Goal: Information Seeking & Learning: Learn about a topic

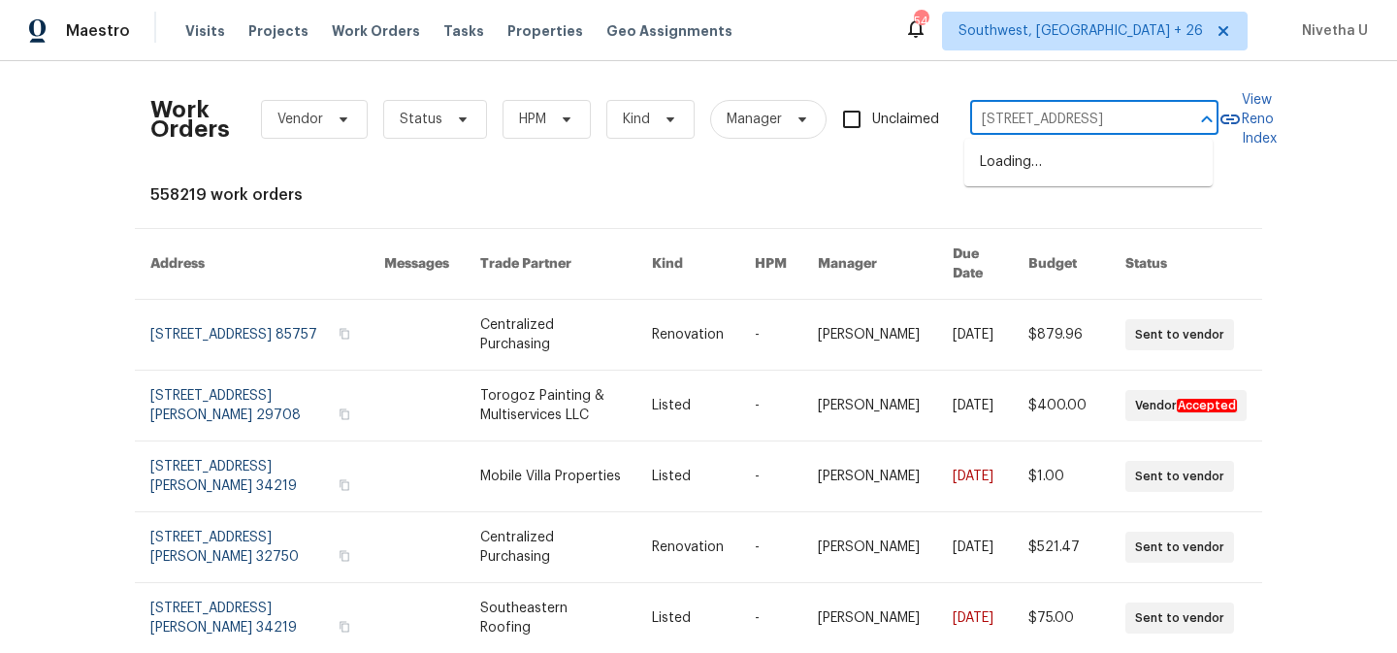
scroll to position [0, 114]
drag, startPoint x: 1069, startPoint y: 117, endPoint x: 1200, endPoint y: 128, distance: 131.4
click at [1200, 128] on div "[STREET_ADDRESS] ​" at bounding box center [1094, 120] width 248 height 30
click at [1074, 124] on input "[STREET_ADDRESS]" at bounding box center [1067, 120] width 194 height 30
drag, startPoint x: 1061, startPoint y: 123, endPoint x: 1167, endPoint y: 125, distance: 105.7
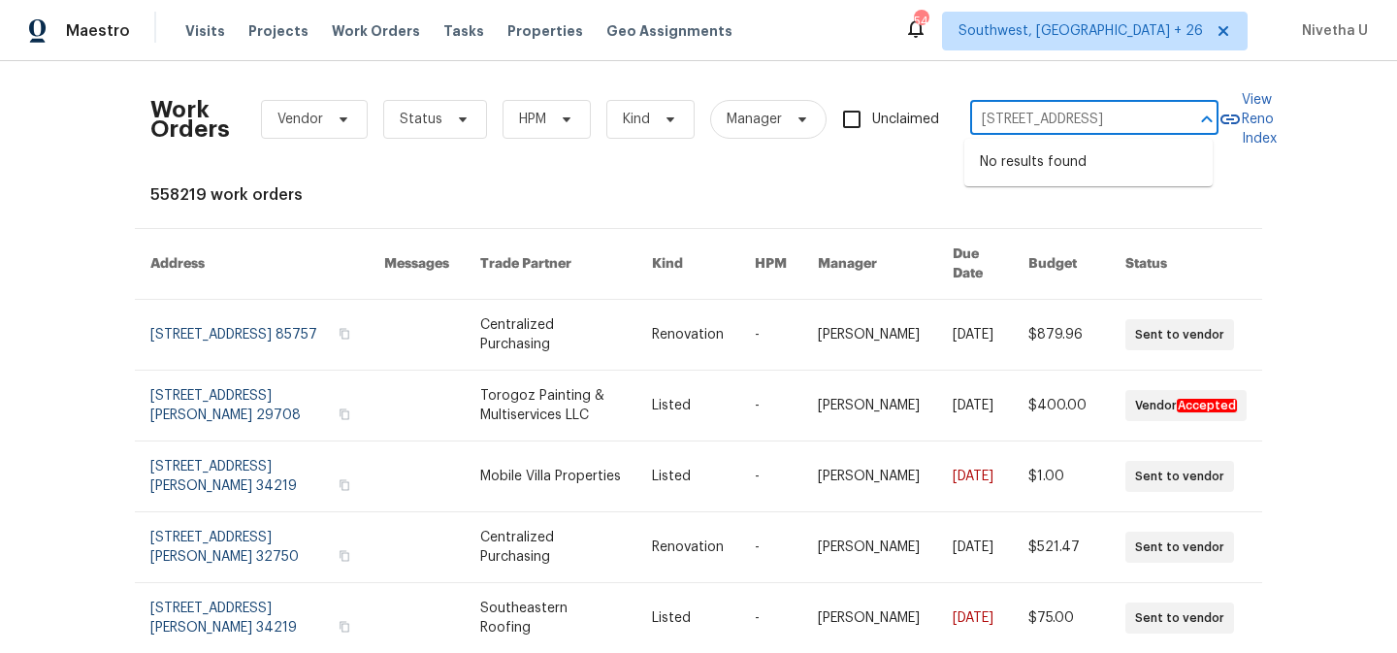
click at [1167, 125] on div "[STREET_ADDRESS] ​" at bounding box center [1094, 120] width 248 height 30
type input "[STREET_ADDRESS]"
click at [1151, 163] on li "[STREET_ADDRESS]" at bounding box center [1088, 162] width 248 height 32
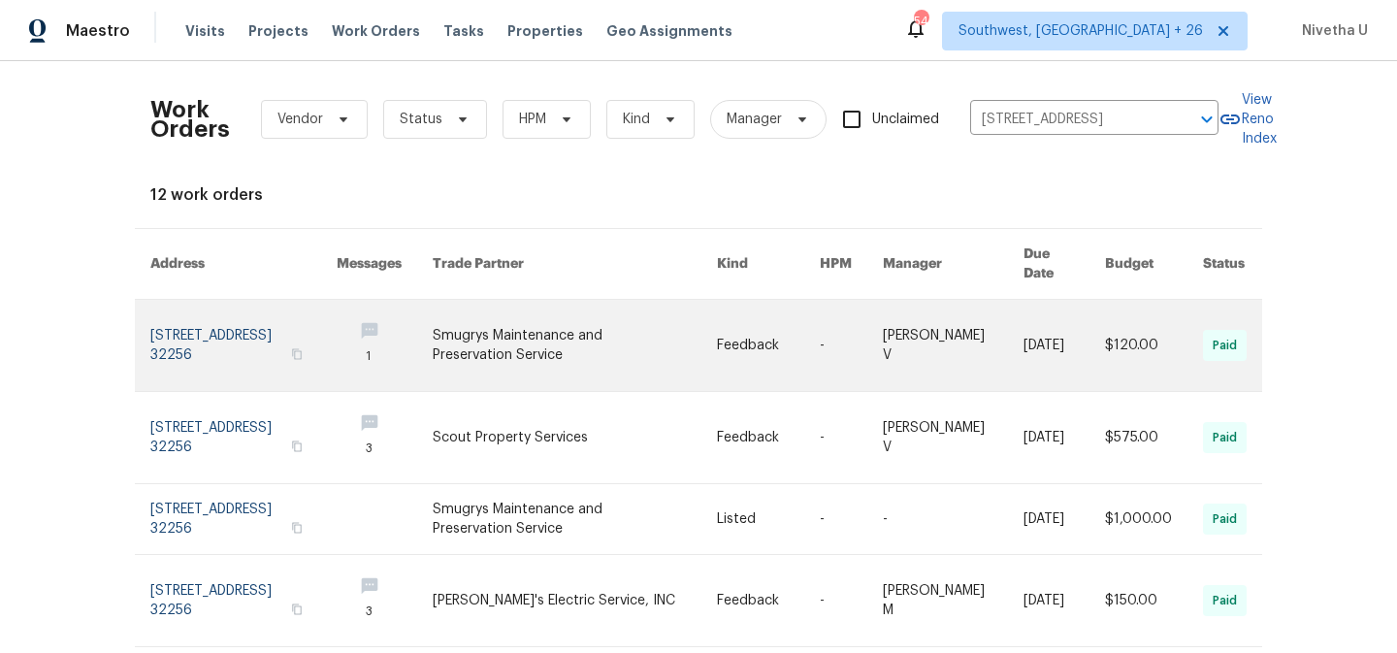
click at [177, 325] on link at bounding box center [243, 345] width 186 height 91
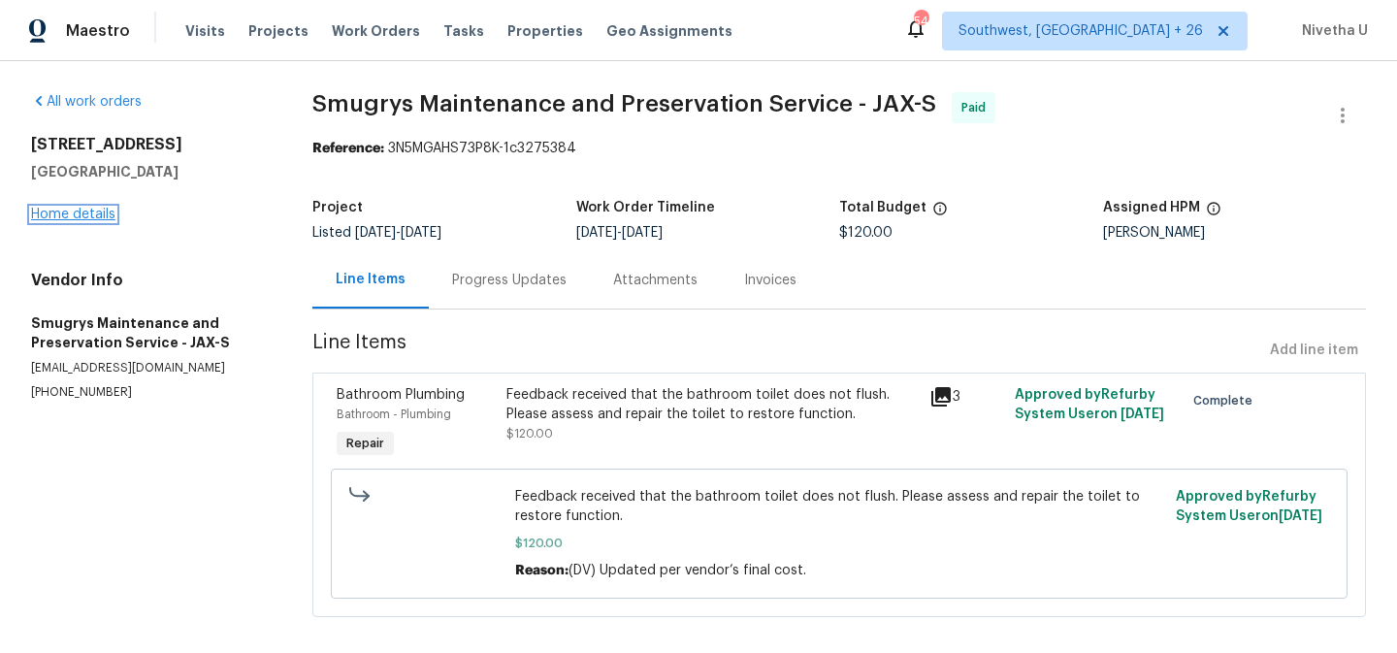
click at [91, 212] on link "Home details" at bounding box center [73, 215] width 84 height 14
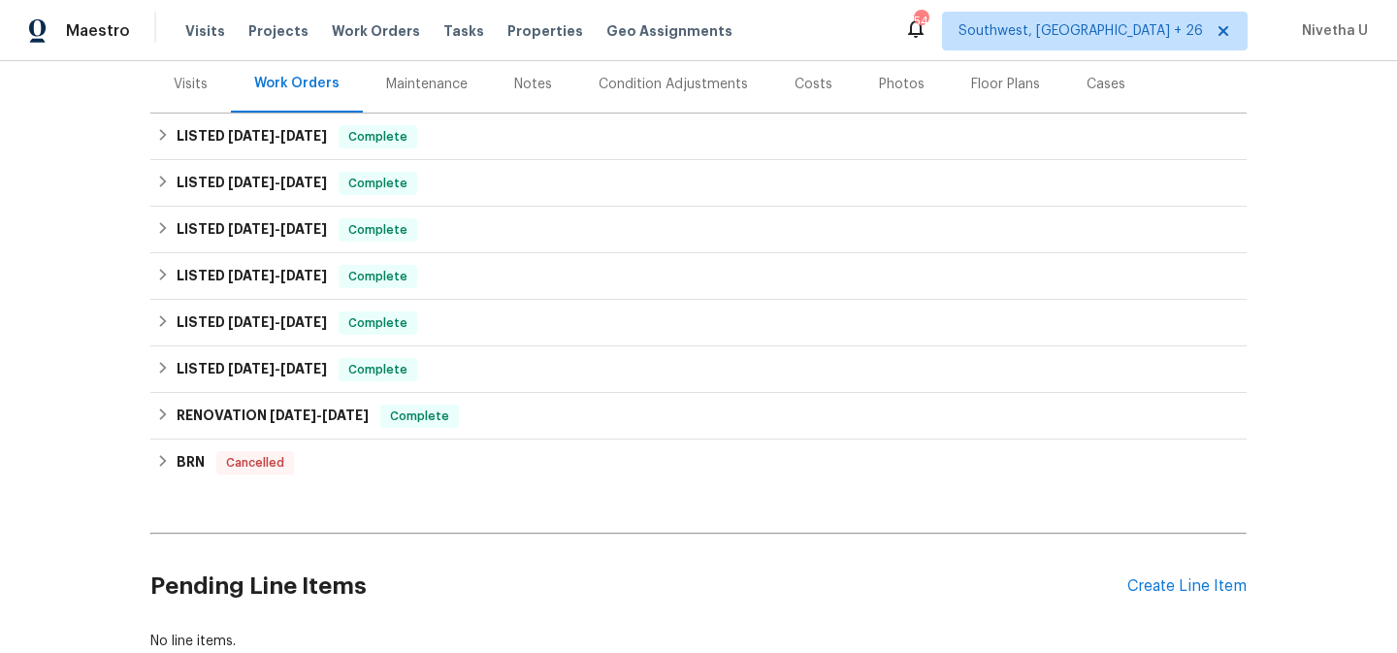
scroll to position [237, 0]
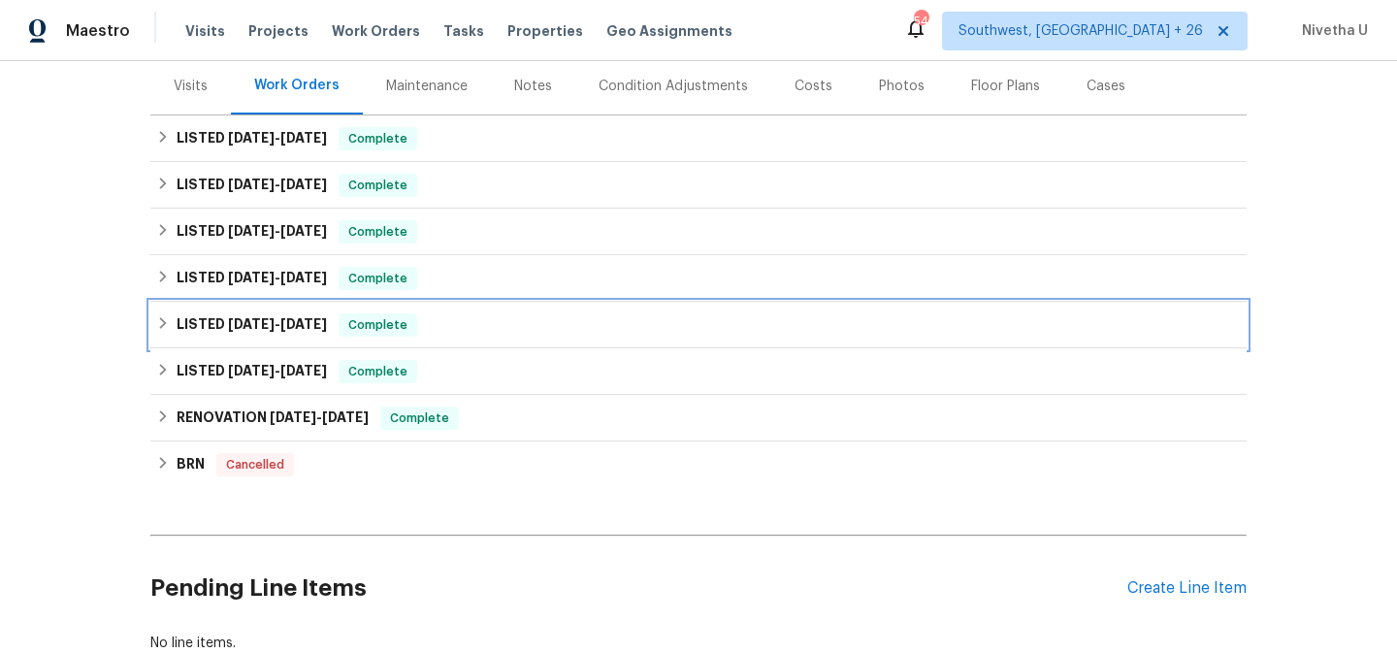
click at [244, 335] on h6 "LISTED [DATE] - [DATE]" at bounding box center [252, 324] width 150 height 23
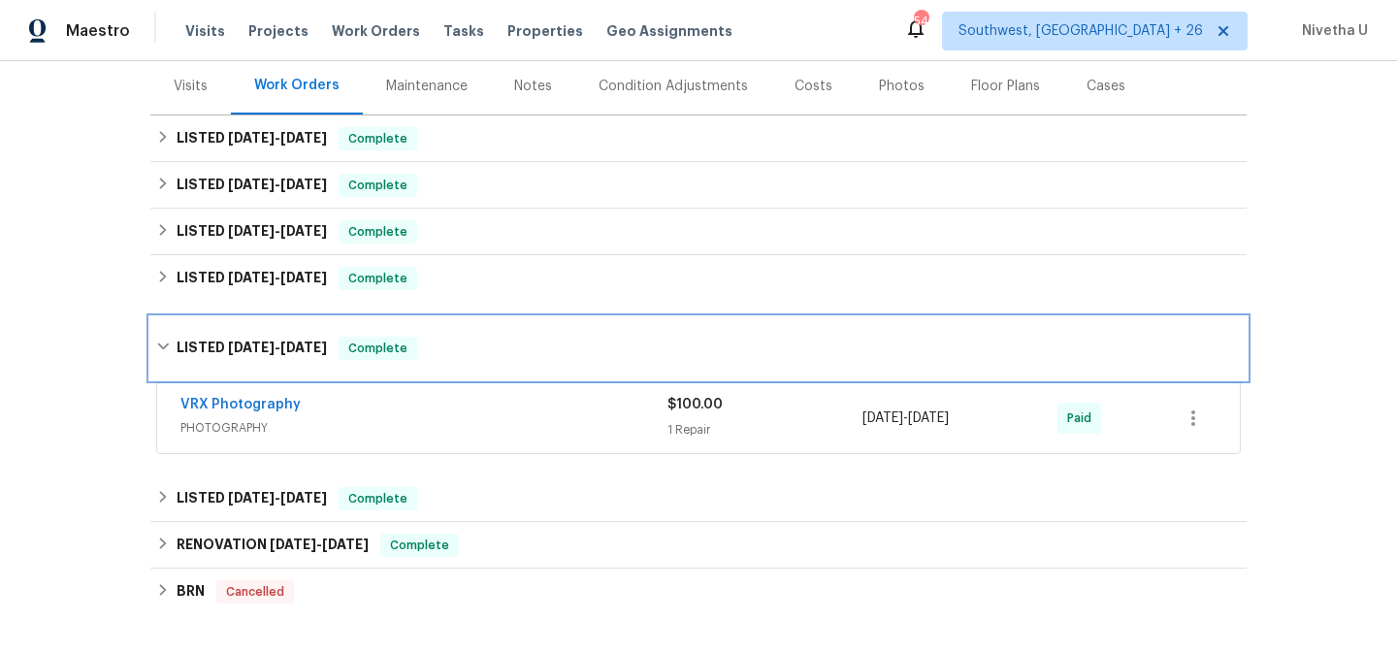
click at [244, 335] on div "LISTED [DATE] - [DATE] Complete" at bounding box center [698, 348] width 1096 height 62
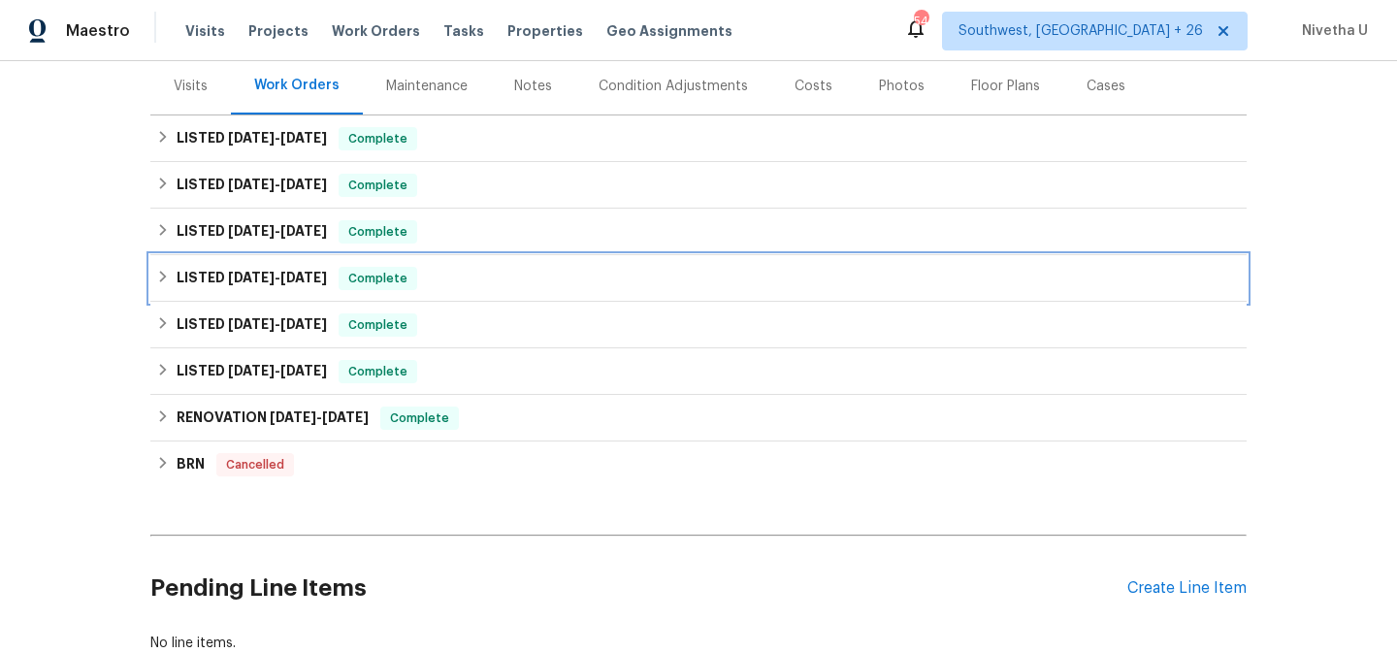
click at [244, 281] on span "[DATE]" at bounding box center [251, 278] width 47 height 14
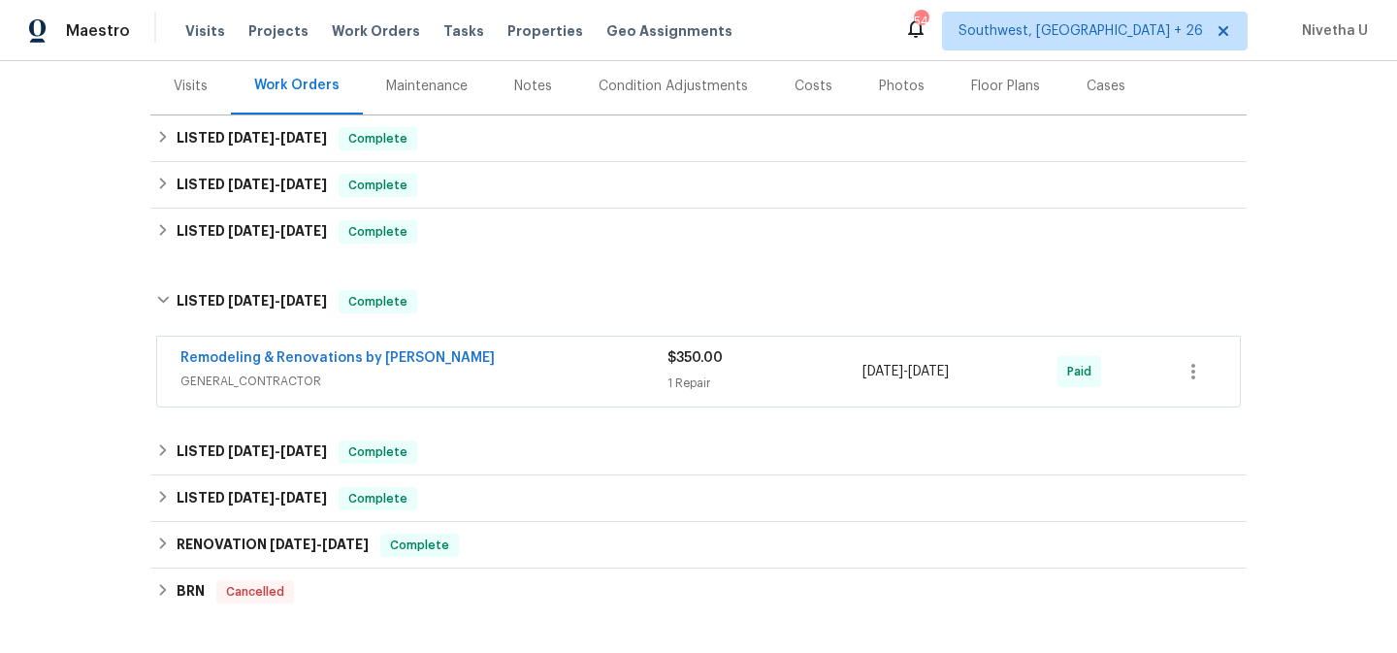
click at [554, 358] on div "Remodeling & Renovations by [PERSON_NAME]" at bounding box center [423, 359] width 487 height 23
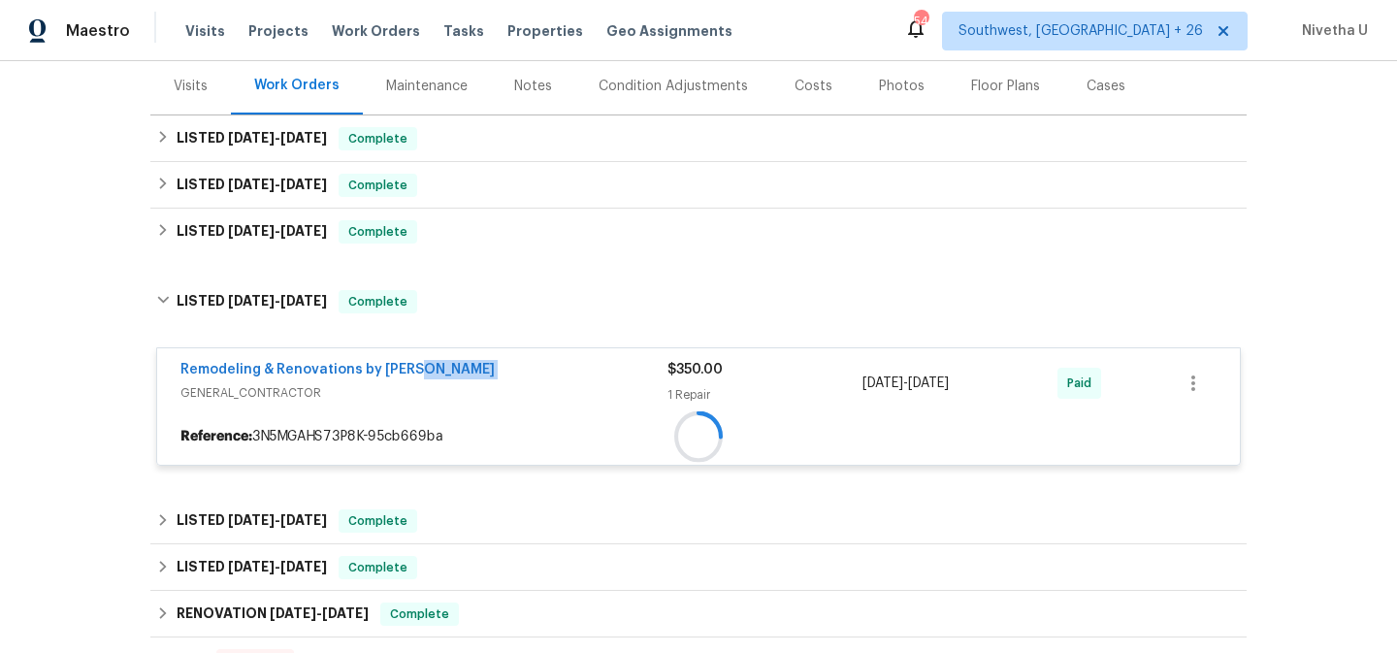
click at [554, 359] on div "Remodeling & Renovations by [PERSON_NAME] GENERAL_CONTRACTOR $350.00 1 Repair […" at bounding box center [698, 383] width 1082 height 70
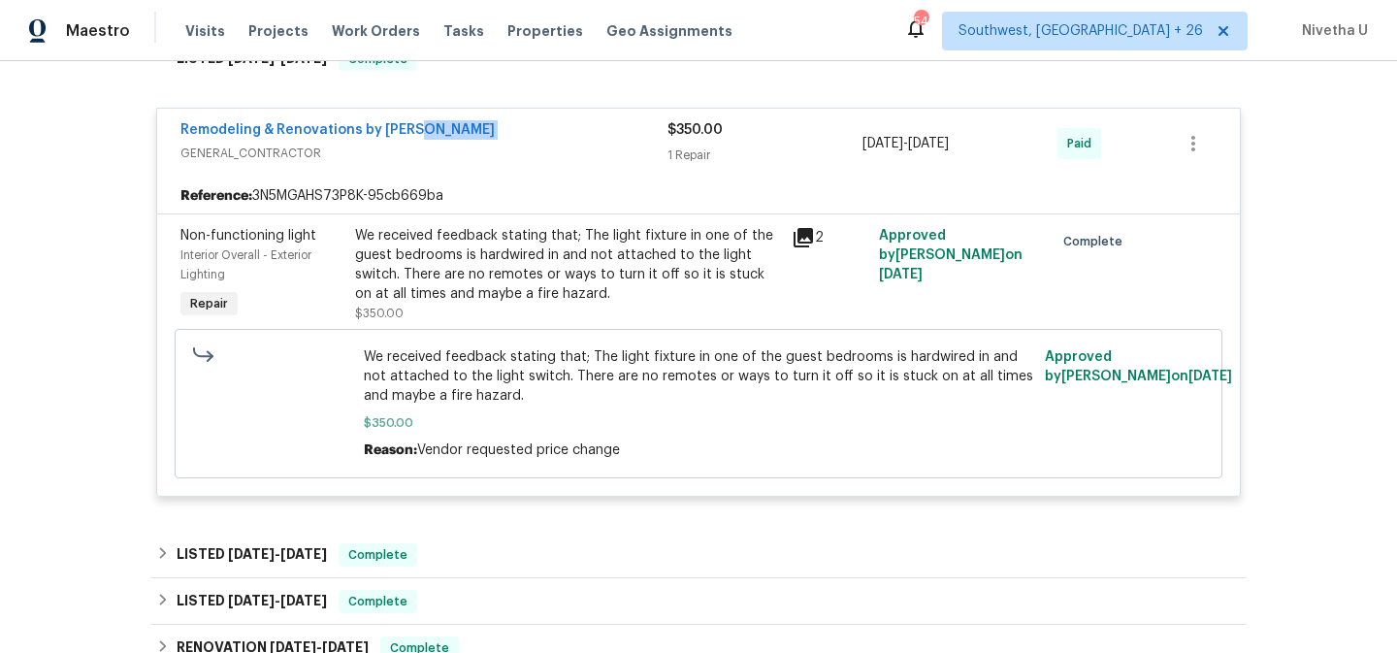
scroll to position [486, 0]
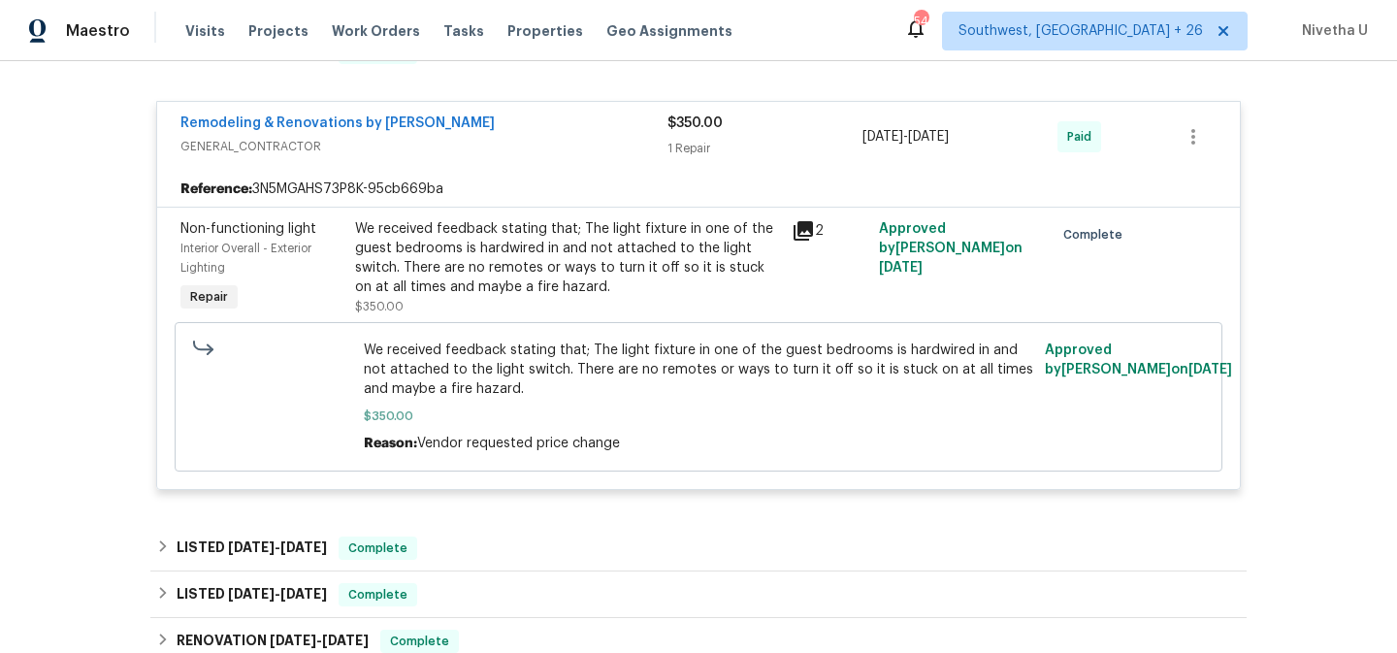
click at [476, 147] on span "GENERAL_CONTRACTOR" at bounding box center [423, 146] width 487 height 19
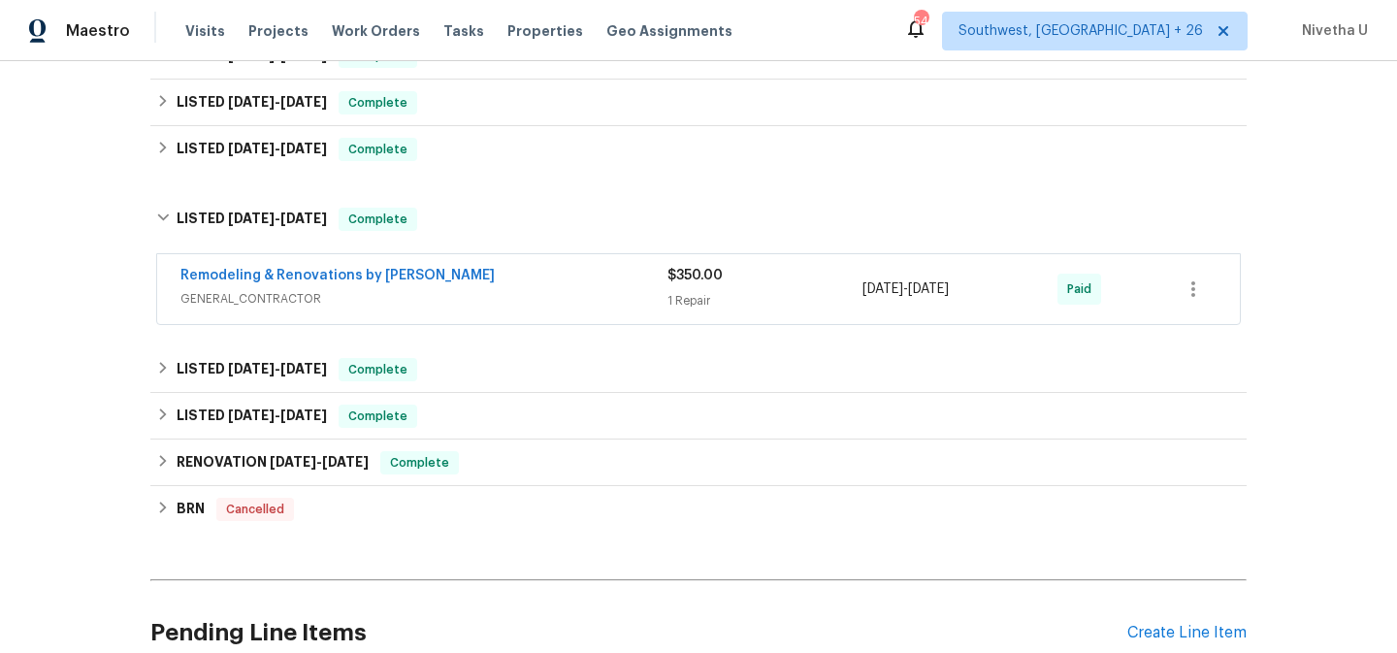
scroll to position [317, 0]
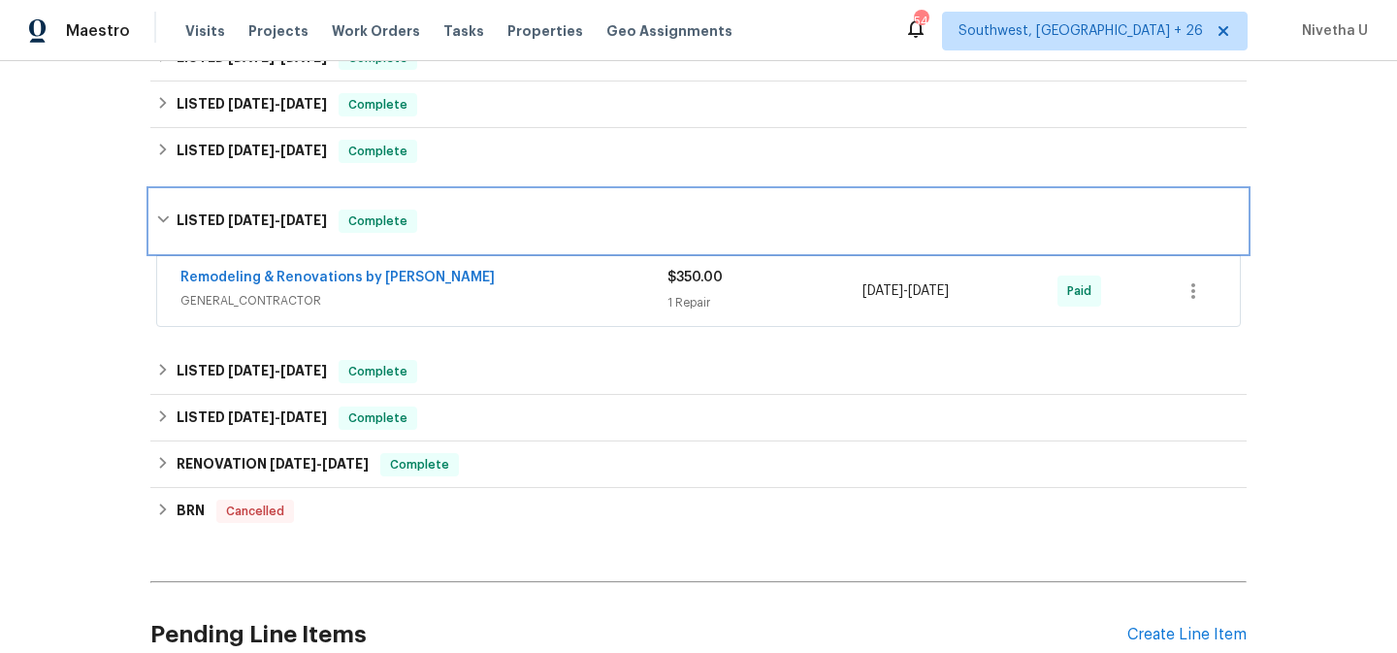
click at [449, 229] on div "LISTED [DATE] - [DATE] Complete" at bounding box center [698, 220] width 1084 height 23
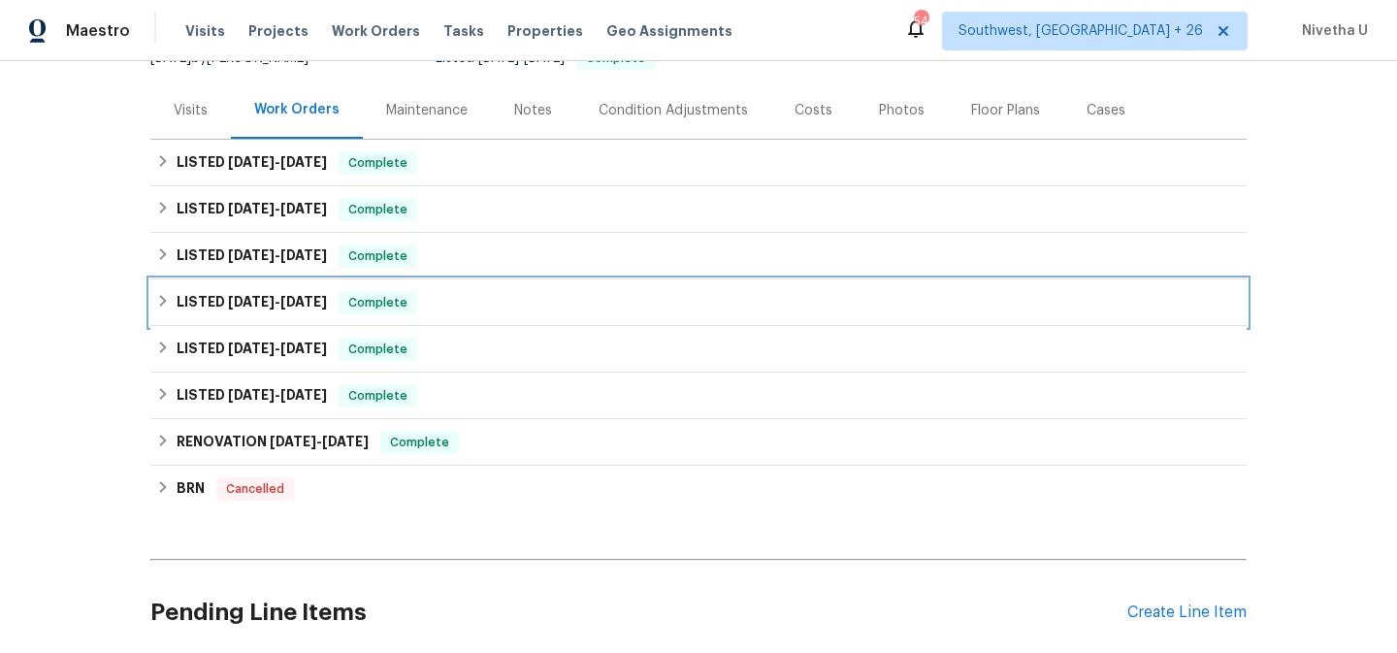
scroll to position [211, 0]
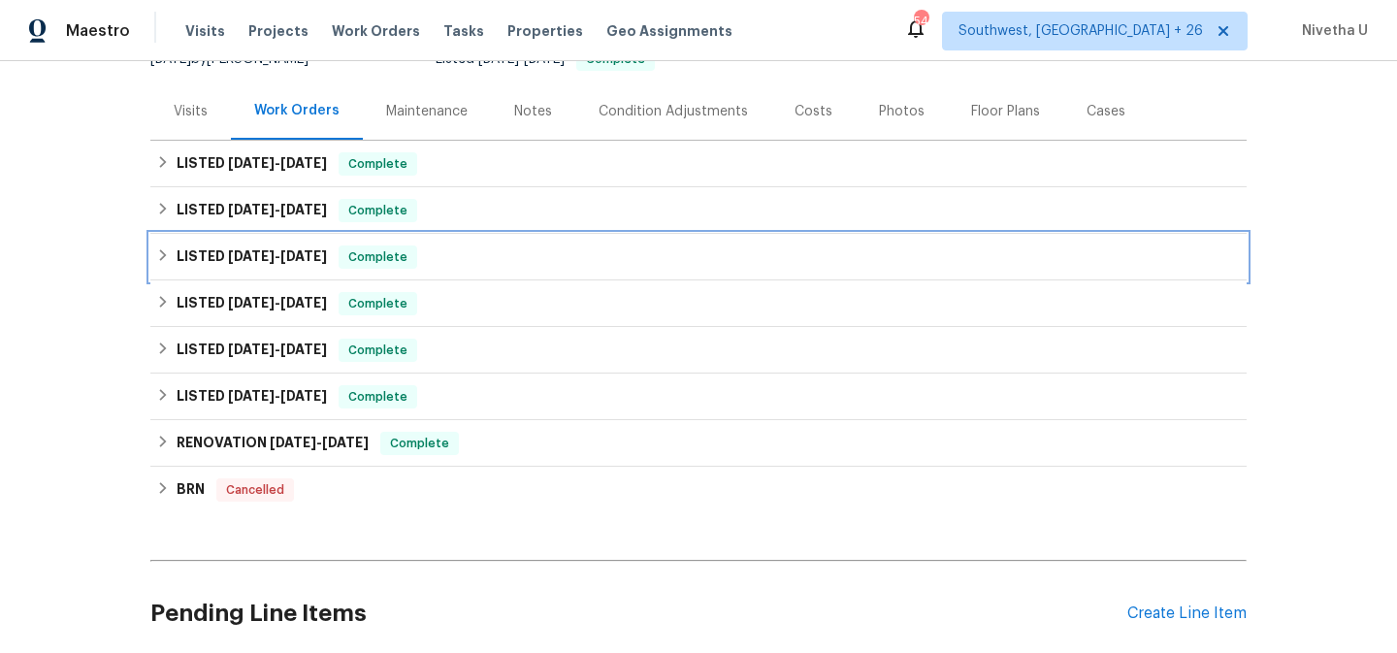
click at [448, 262] on div "LISTED [DATE] - [DATE] Complete" at bounding box center [698, 256] width 1084 height 23
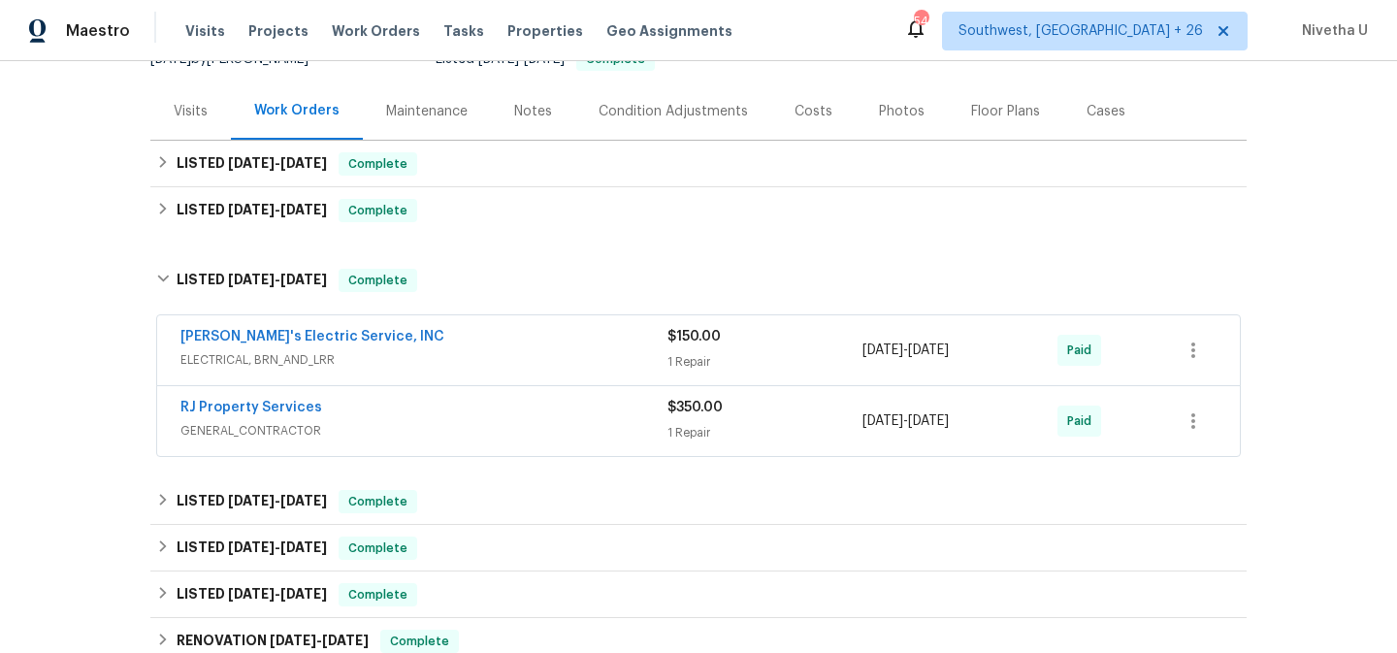
click at [486, 421] on span "GENERAL_CONTRACTOR" at bounding box center [423, 430] width 487 height 19
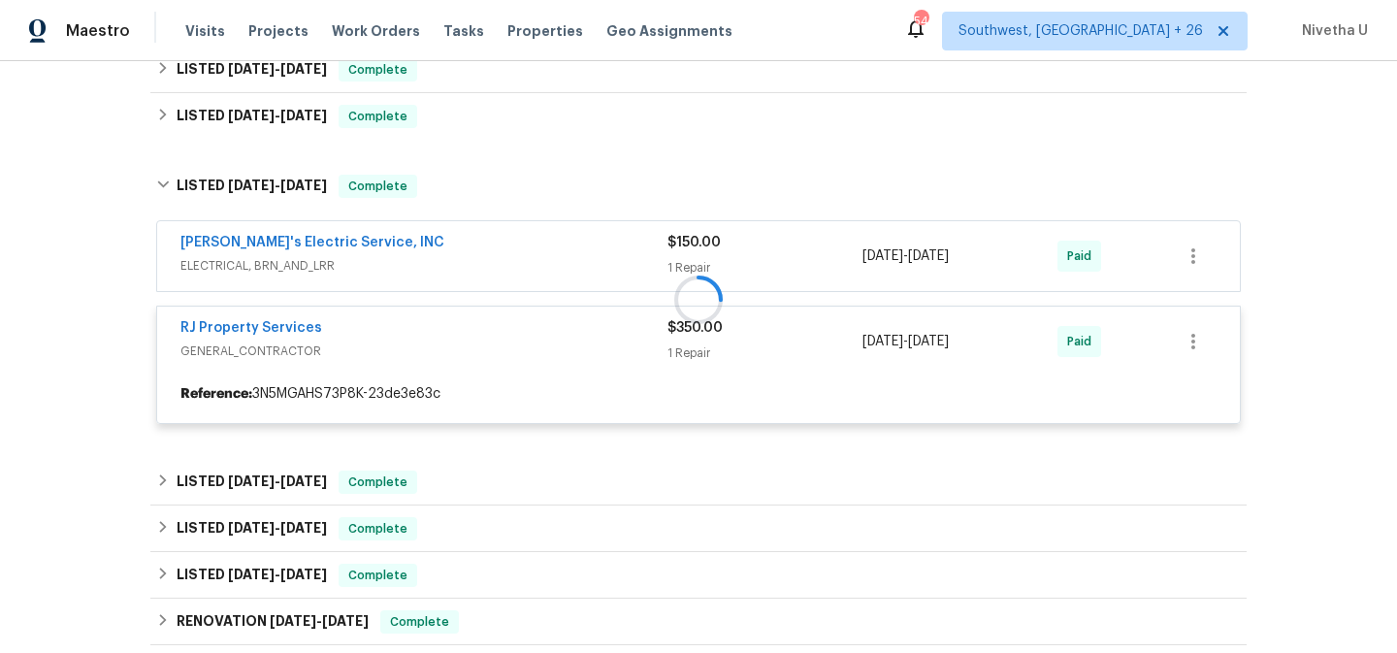
scroll to position [307, 0]
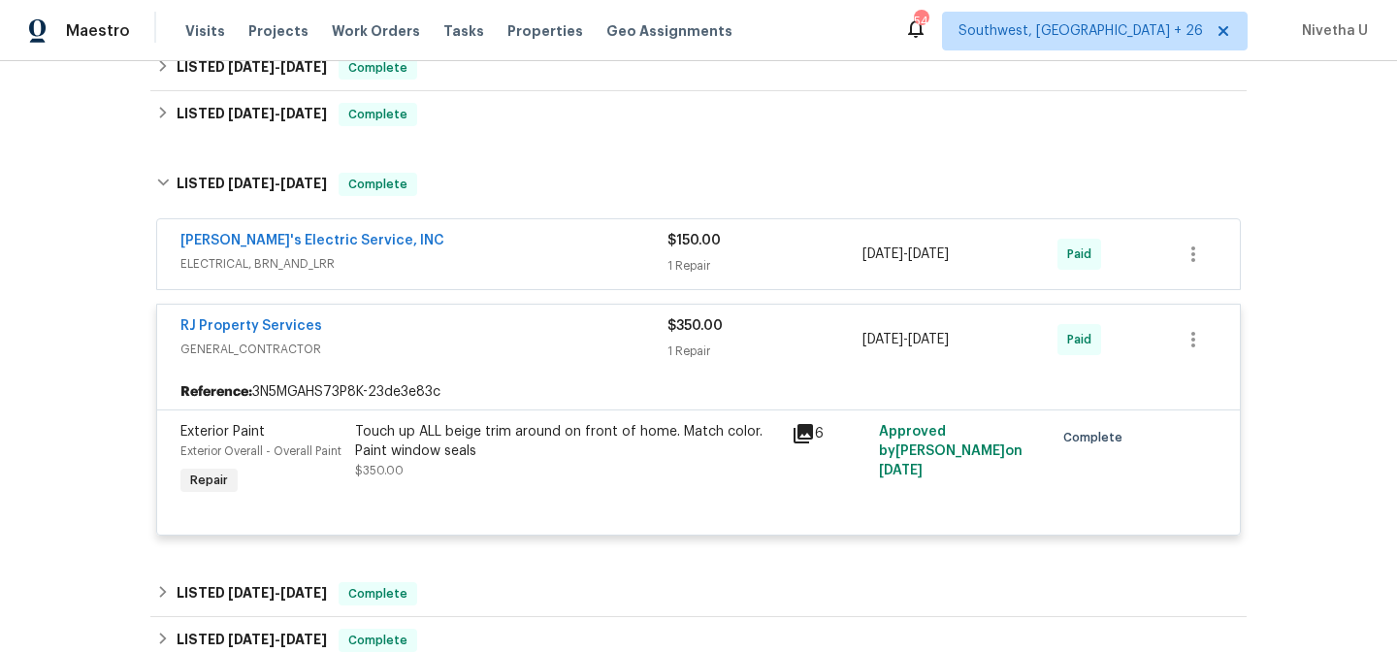
click at [467, 329] on div "RJ Property Services" at bounding box center [423, 327] width 487 height 23
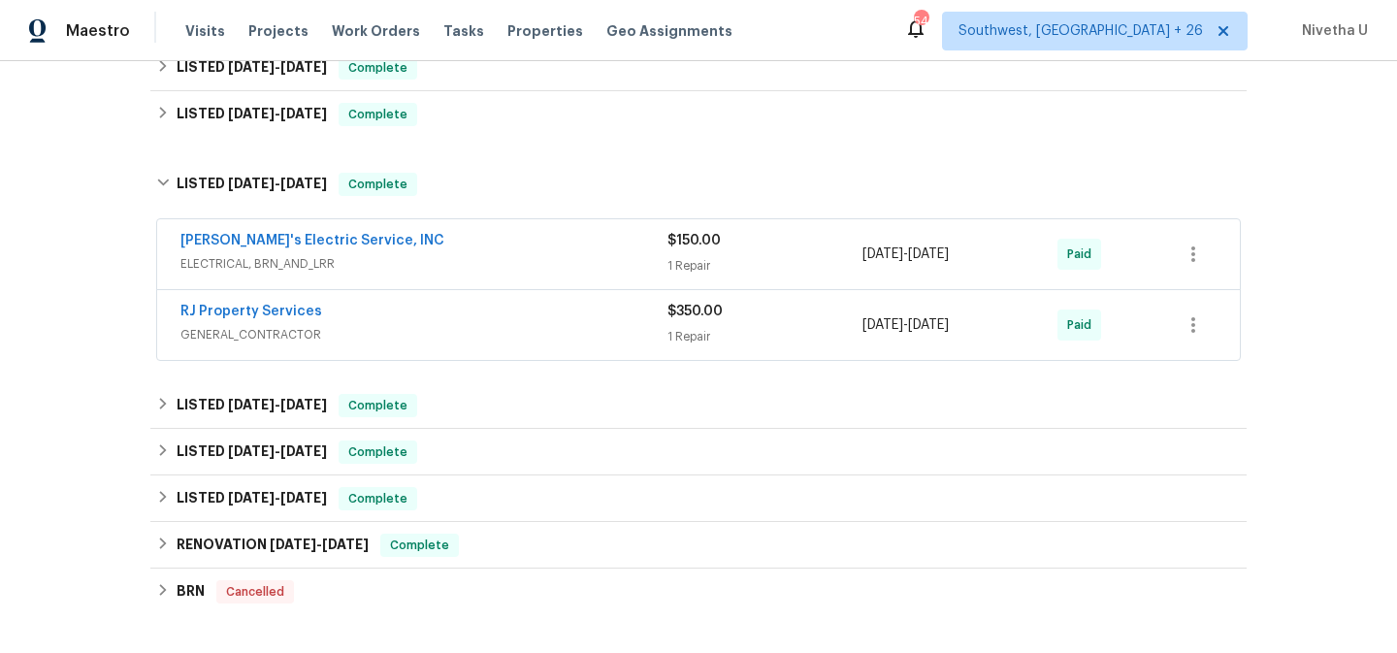
click at [453, 263] on span "ELECTRICAL, BRN_AND_LRR" at bounding box center [423, 263] width 487 height 19
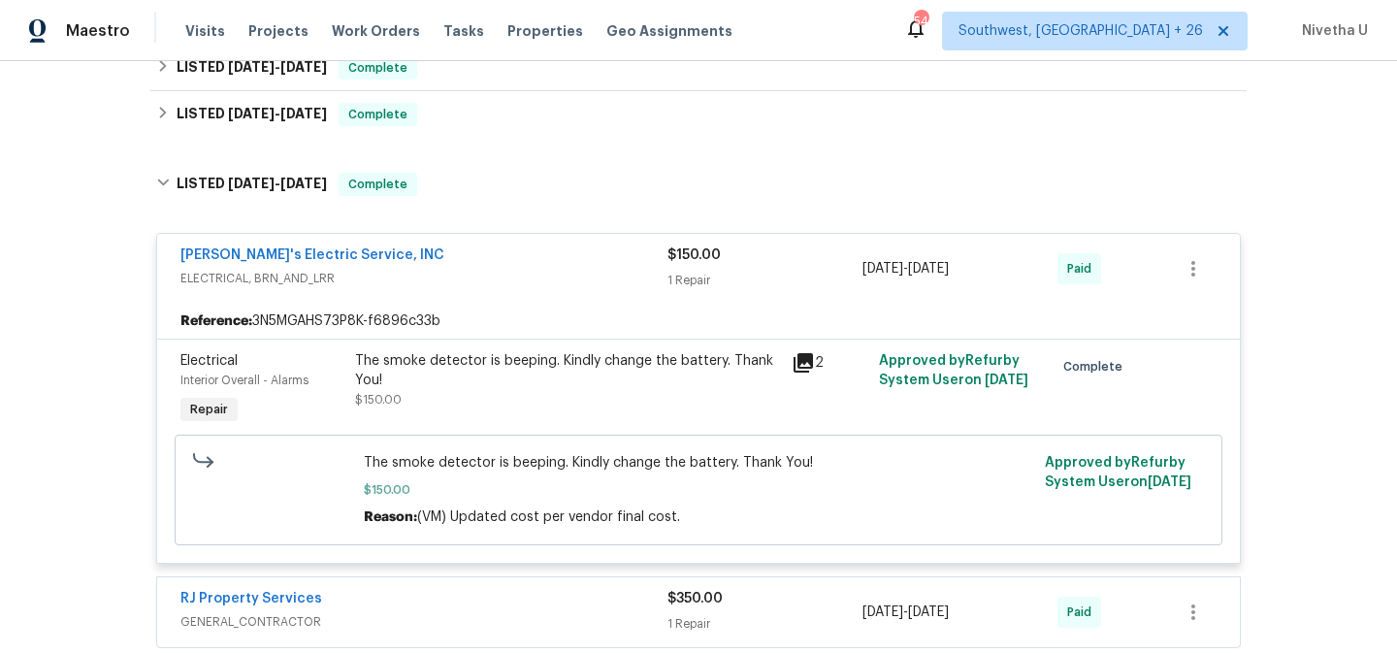
click at [453, 262] on div "[PERSON_NAME]'s Electric Service, INC" at bounding box center [423, 256] width 487 height 23
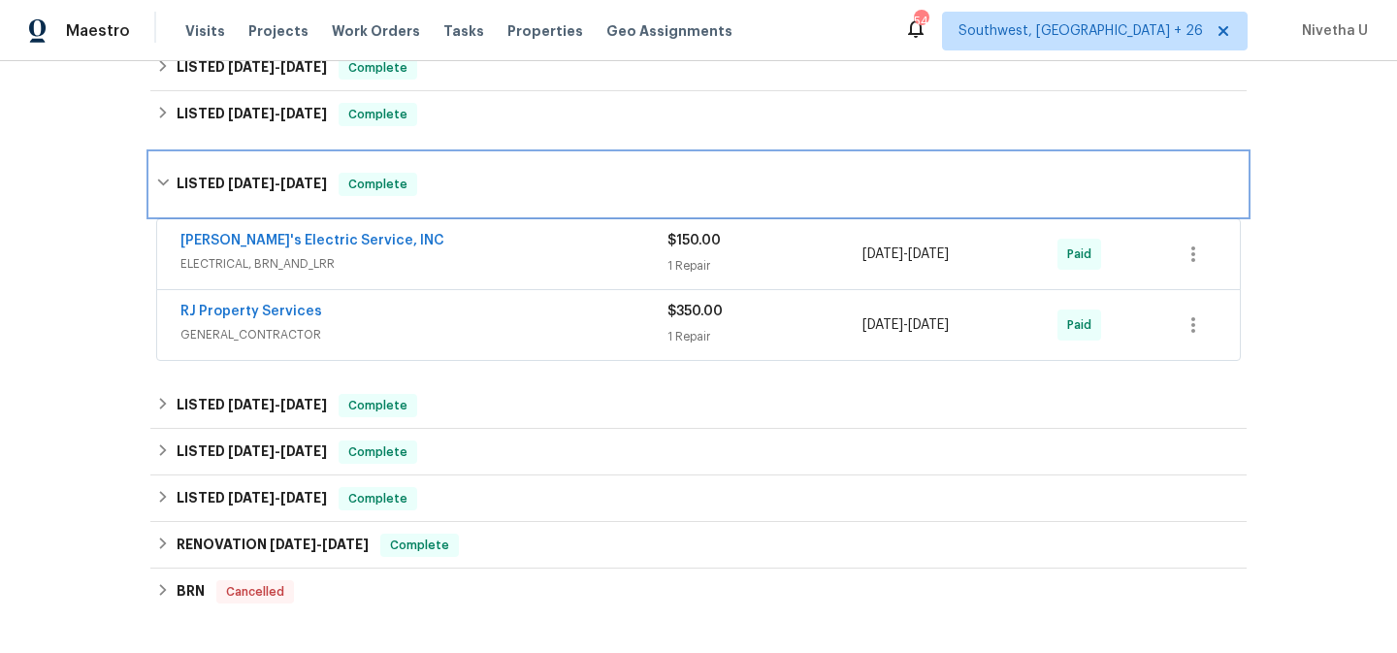
click at [430, 203] on div "LISTED [DATE] - [DATE] Complete" at bounding box center [698, 184] width 1096 height 62
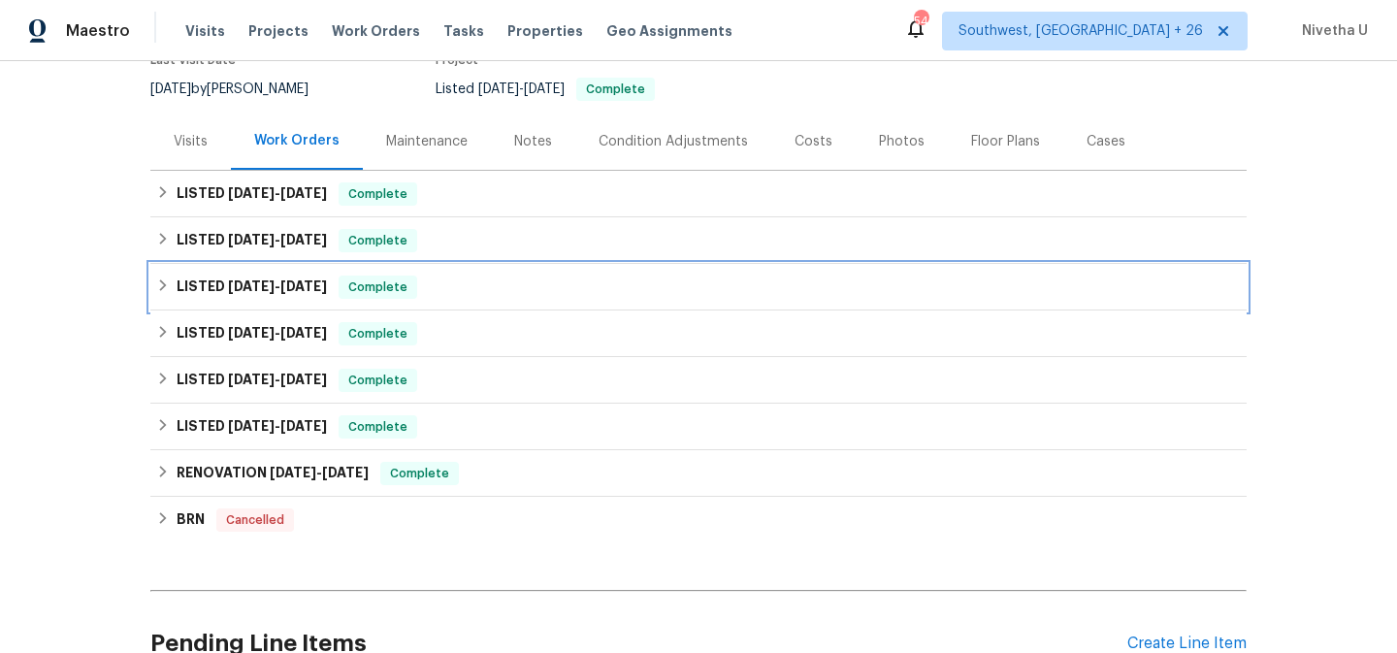
scroll to position [179, 0]
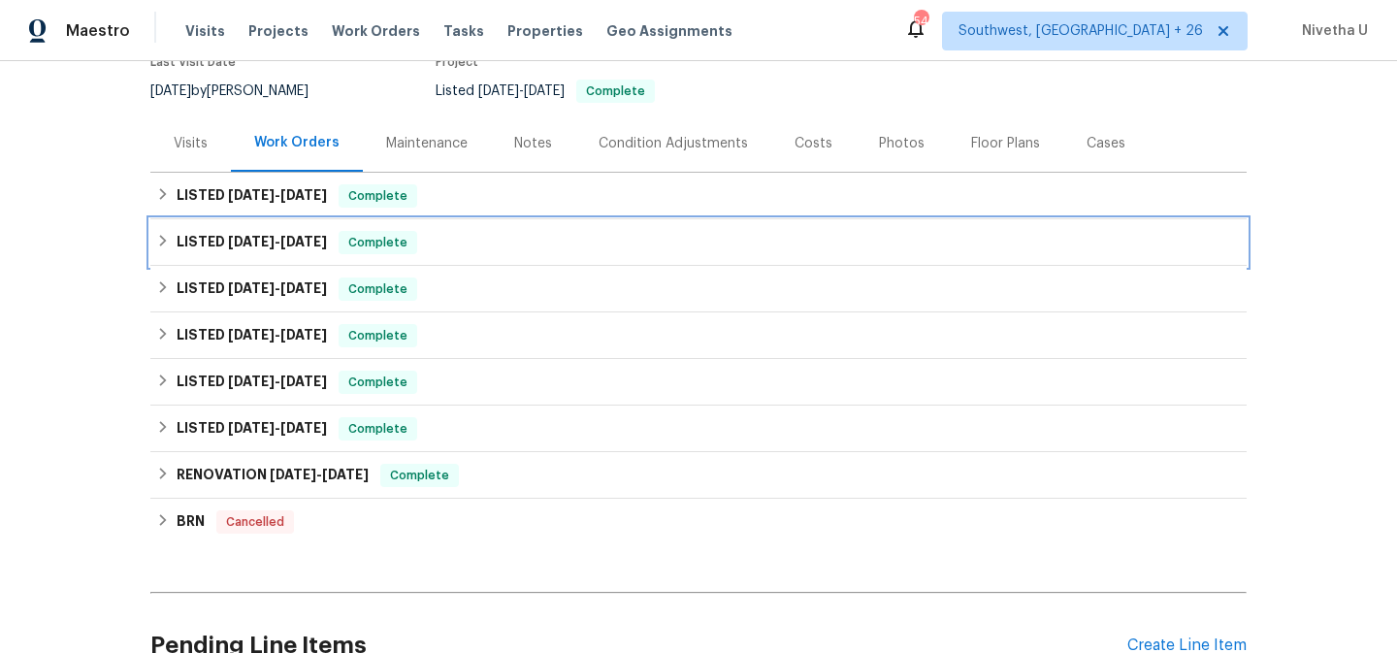
click at [417, 258] on div "LISTED [DATE] - [DATE] Complete" at bounding box center [698, 242] width 1096 height 47
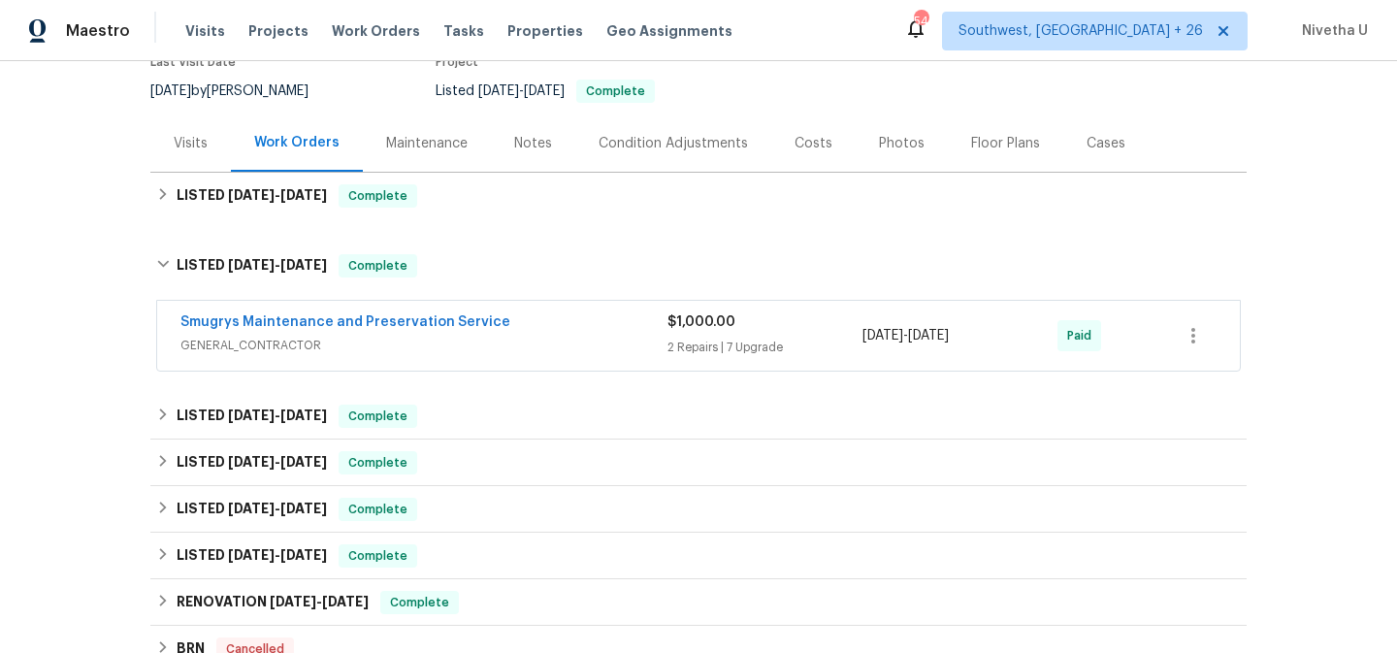
click at [529, 338] on span "GENERAL_CONTRACTOR" at bounding box center [423, 345] width 487 height 19
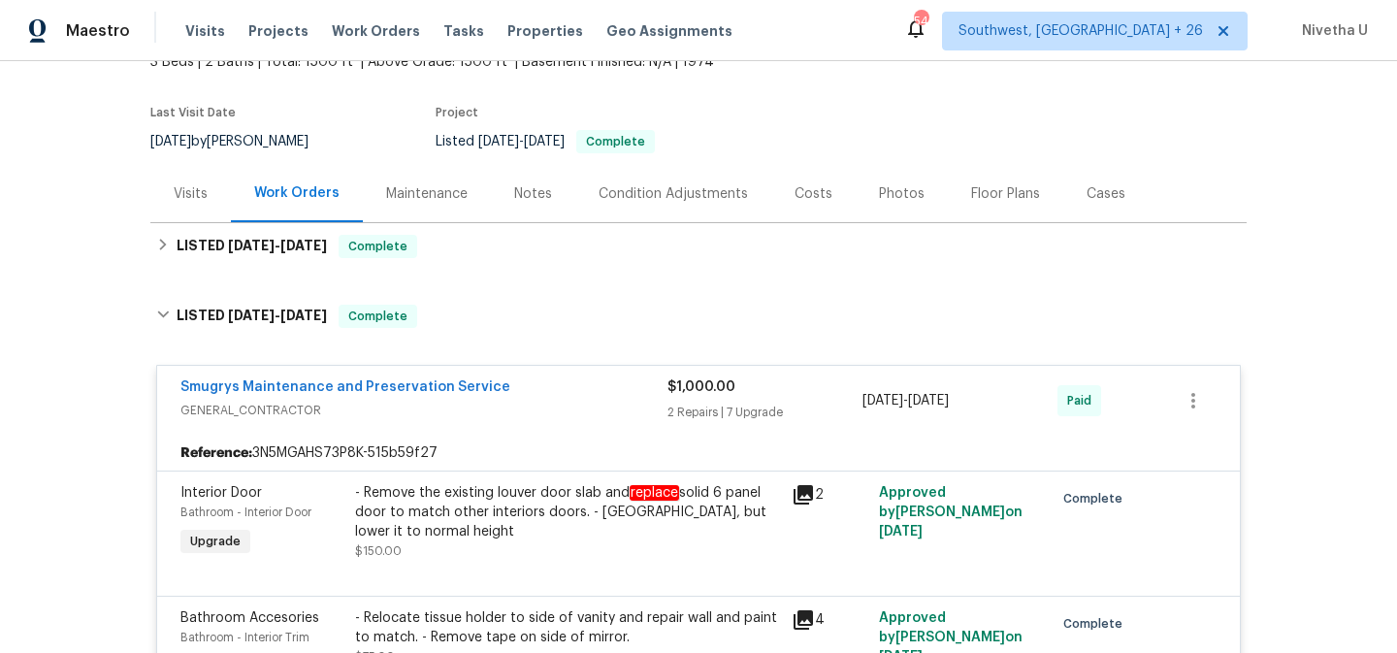
scroll to position [82, 0]
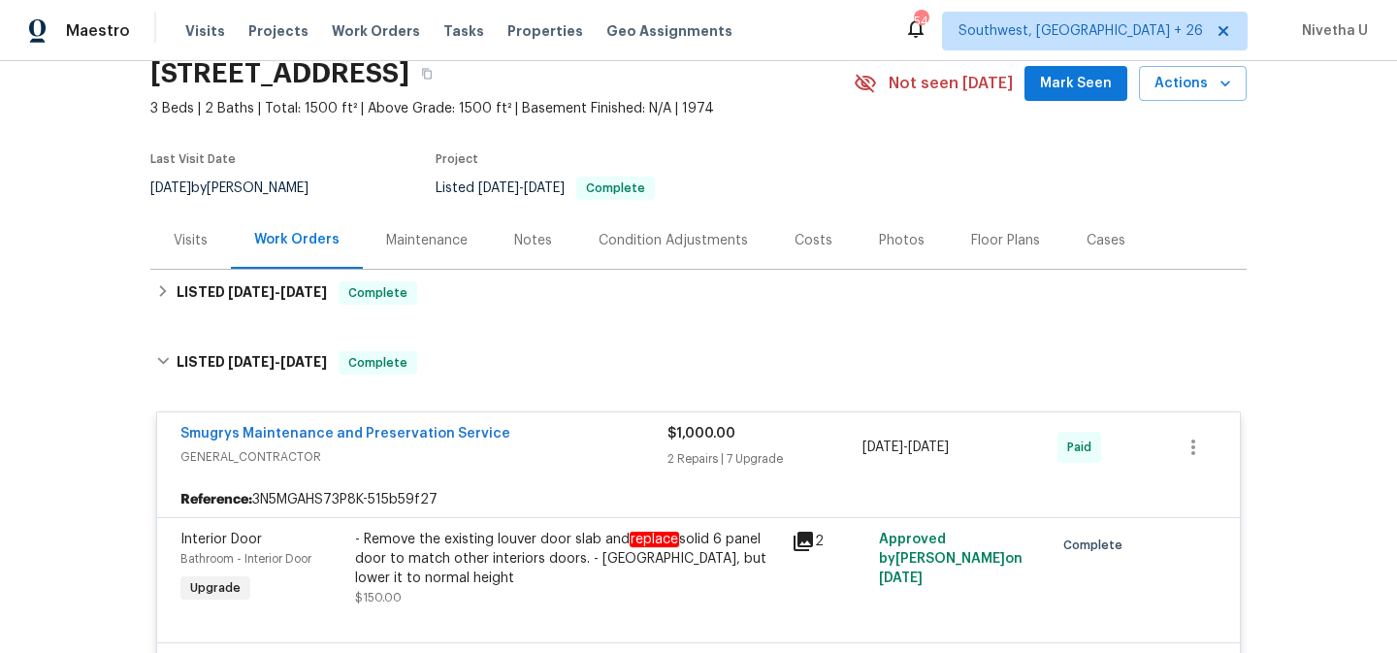
click at [566, 437] on div "Smugrys Maintenance and Preservation Service" at bounding box center [423, 435] width 487 height 23
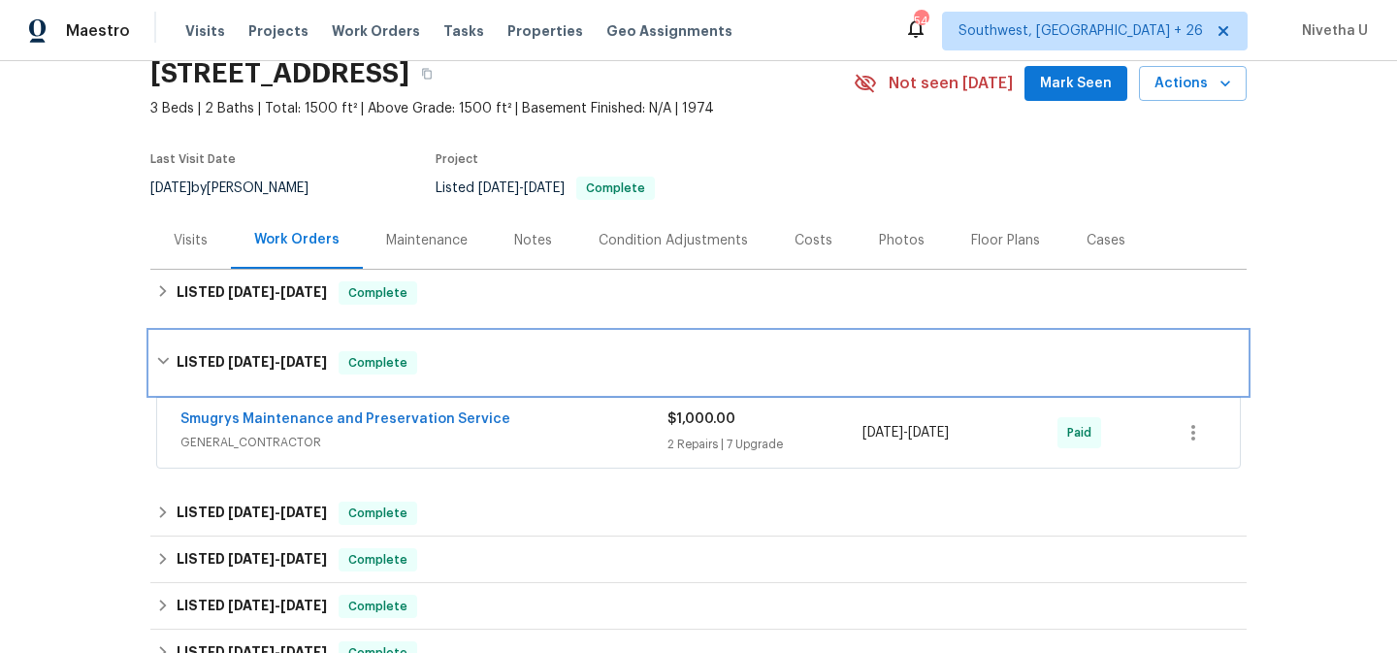
click at [533, 380] on div "LISTED [DATE] - [DATE] Complete" at bounding box center [698, 363] width 1096 height 62
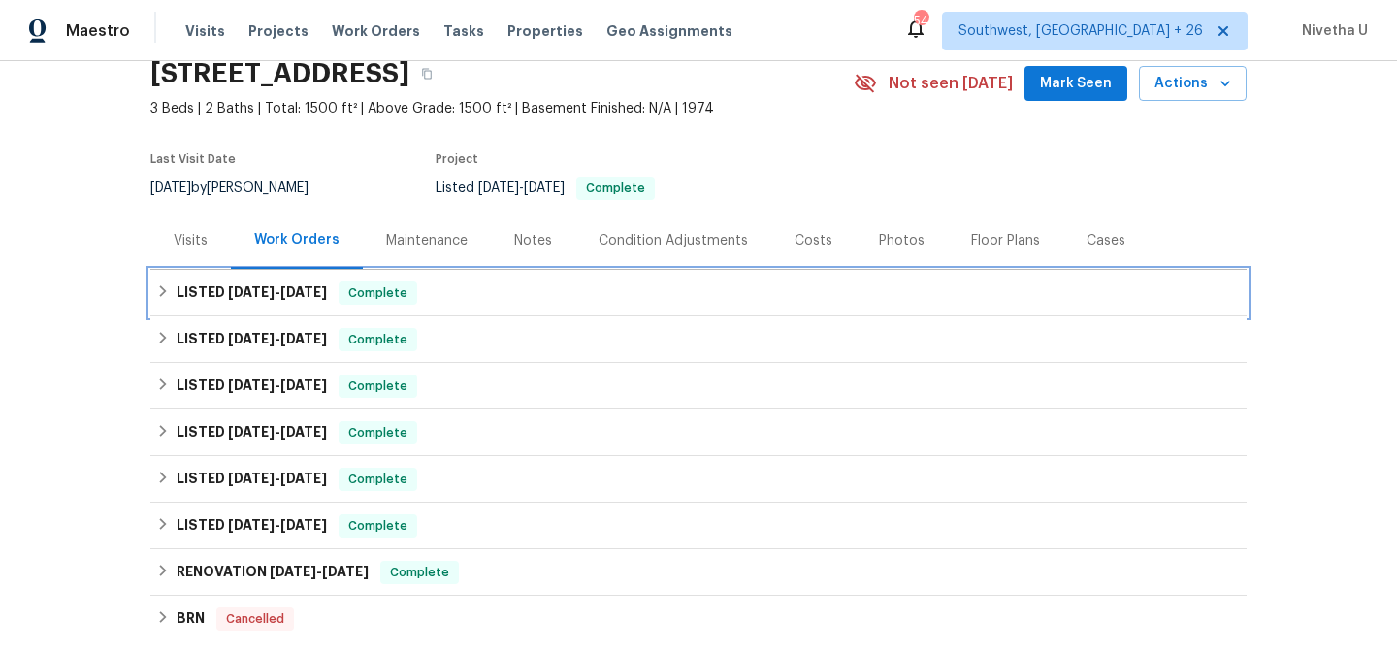
click at [495, 289] on div "LISTED [DATE] - [DATE] Complete" at bounding box center [698, 292] width 1084 height 23
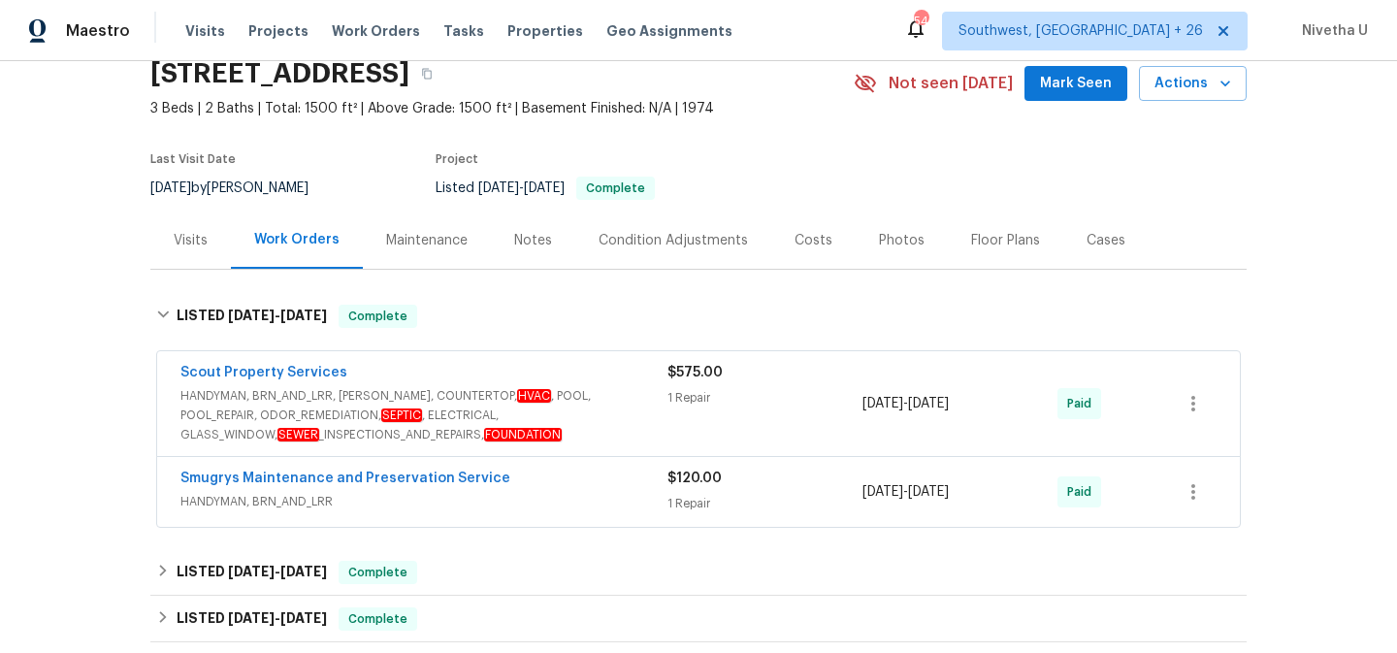
click at [636, 498] on span "HANDYMAN, BRN_AND_LRR" at bounding box center [423, 501] width 487 height 19
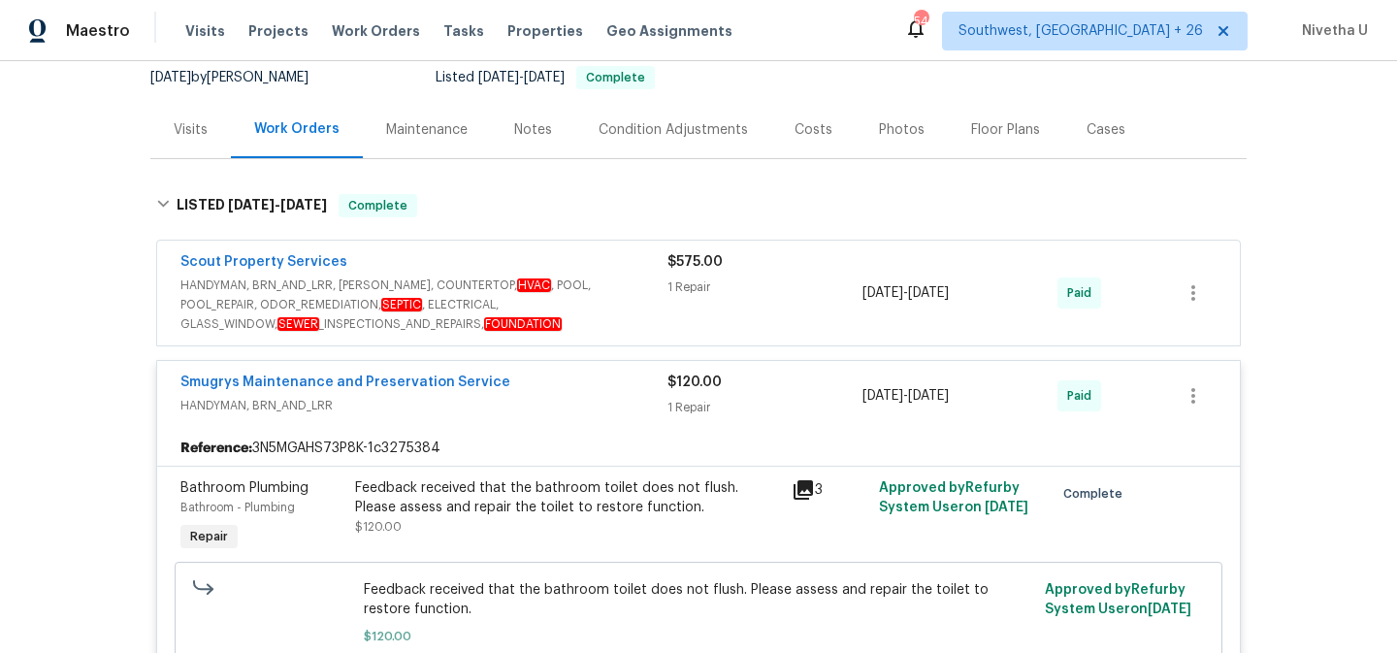
scroll to position [176, 0]
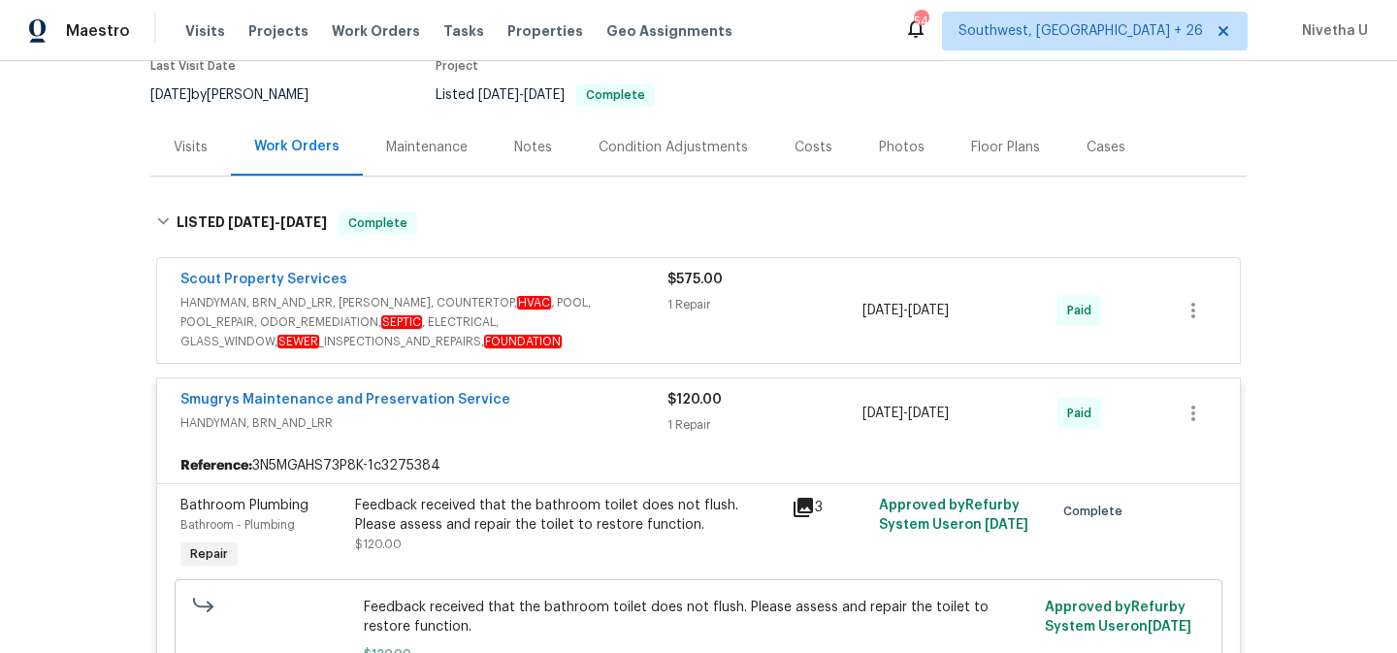
click at [603, 404] on div "Smugrys Maintenance and Preservation Service" at bounding box center [423, 401] width 487 height 23
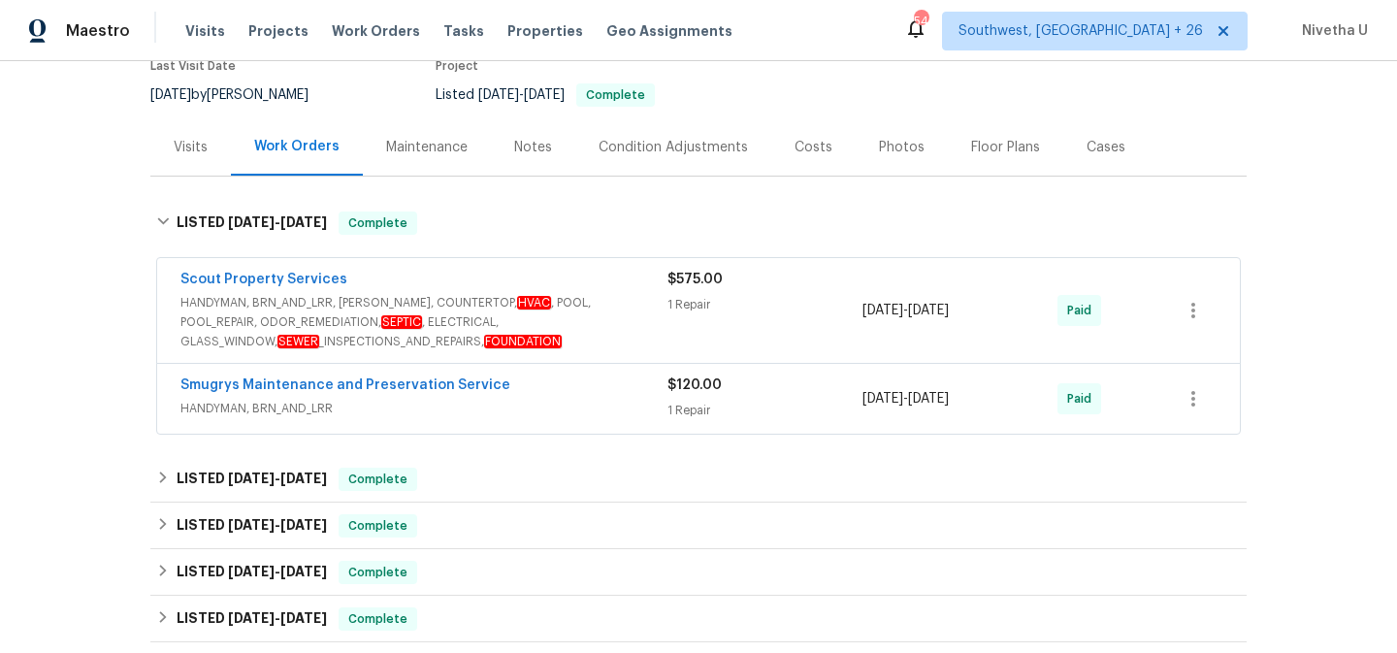
click at [610, 310] on span "HANDYMAN, BRN_AND_LRR, [PERSON_NAME], COUNTERTOP, HVAC , POOL, POOL_REPAIR, ODO…" at bounding box center [423, 322] width 487 height 58
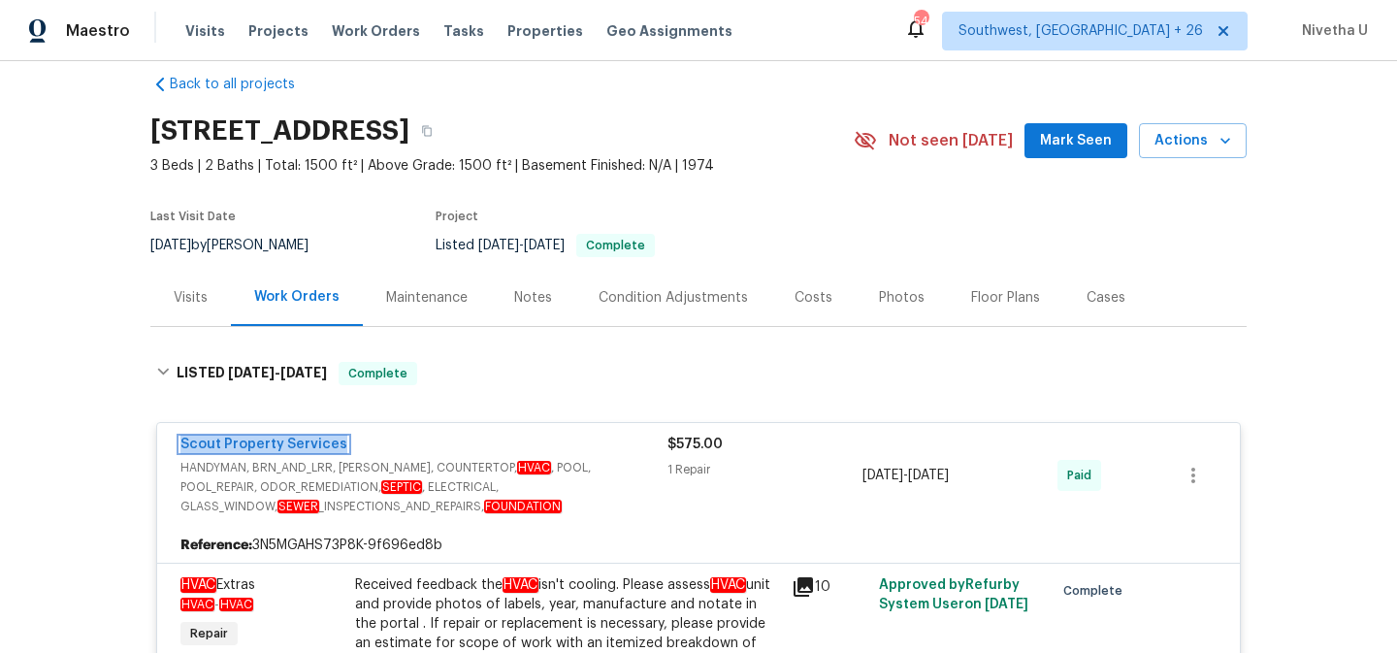
scroll to position [20, 0]
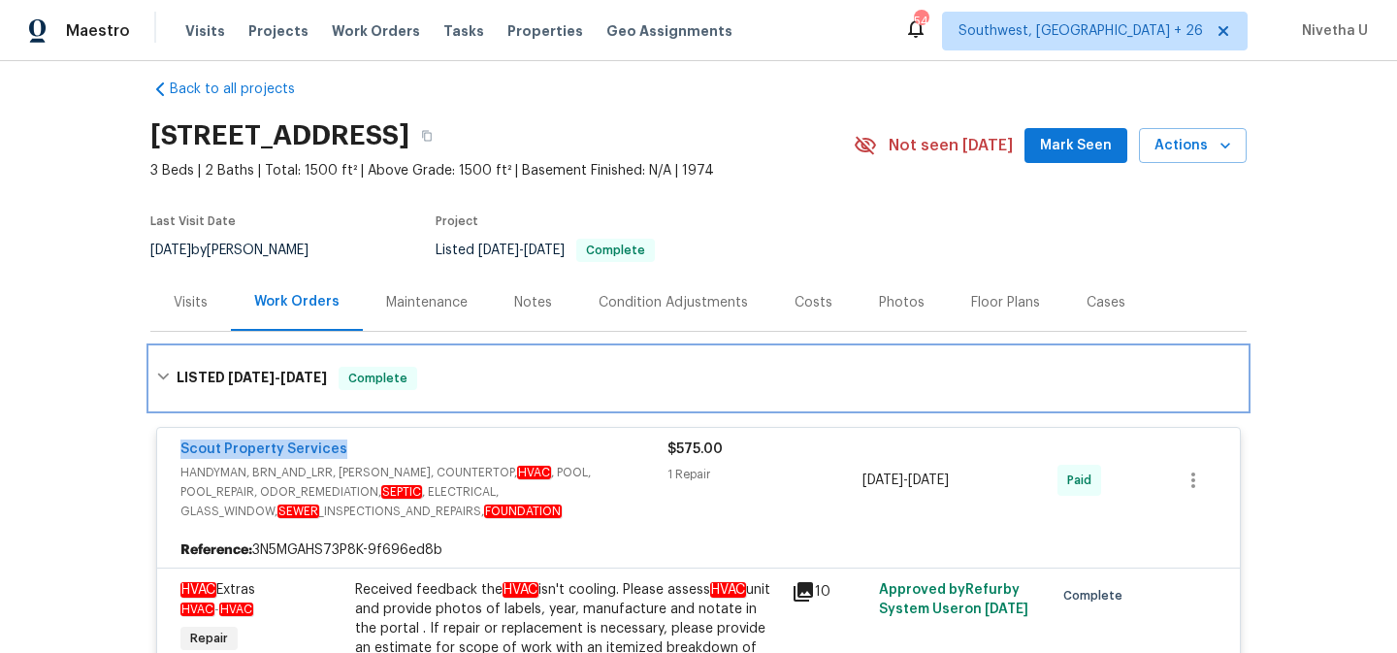
click at [455, 373] on div "LISTED [DATE] - [DATE] Complete" at bounding box center [698, 378] width 1084 height 23
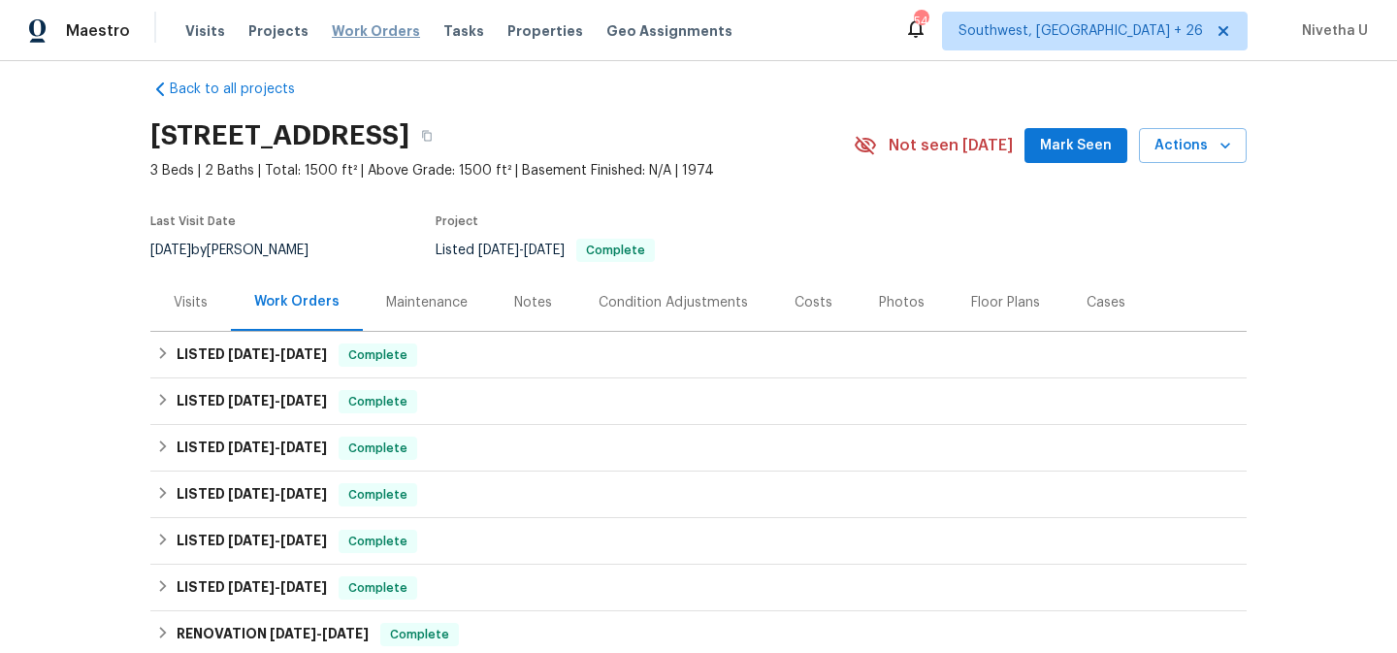
click at [365, 38] on span "Work Orders" at bounding box center [376, 30] width 88 height 19
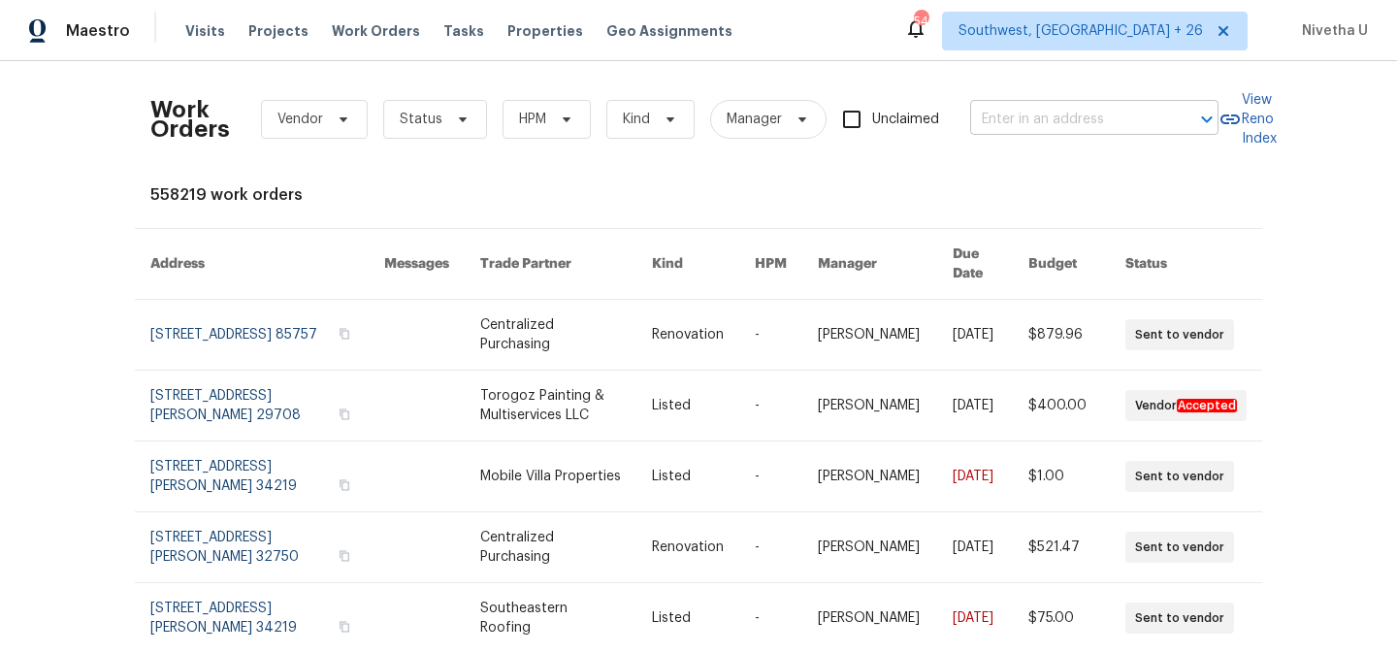
click at [1038, 110] on input "text" at bounding box center [1067, 120] width 194 height 30
paste input "[STREET_ADDRESS][PERSON_NAME]"
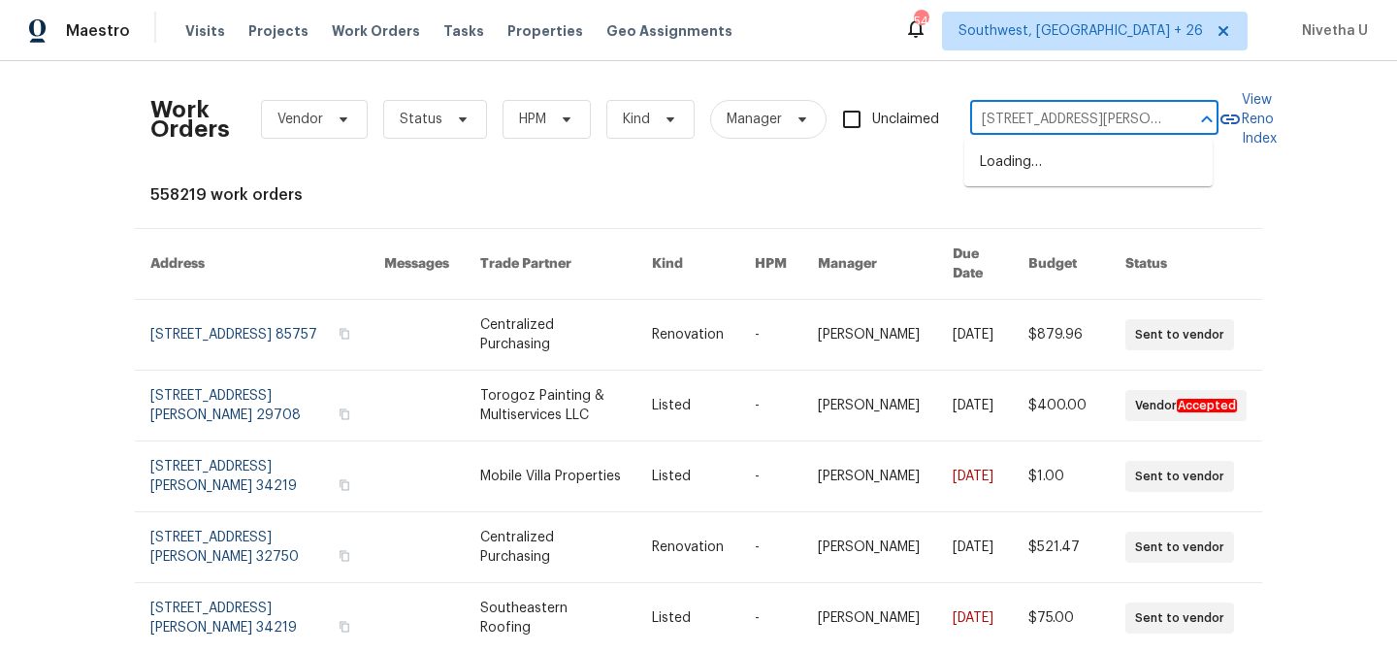
scroll to position [0, 58]
type input "[STREET_ADDRESS][PERSON_NAME]"
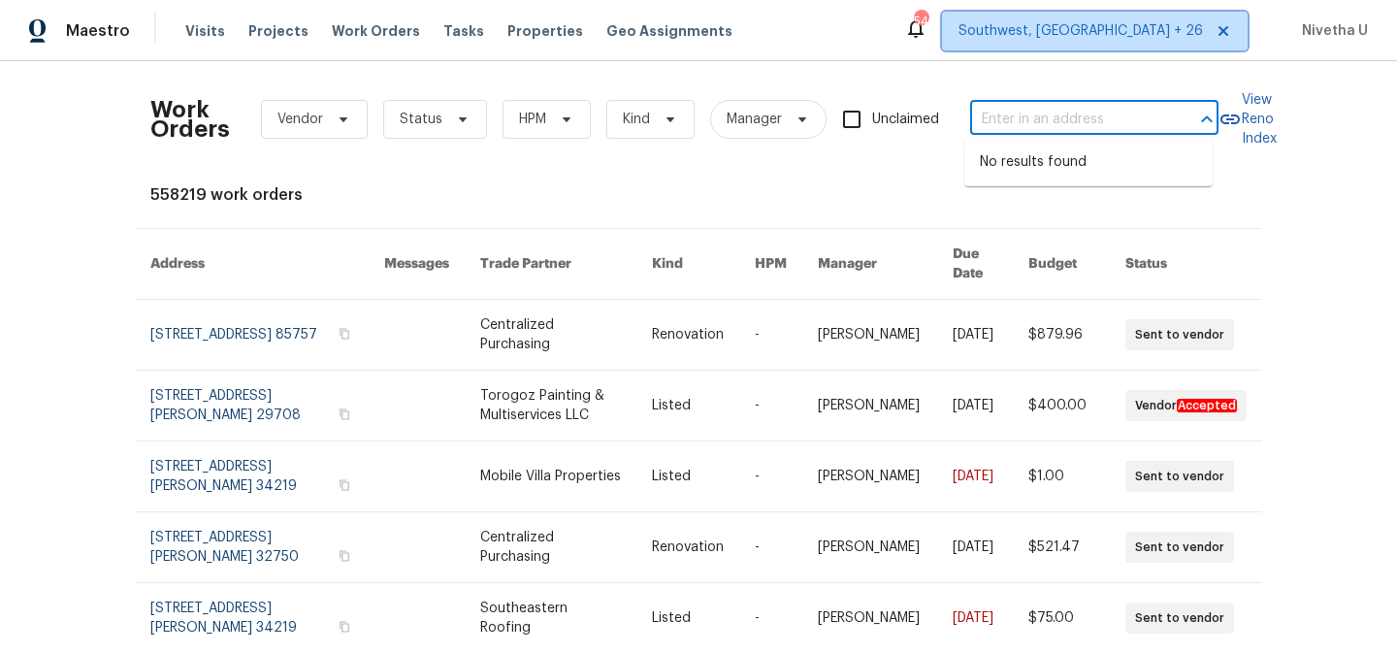
click at [1122, 32] on span "Southwest, [GEOGRAPHIC_DATA] + 26" at bounding box center [1080, 30] width 244 height 19
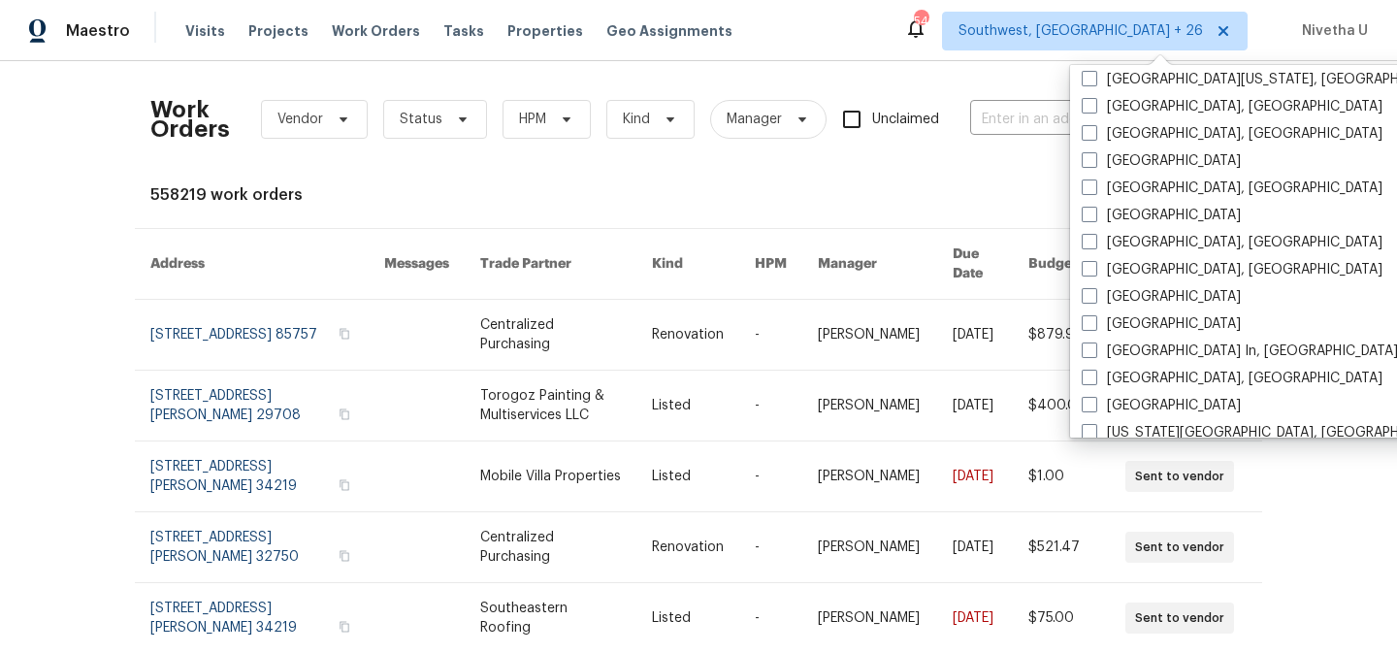
scroll to position [970, 0]
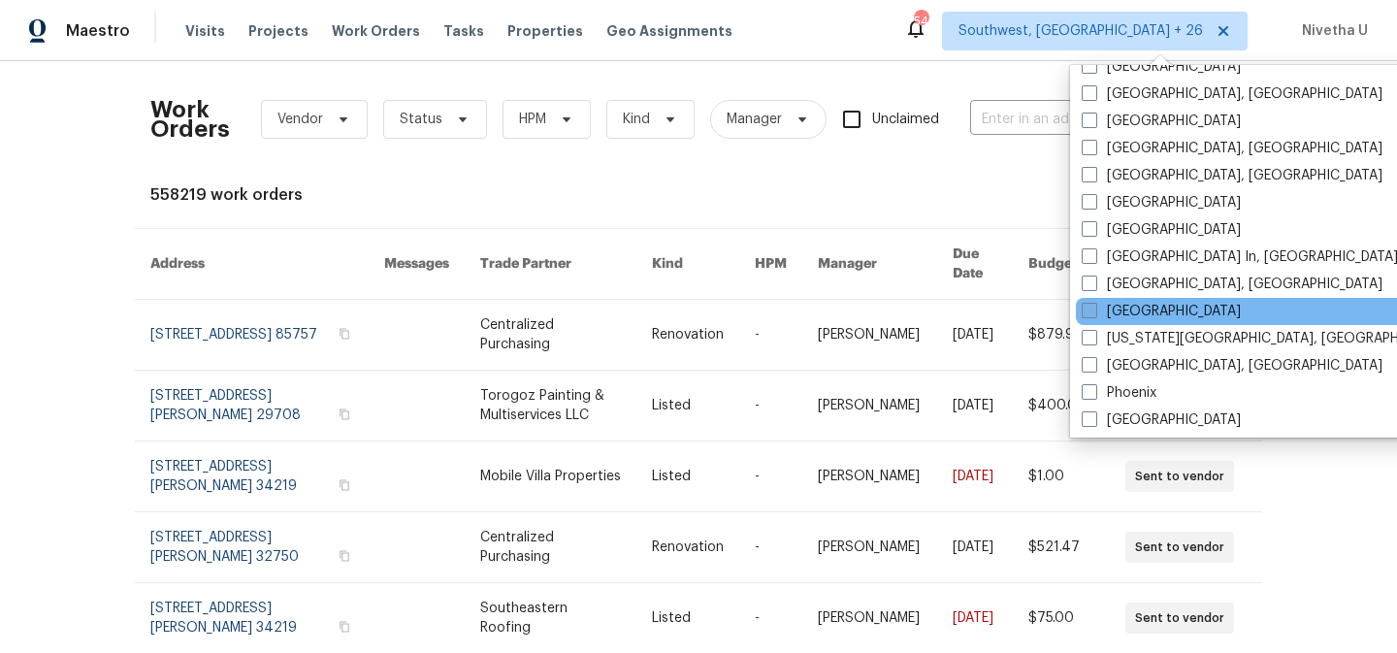
click at [1126, 308] on label "[GEOGRAPHIC_DATA]" at bounding box center [1160, 311] width 159 height 19
click at [1094, 308] on input "[GEOGRAPHIC_DATA]" at bounding box center [1087, 308] width 13 height 13
checkbox input "true"
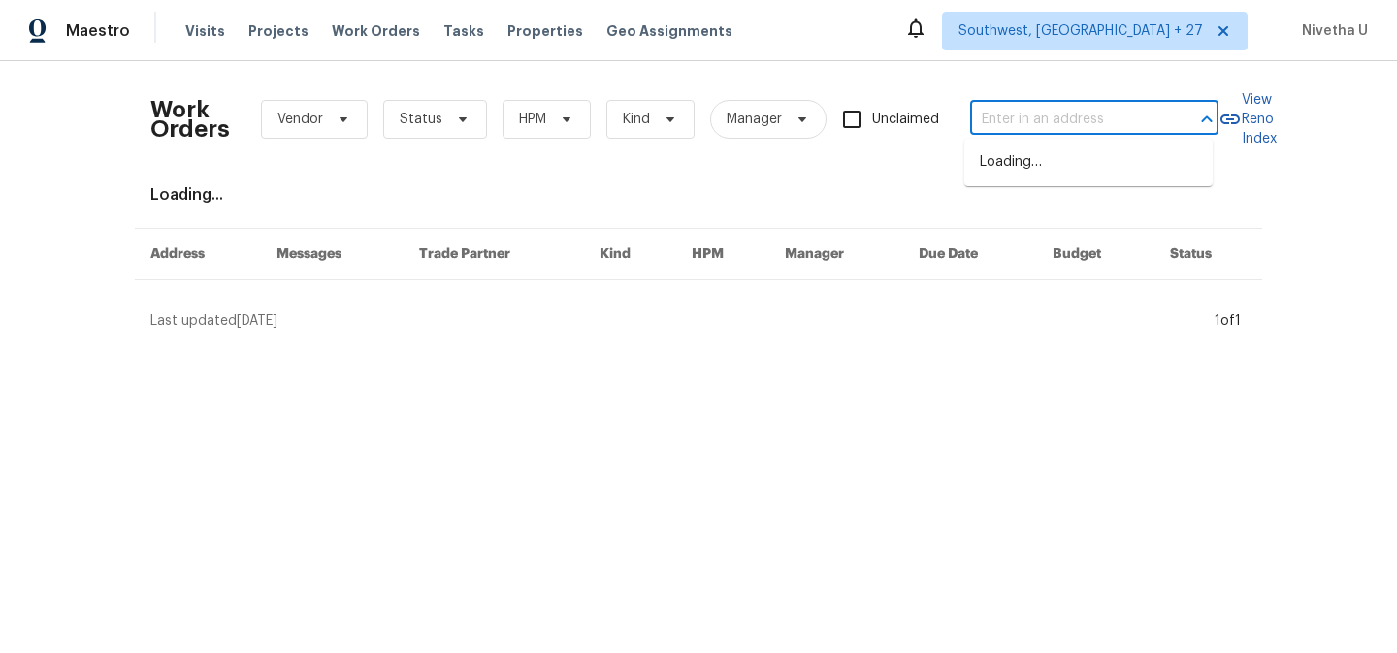
click at [993, 121] on input "text" at bounding box center [1067, 120] width 194 height 30
paste input "[STREET_ADDRESS][PERSON_NAME]"
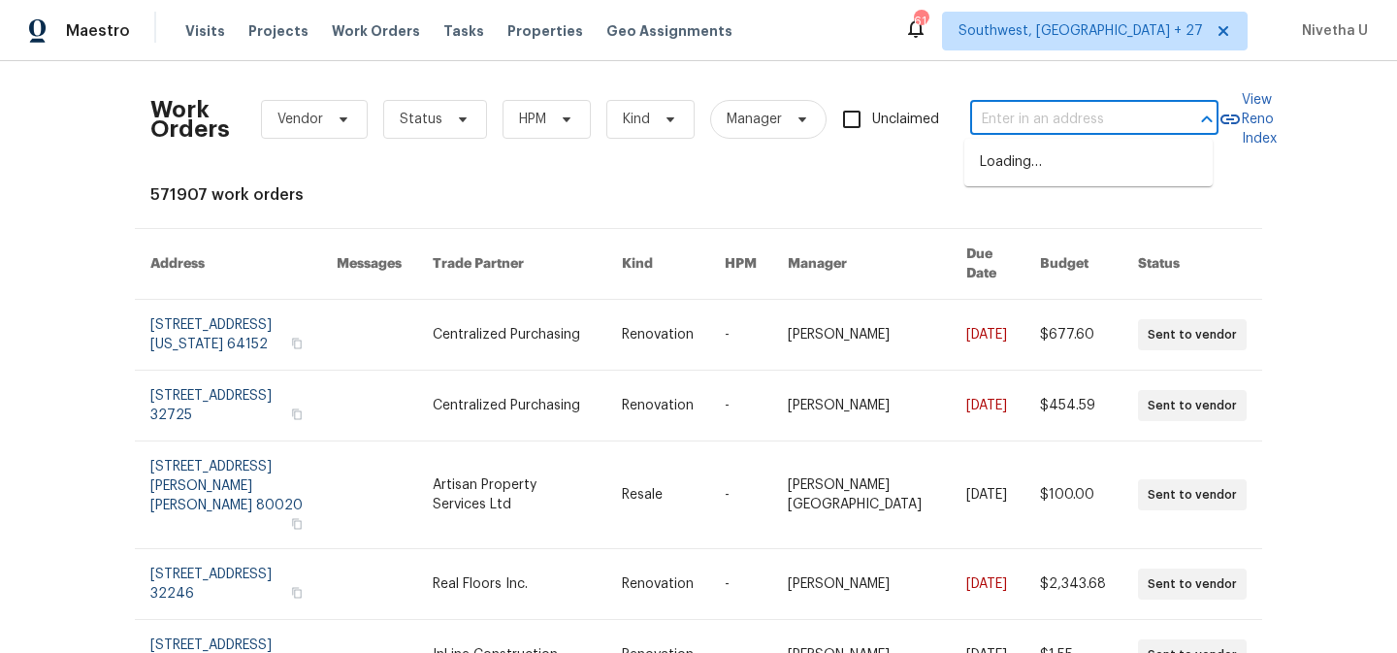
type input "[STREET_ADDRESS][PERSON_NAME]"
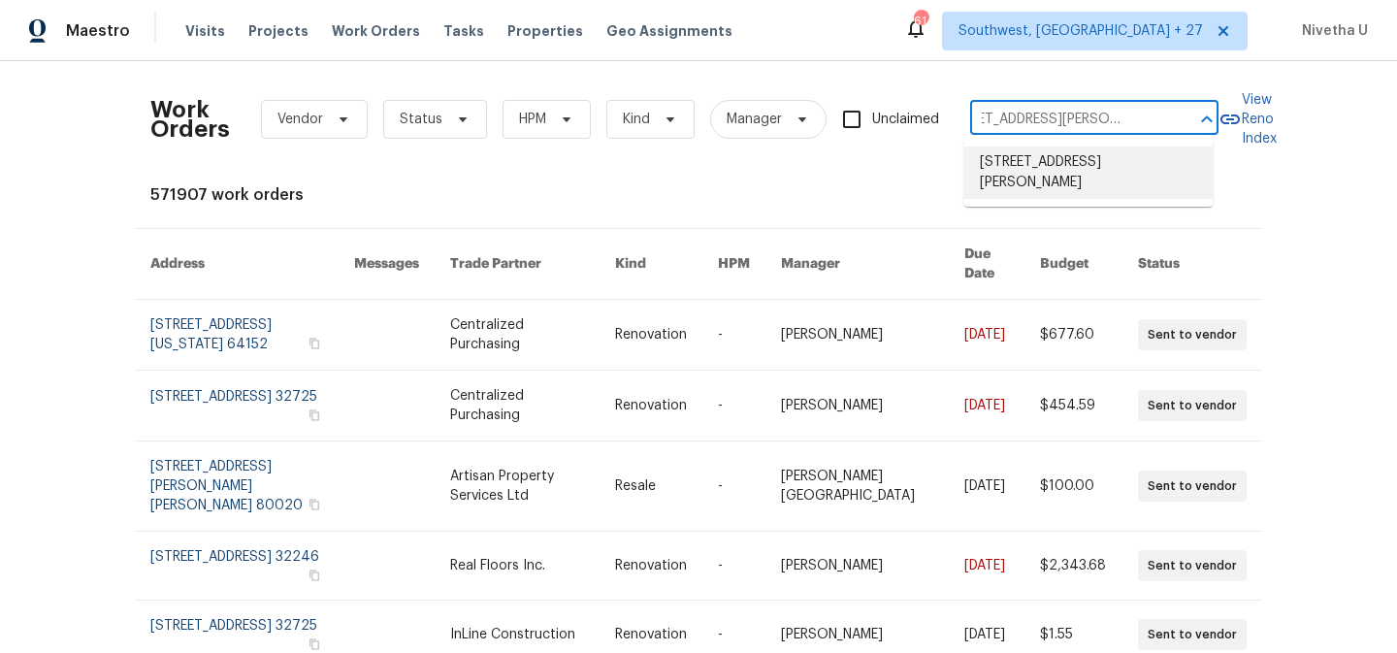
click at [1030, 174] on li "[STREET_ADDRESS][PERSON_NAME]" at bounding box center [1088, 172] width 248 height 52
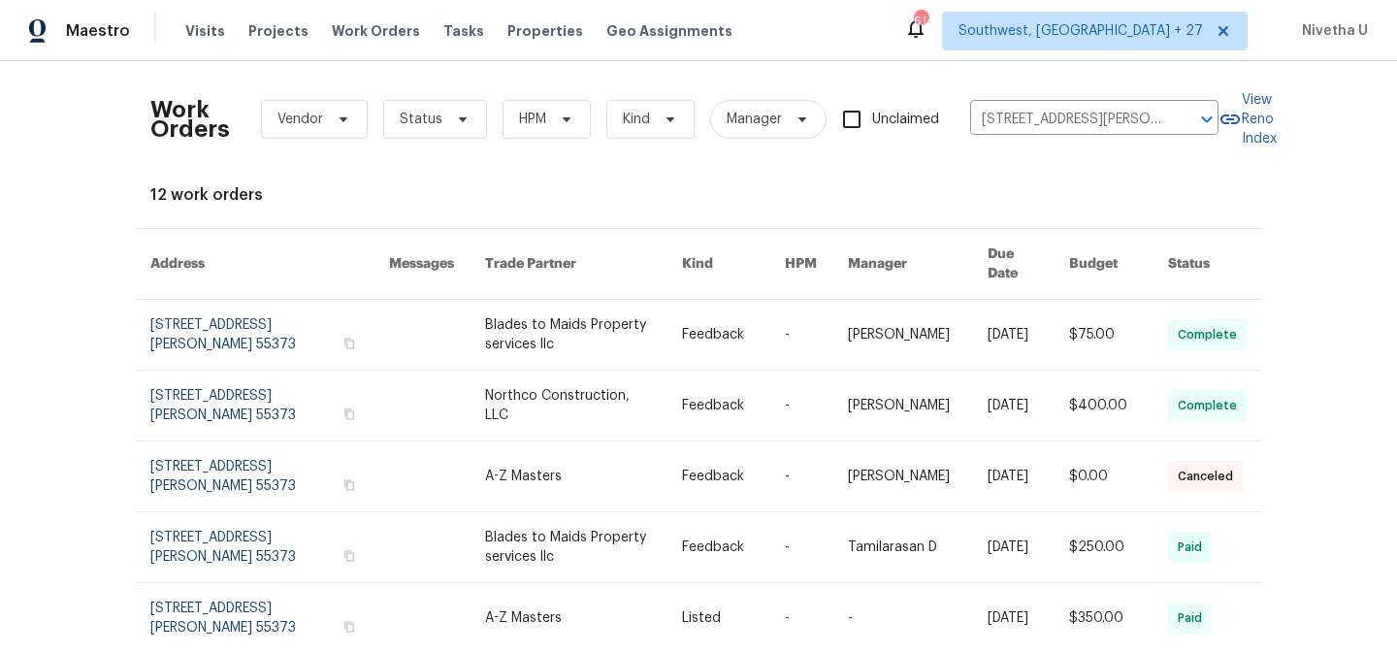
click at [234, 329] on link at bounding box center [269, 335] width 239 height 70
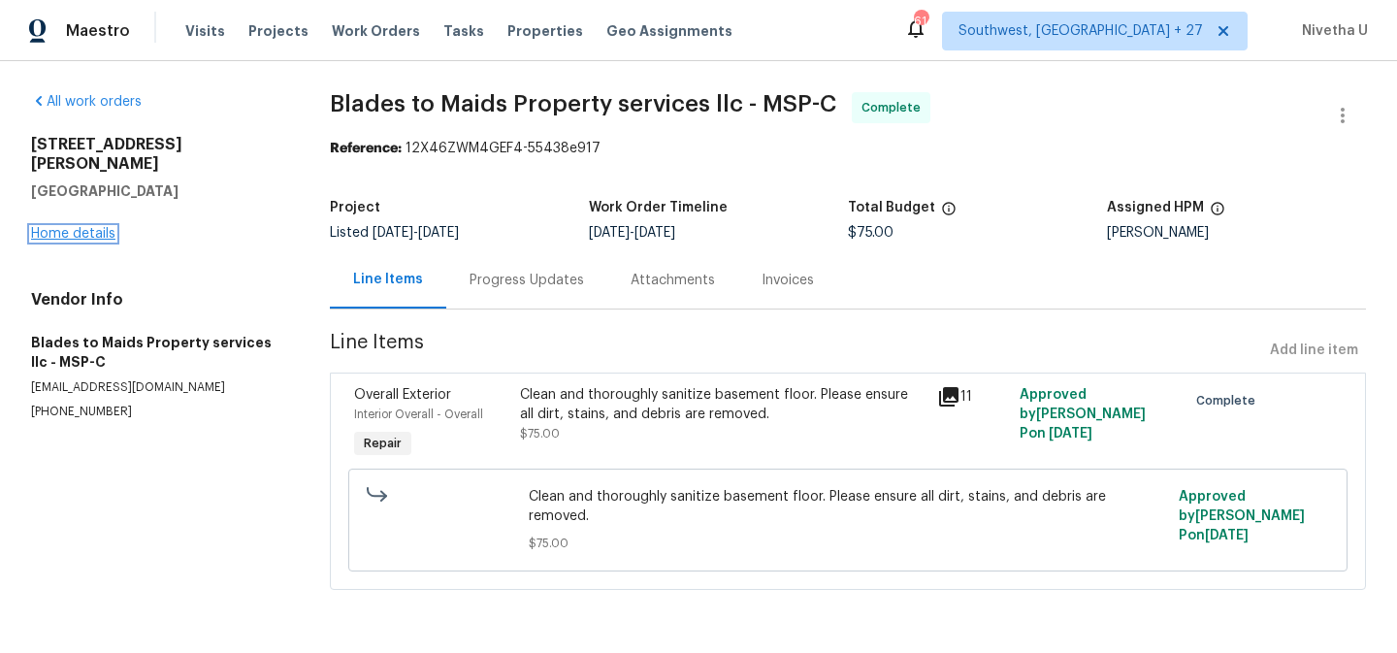
click at [64, 227] on link "Home details" at bounding box center [73, 234] width 84 height 14
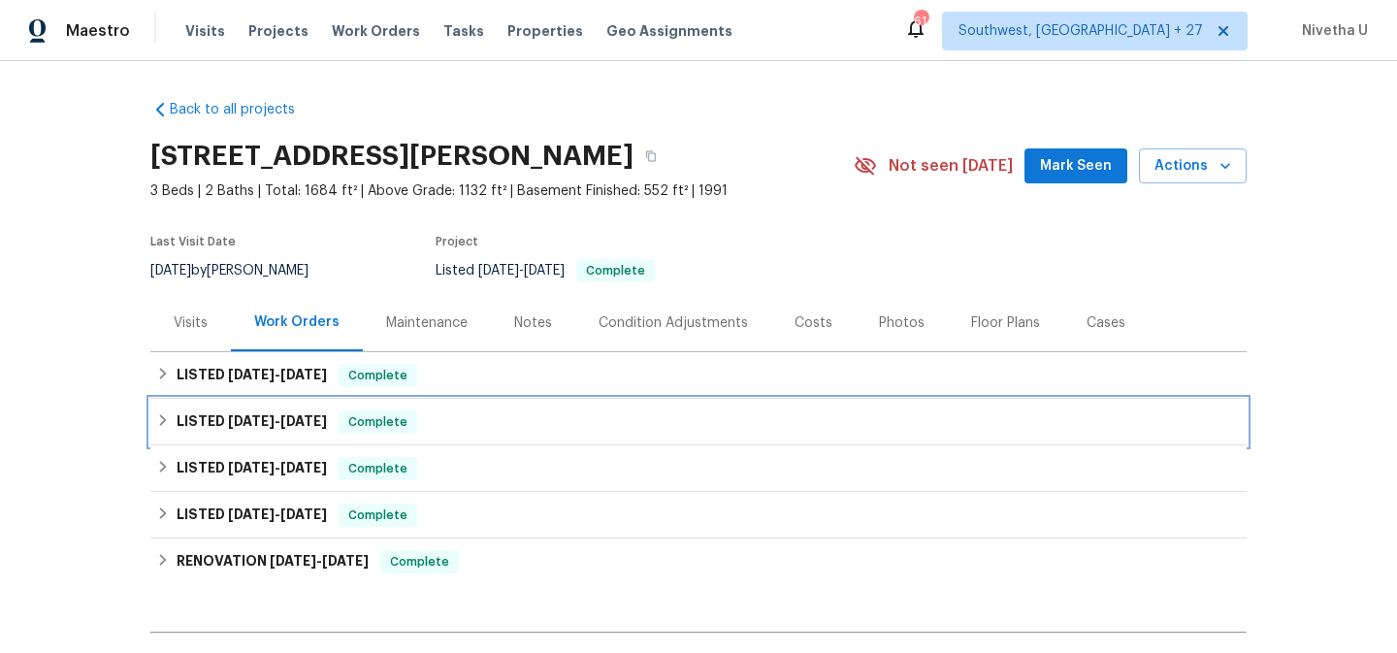
click at [439, 424] on div "LISTED [DATE] - [DATE] Complete" at bounding box center [698, 421] width 1084 height 23
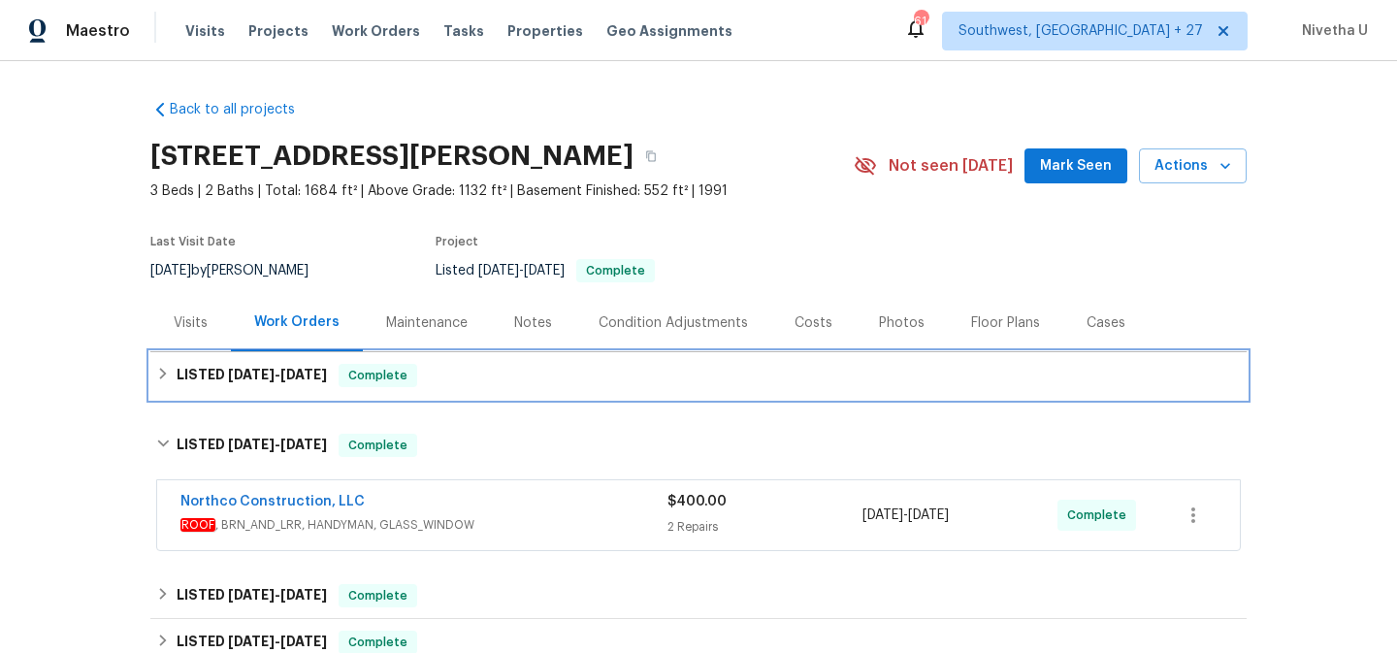
click at [430, 378] on div "LISTED [DATE] - [DATE] Complete" at bounding box center [698, 375] width 1084 height 23
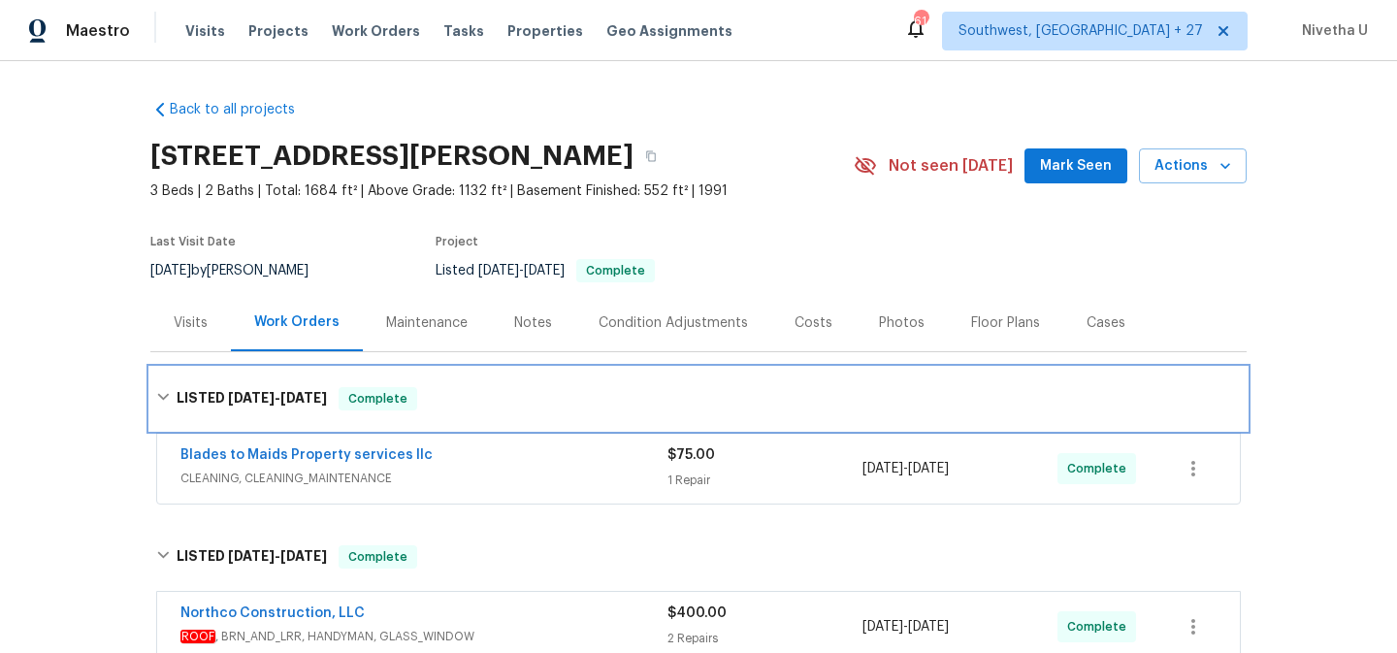
scroll to position [210, 0]
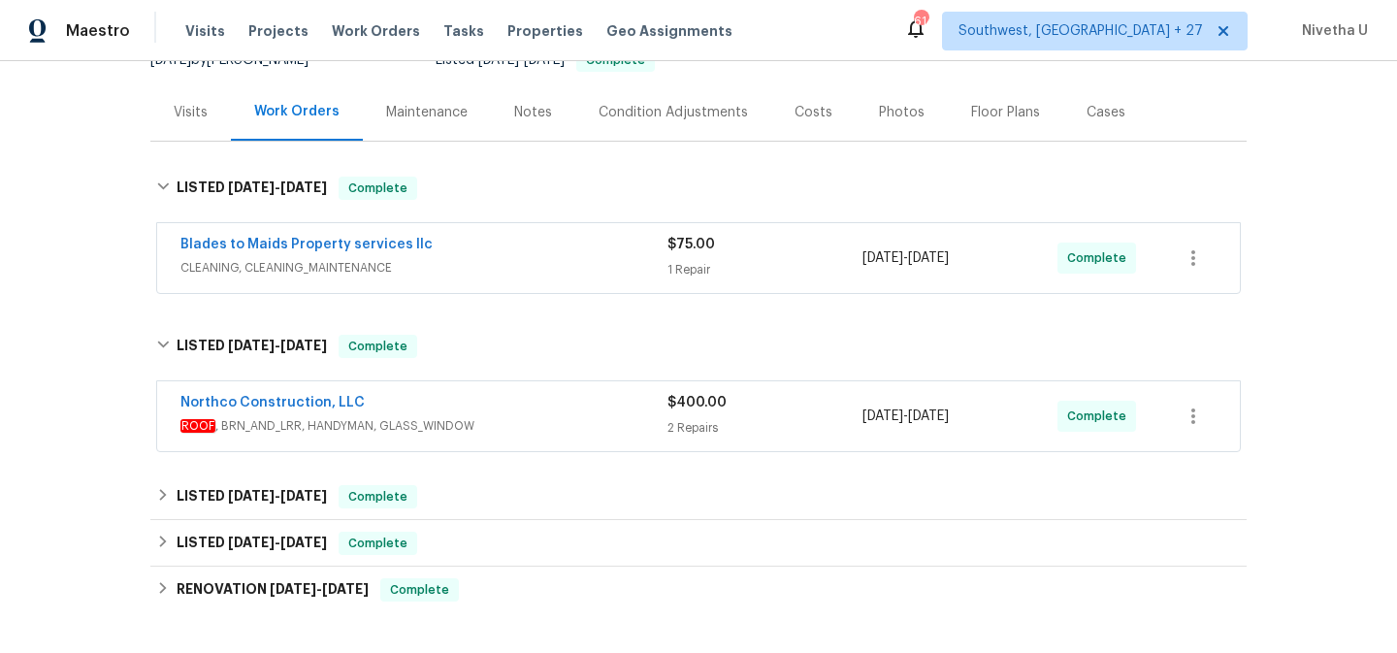
click at [553, 421] on span "ROOF , BRN_AND_LRR, HANDYMAN, GLASS_WINDOW" at bounding box center [423, 425] width 487 height 19
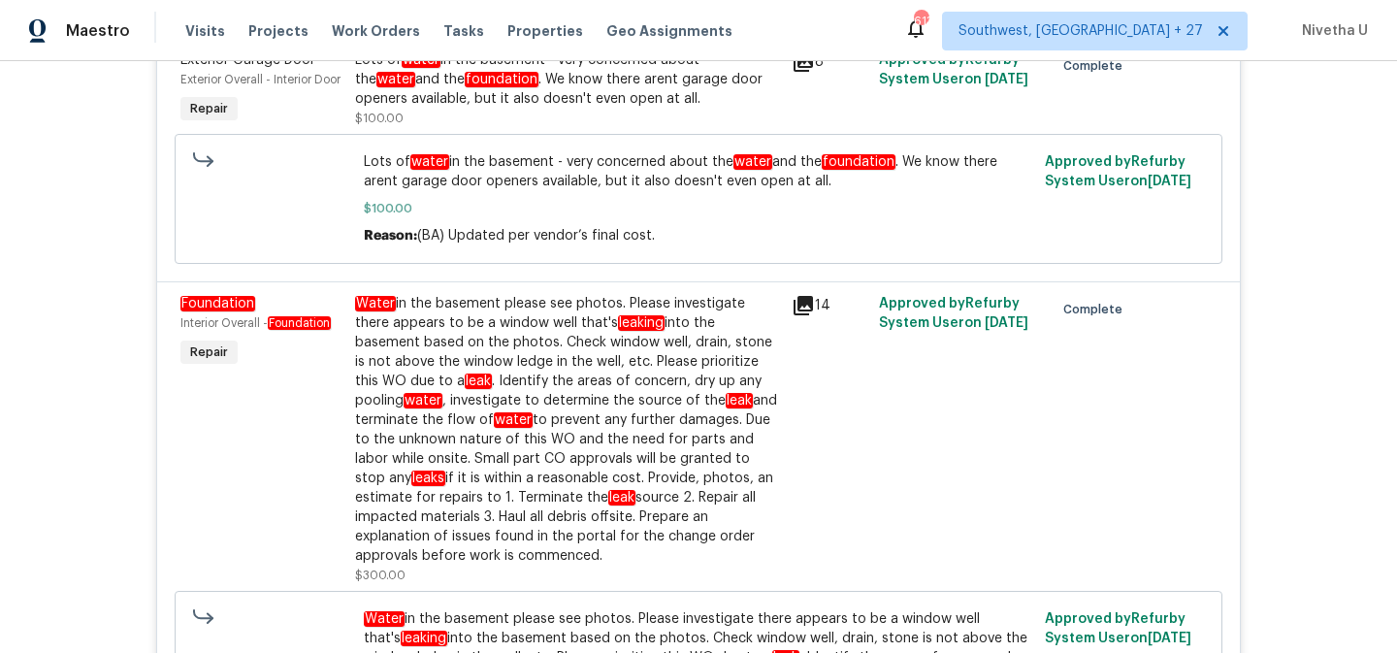
scroll to position [241, 0]
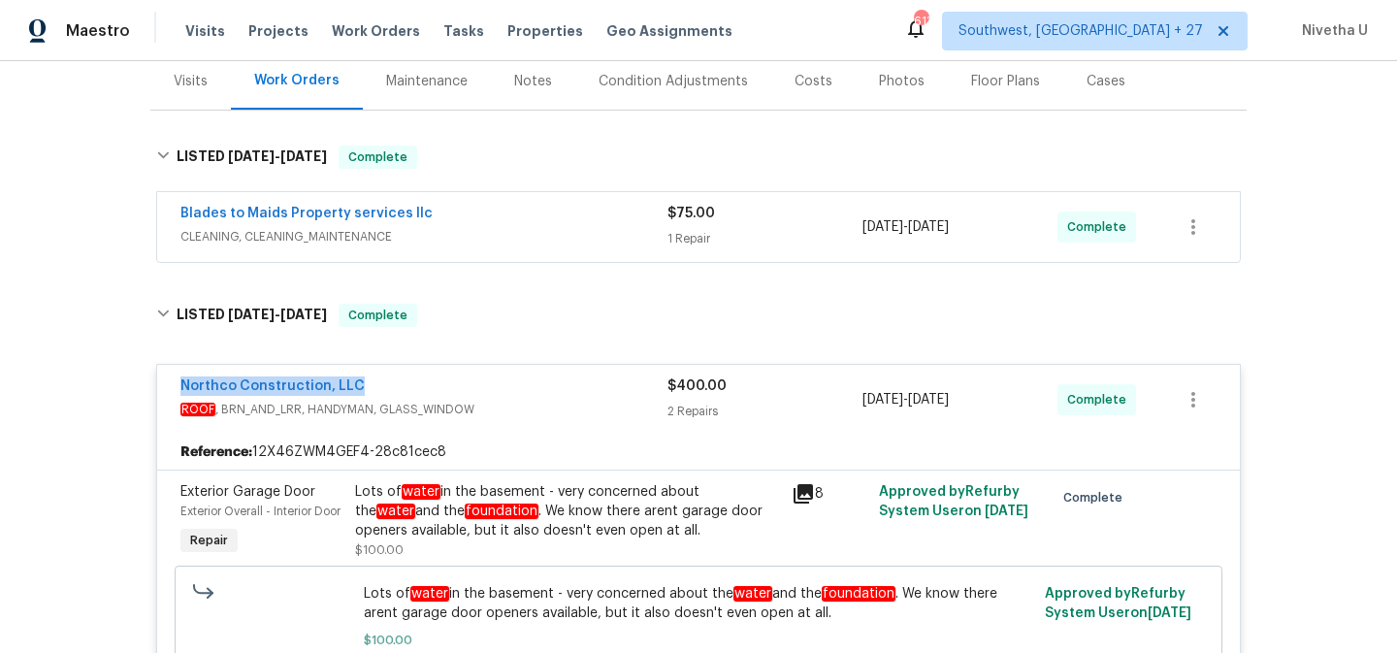
drag, startPoint x: 534, startPoint y: 395, endPoint x: 552, endPoint y: 342, distance: 55.2
click at [565, 388] on div "Northco Construction, LLC" at bounding box center [423, 387] width 487 height 23
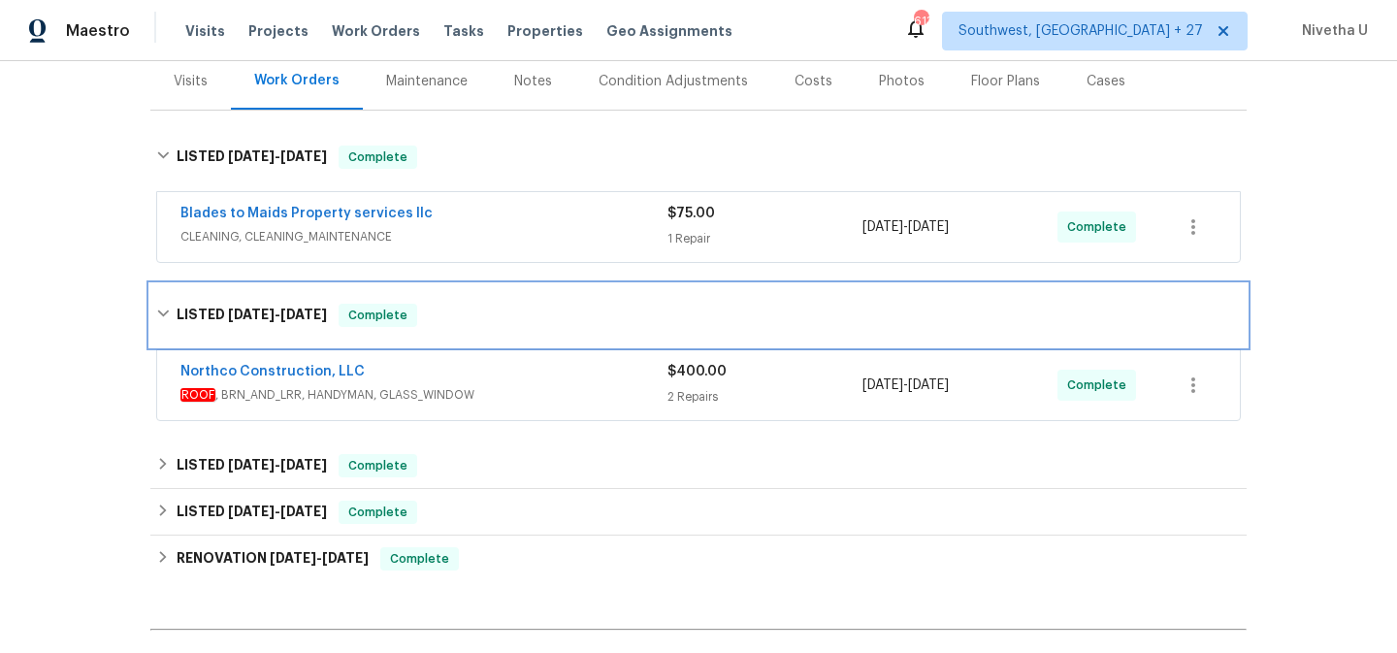
click at [547, 345] on div "LISTED [DATE] - [DATE] Complete" at bounding box center [698, 315] width 1096 height 62
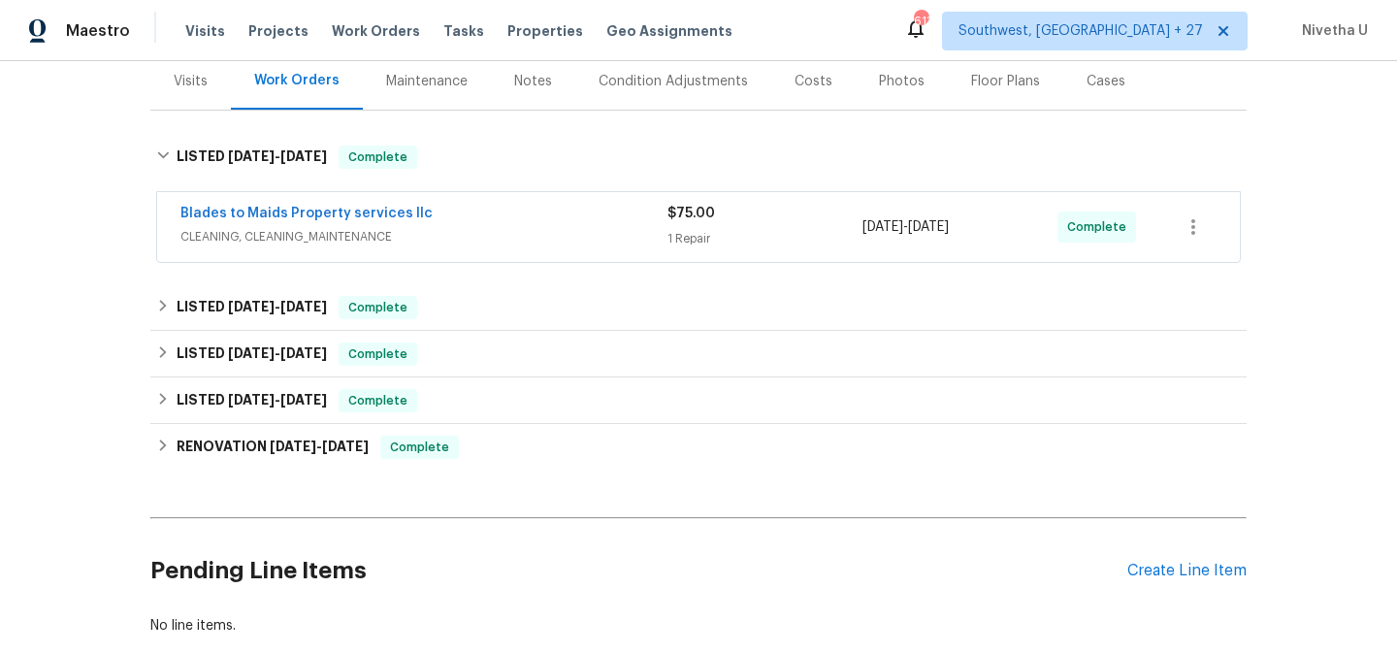
click at [543, 243] on span "CLEANING, CLEANING_MAINTENANCE" at bounding box center [423, 236] width 487 height 19
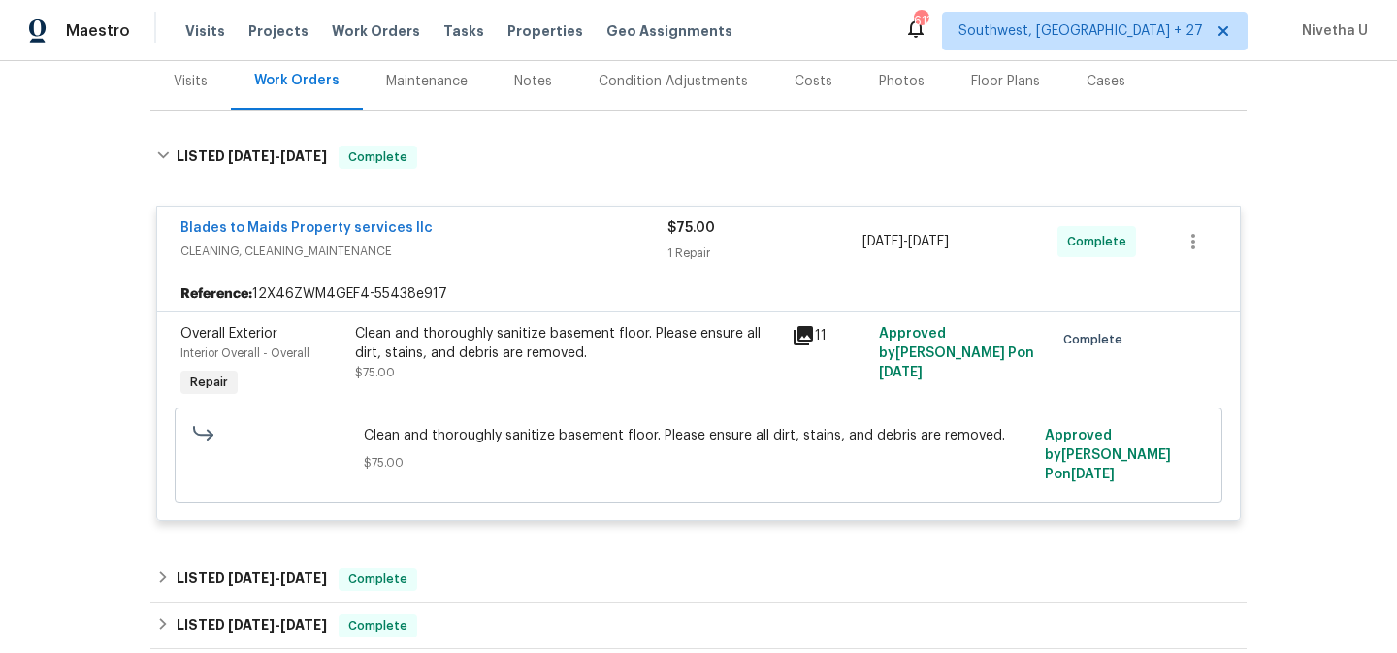
click at [543, 243] on span "CLEANING, CLEANING_MAINTENANCE" at bounding box center [423, 250] width 487 height 19
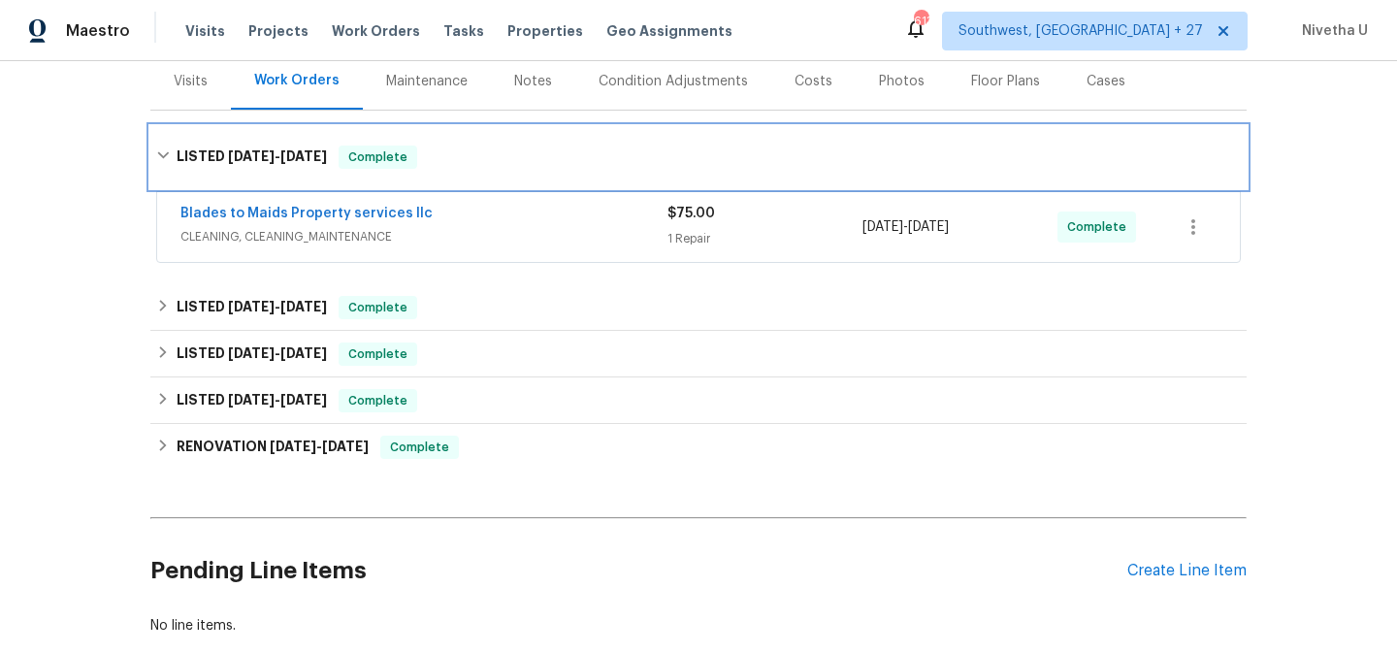
click at [529, 171] on div "LISTED [DATE] - [DATE] Complete" at bounding box center [698, 157] width 1096 height 62
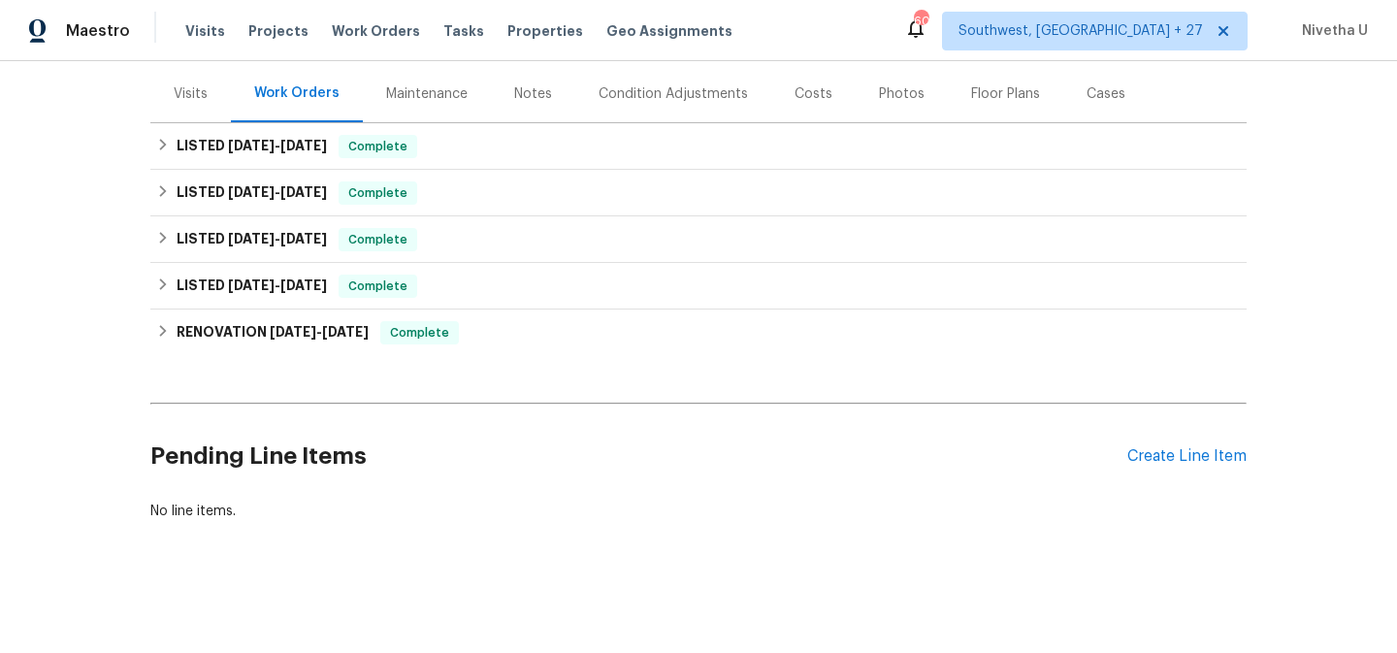
click at [354, 17] on div "Visits Projects Work Orders Tasks Properties Geo Assignments" at bounding box center [470, 31] width 570 height 39
click at [355, 29] on span "Work Orders" at bounding box center [376, 30] width 88 height 19
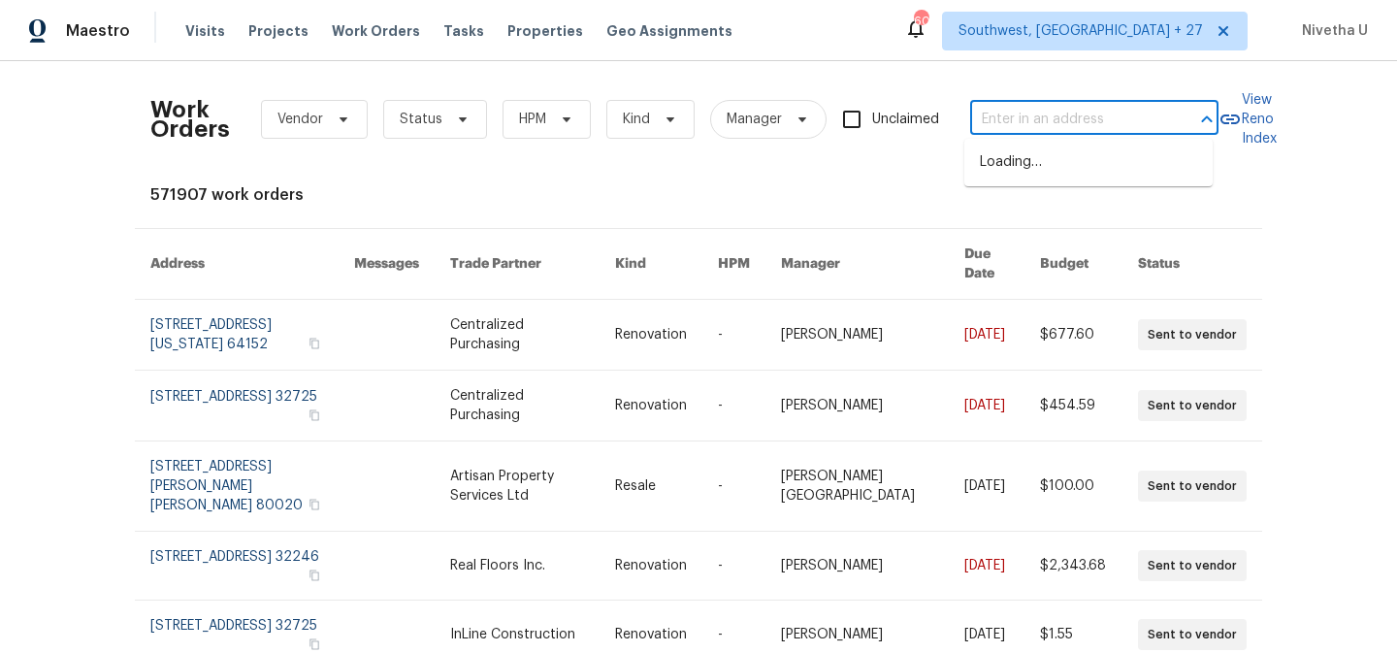
click at [990, 123] on input "text" at bounding box center [1067, 120] width 194 height 30
paste input "[STREET_ADDRESS]"
type input "[STREET_ADDRESS]"
click at [1097, 178] on li "[STREET_ADDRESS]" at bounding box center [1088, 162] width 248 height 32
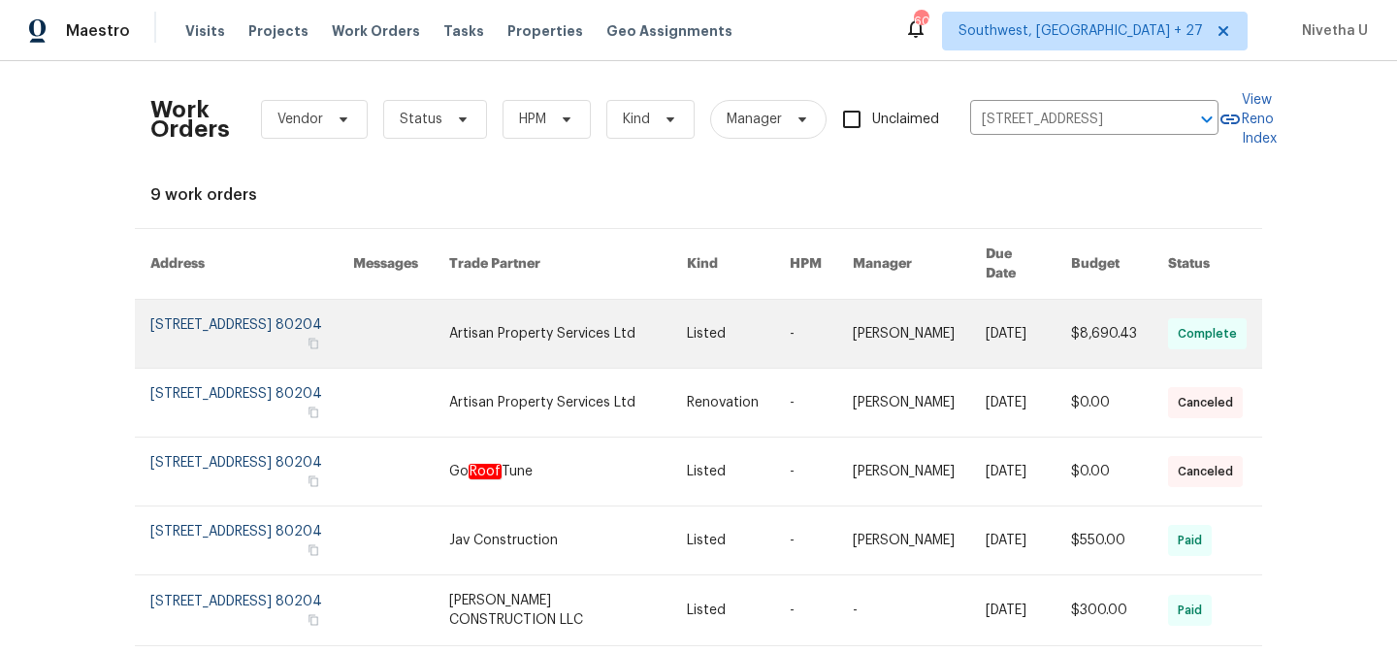
click at [257, 316] on link at bounding box center [251, 334] width 203 height 68
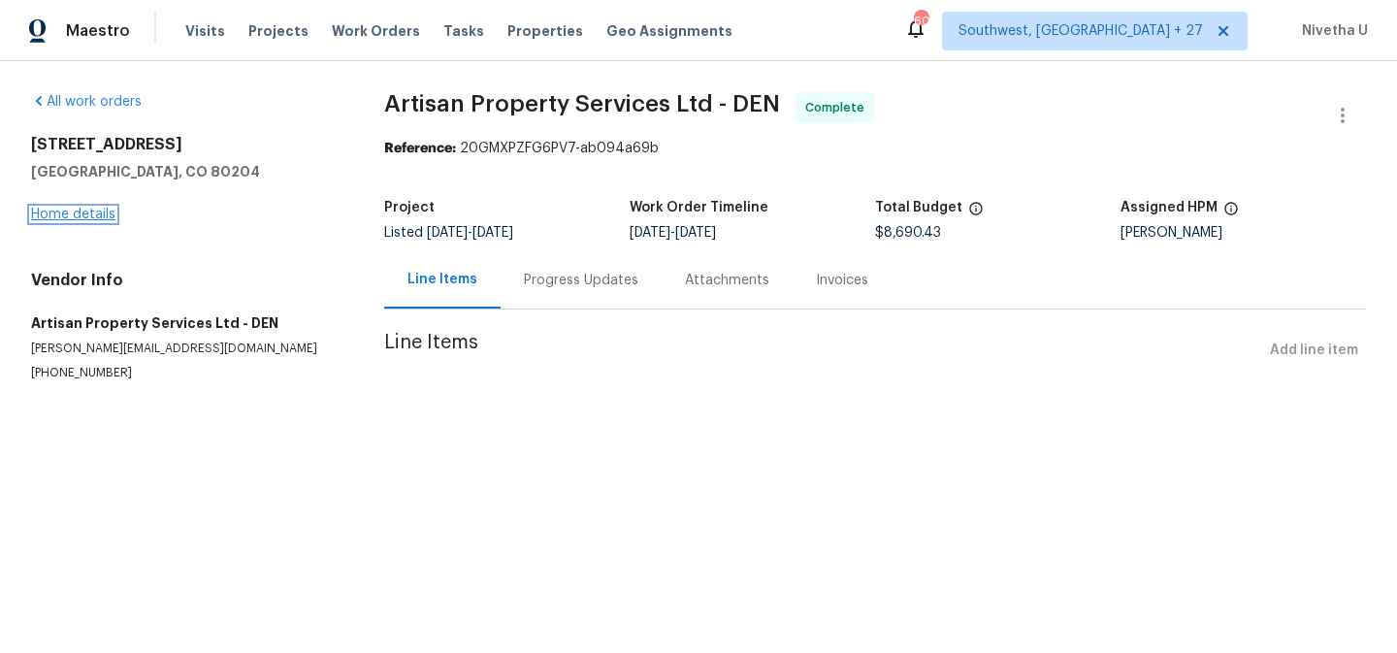
click at [58, 209] on link "Home details" at bounding box center [73, 215] width 84 height 14
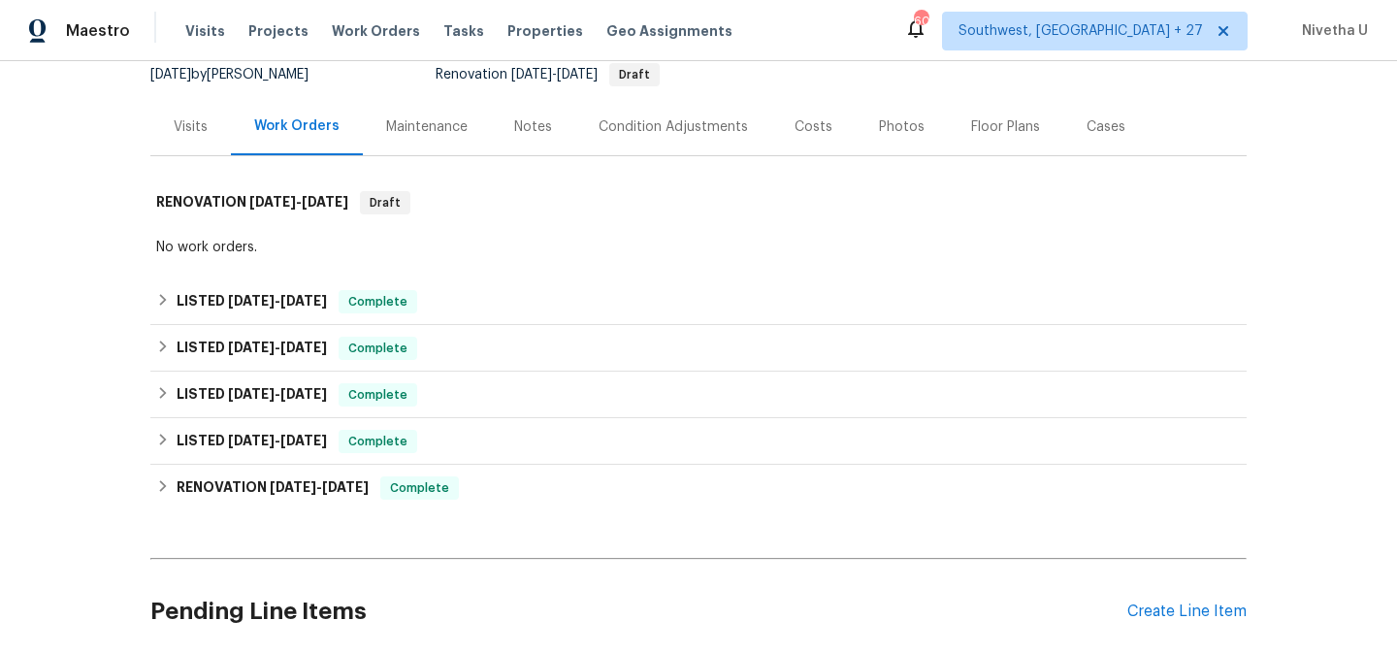
scroll to position [199, 0]
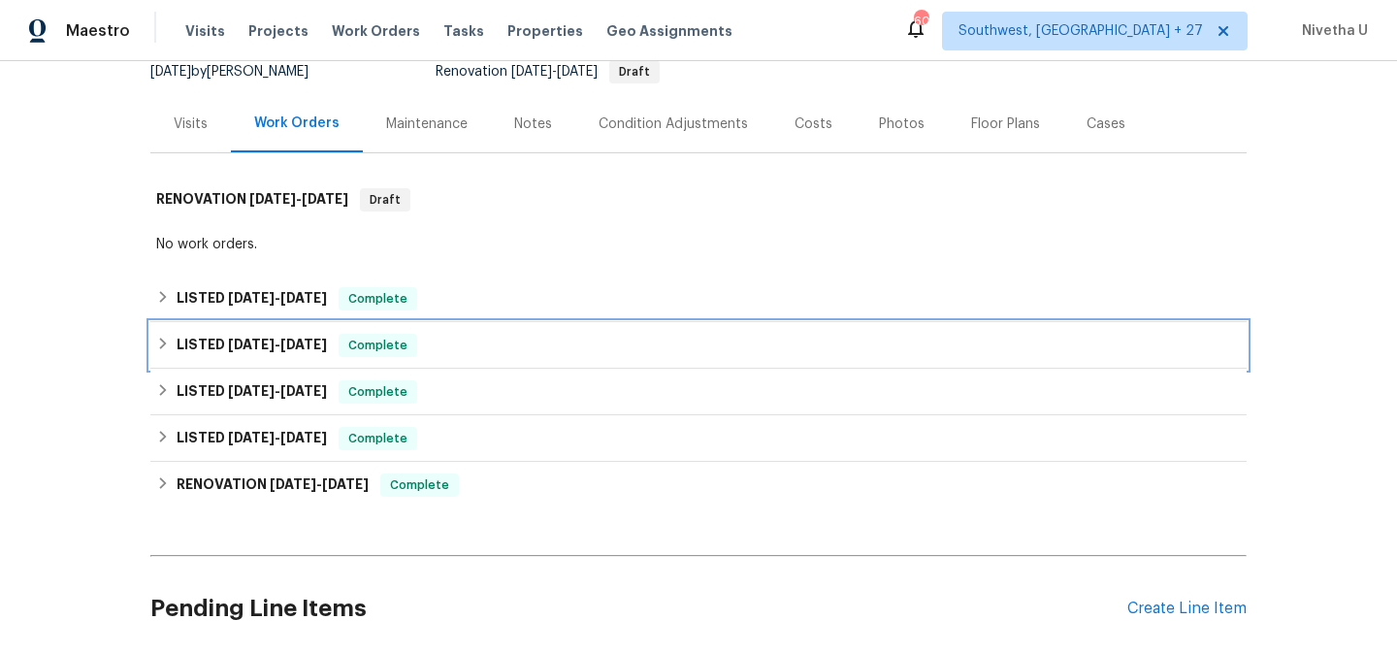
click at [386, 336] on span "Complete" at bounding box center [377, 345] width 75 height 19
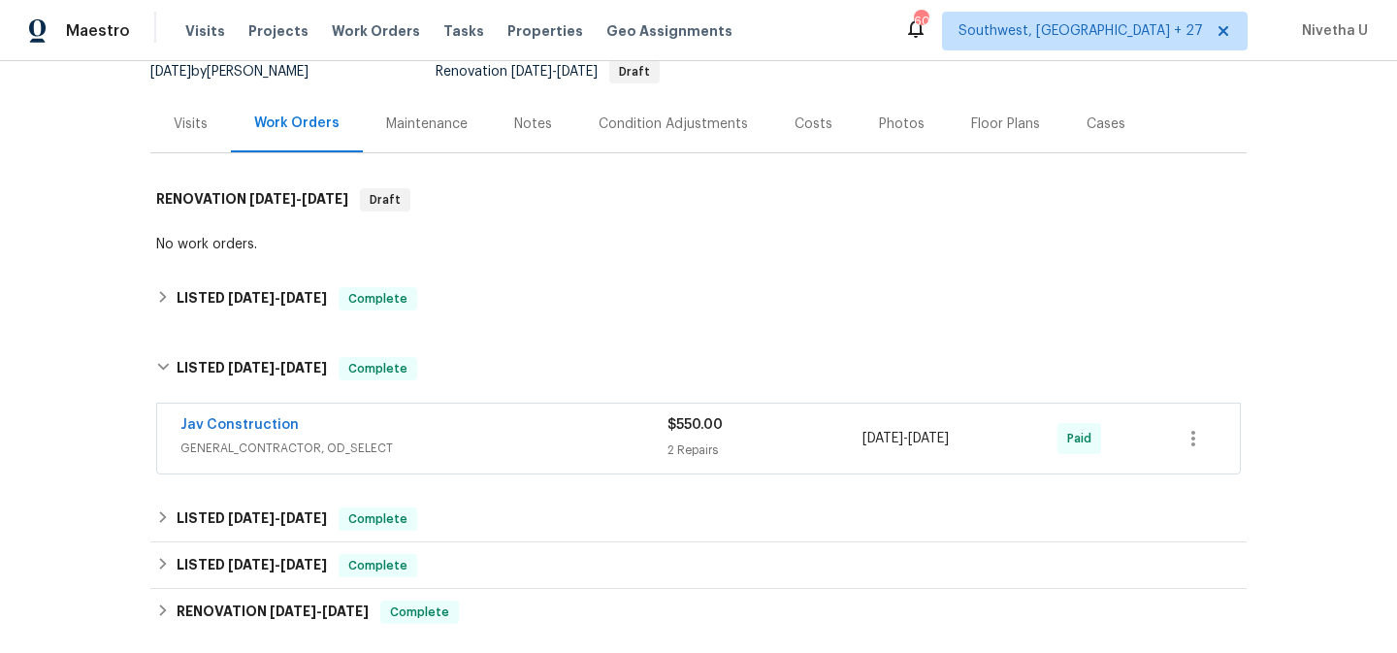
click at [386, 336] on div "Back to all projects [STREET_ADDRESS] 2 Beds | 1 Baths | Total: 709 ft² | Above…" at bounding box center [698, 351] width 1096 height 930
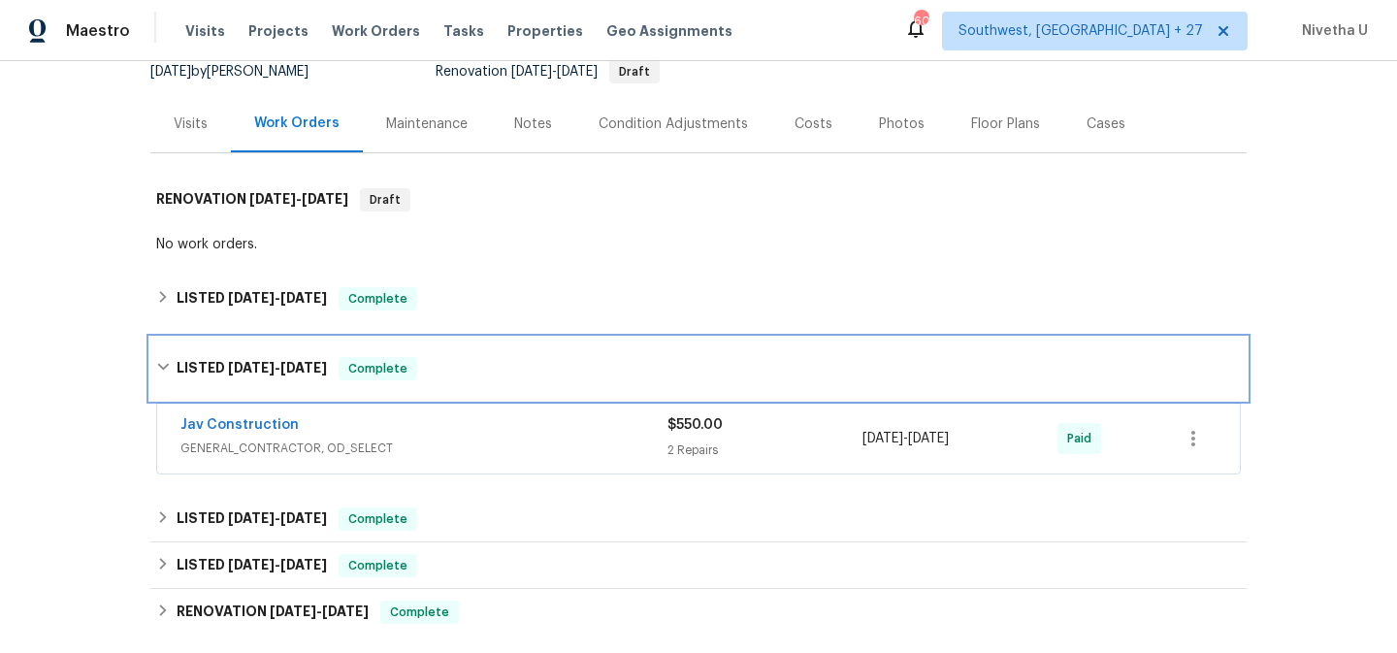
click at [437, 366] on div "LISTED [DATE] - [DATE] Complete" at bounding box center [698, 368] width 1084 height 23
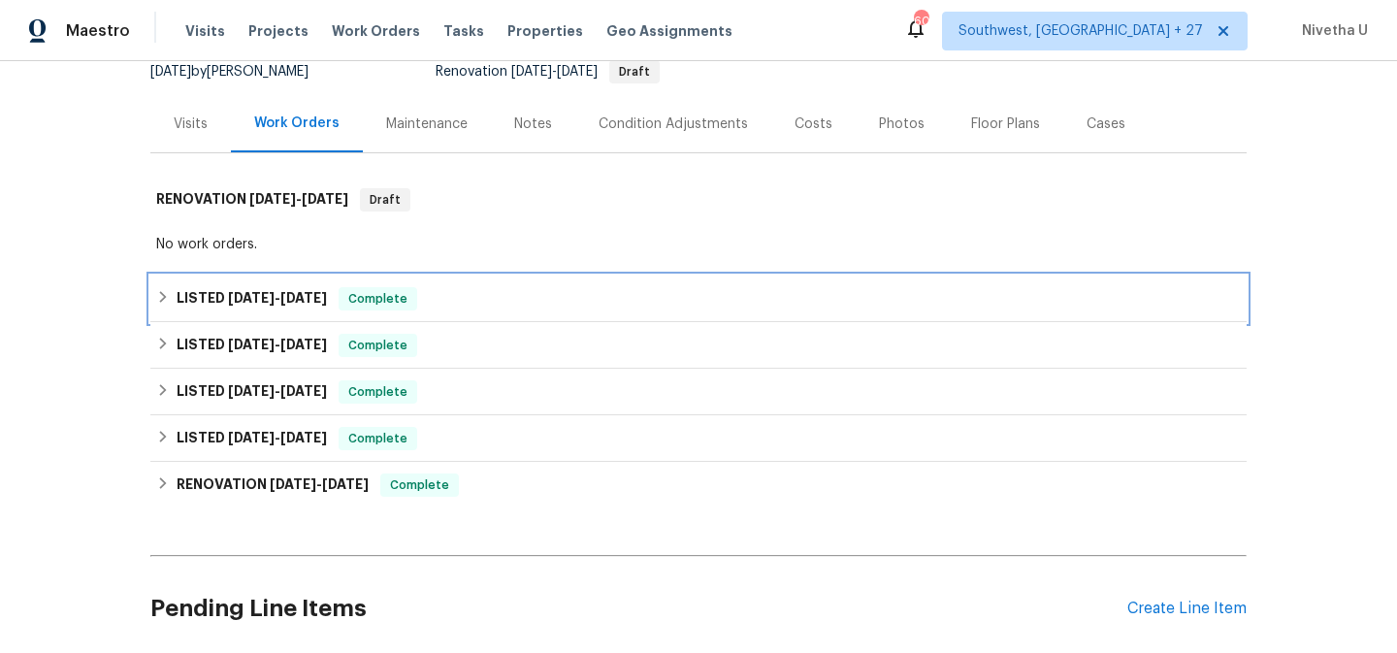
click at [425, 301] on div "LISTED [DATE] - [DATE] Complete" at bounding box center [698, 298] width 1084 height 23
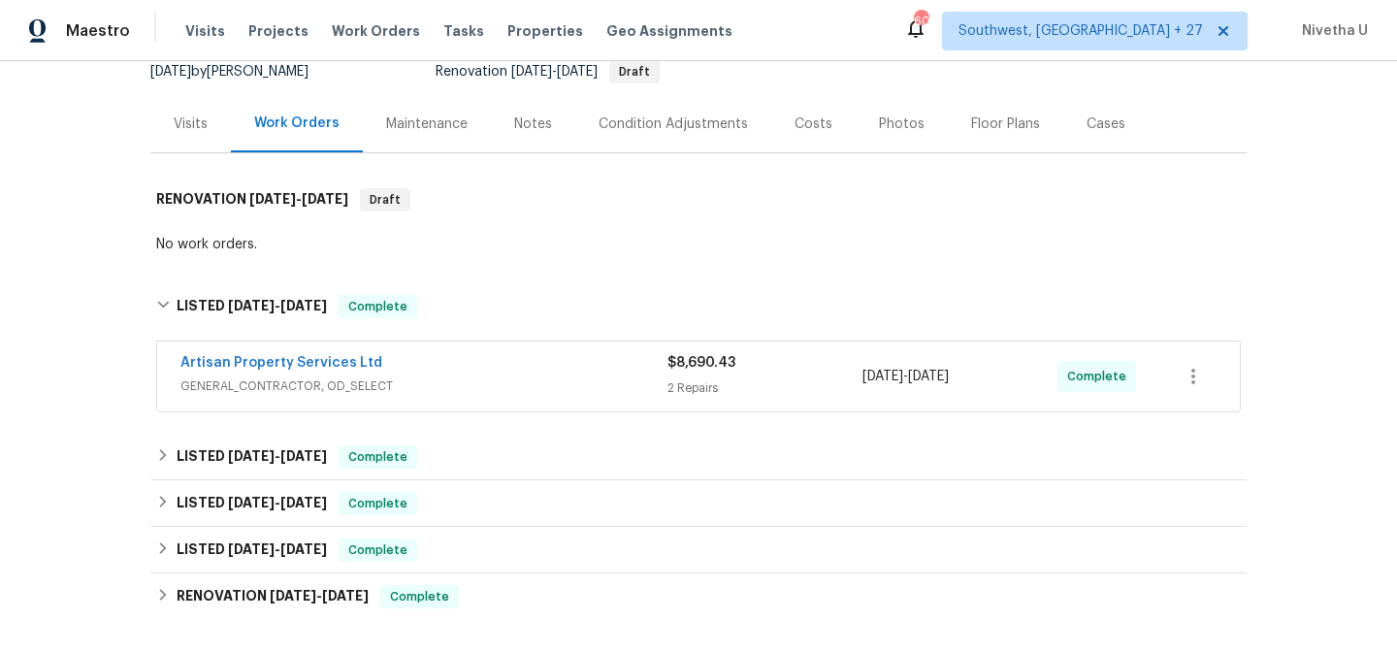
click at [462, 376] on span "GENERAL_CONTRACTOR, OD_SELECT" at bounding box center [423, 385] width 487 height 19
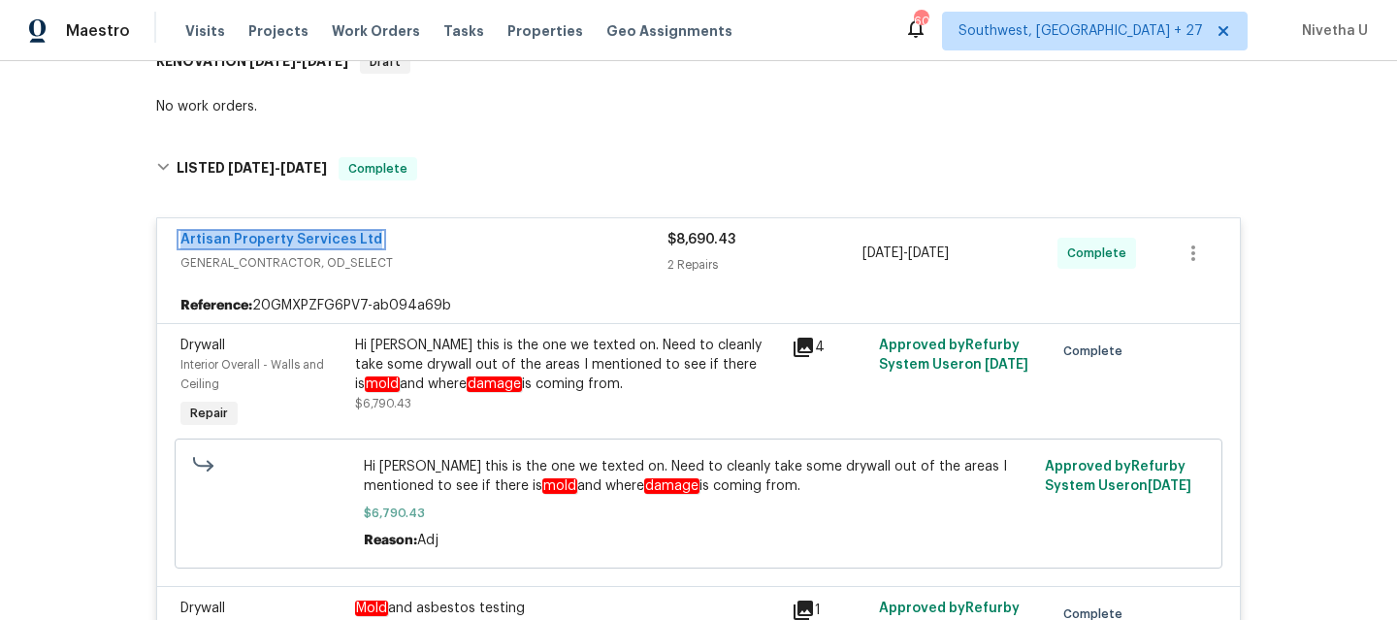
scroll to position [342, 0]
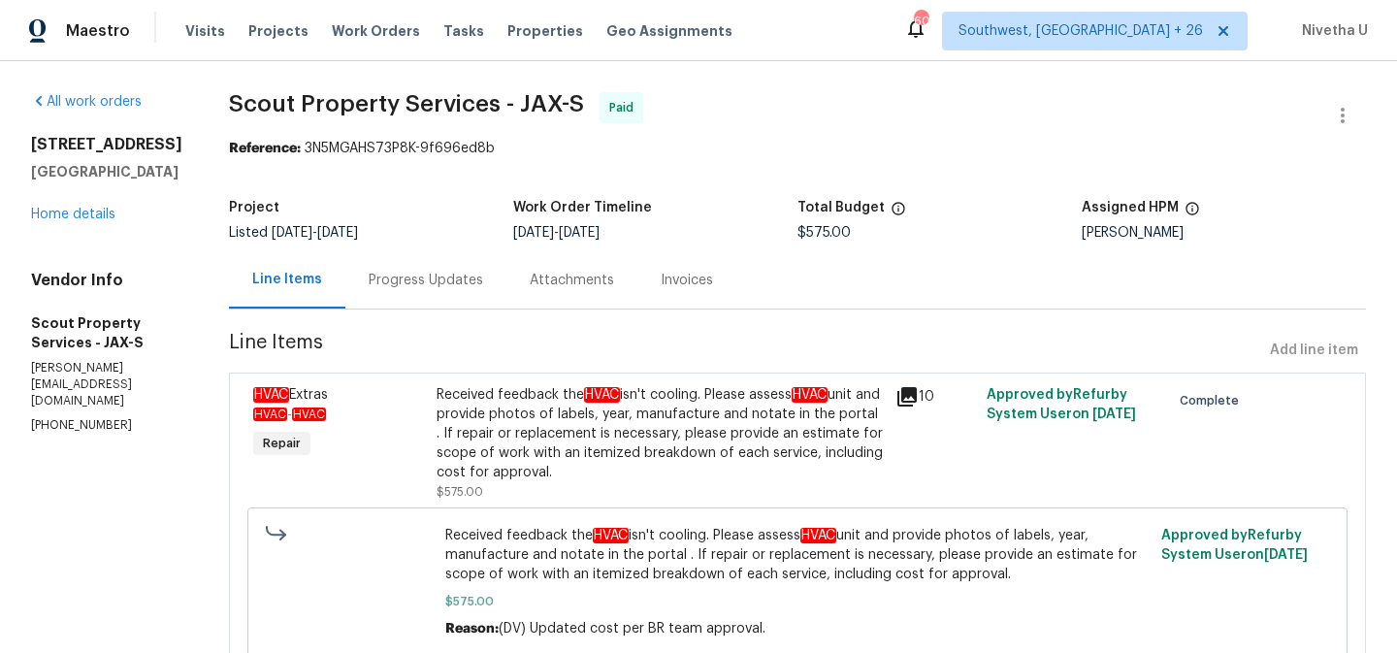
scroll to position [92, 0]
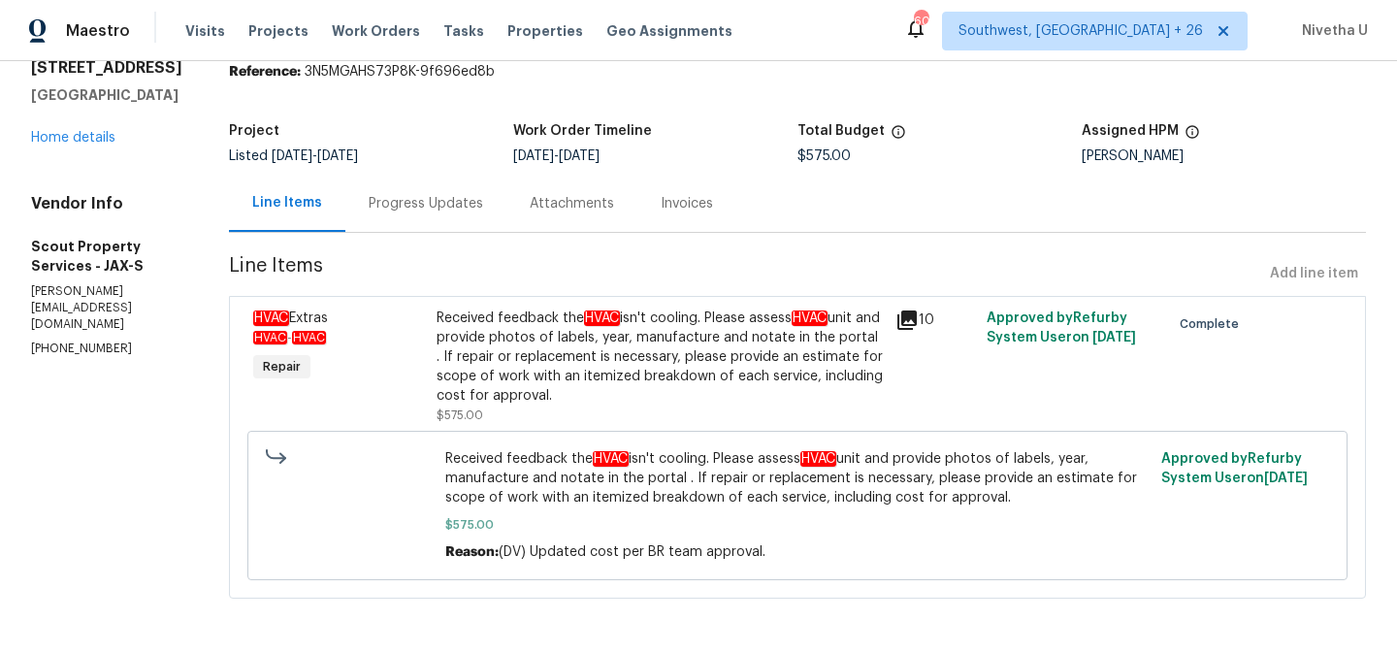
click at [434, 229] on section "Scout Property Services - JAX-S Paid Reference: 3N5MGAHS73P8K-9f696ed8b Project…" at bounding box center [797, 319] width 1137 height 606
click at [432, 194] on div "Progress Updates" at bounding box center [426, 203] width 114 height 19
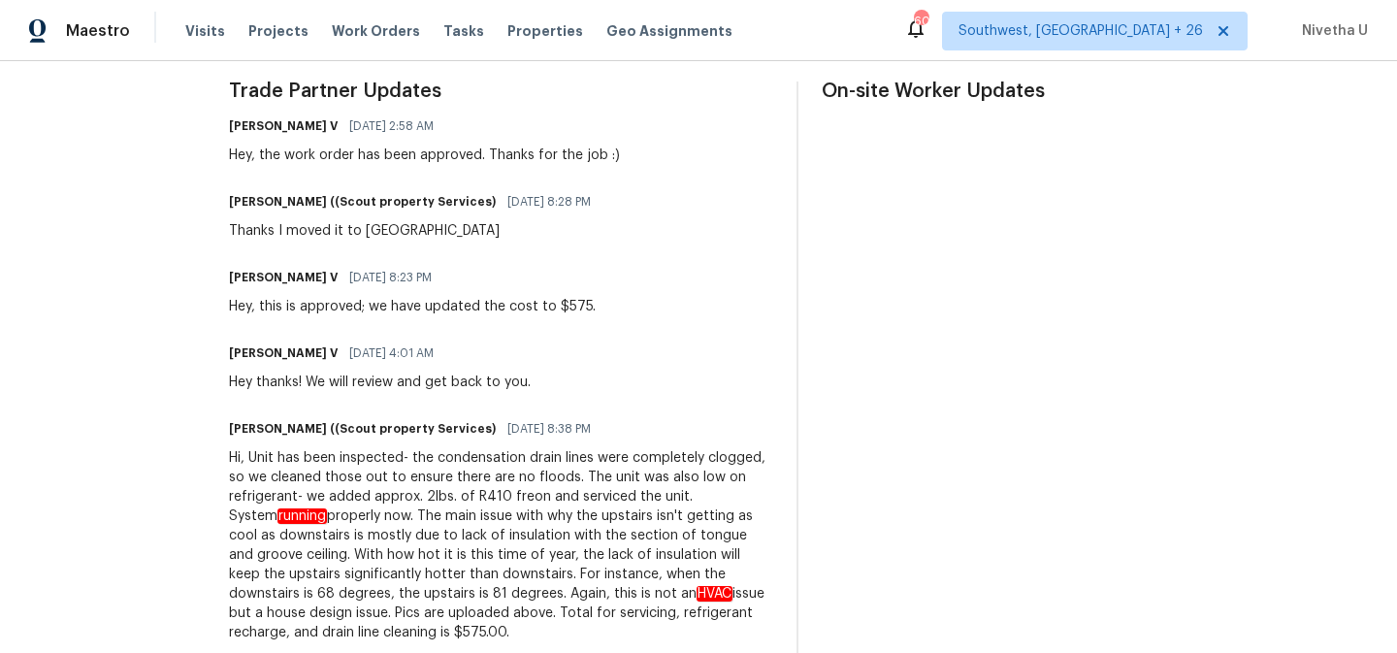
scroll to position [45, 0]
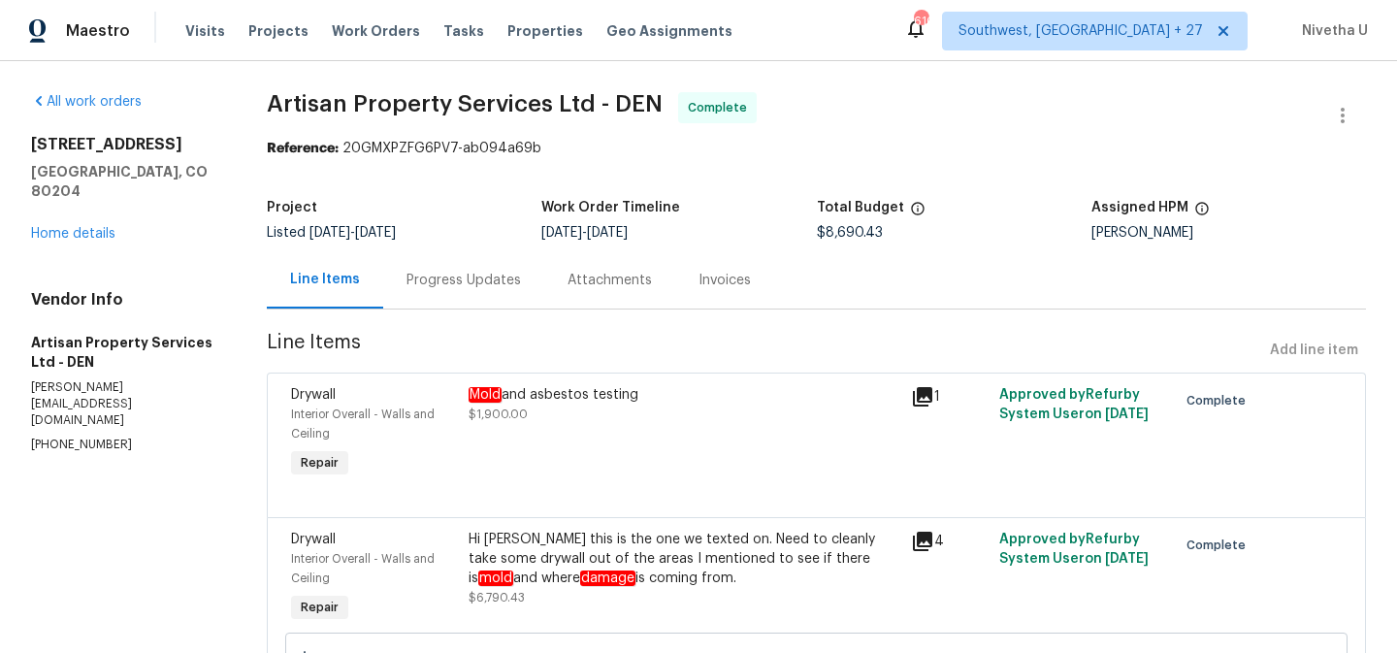
click at [445, 278] on div "Progress Updates" at bounding box center [463, 280] width 114 height 19
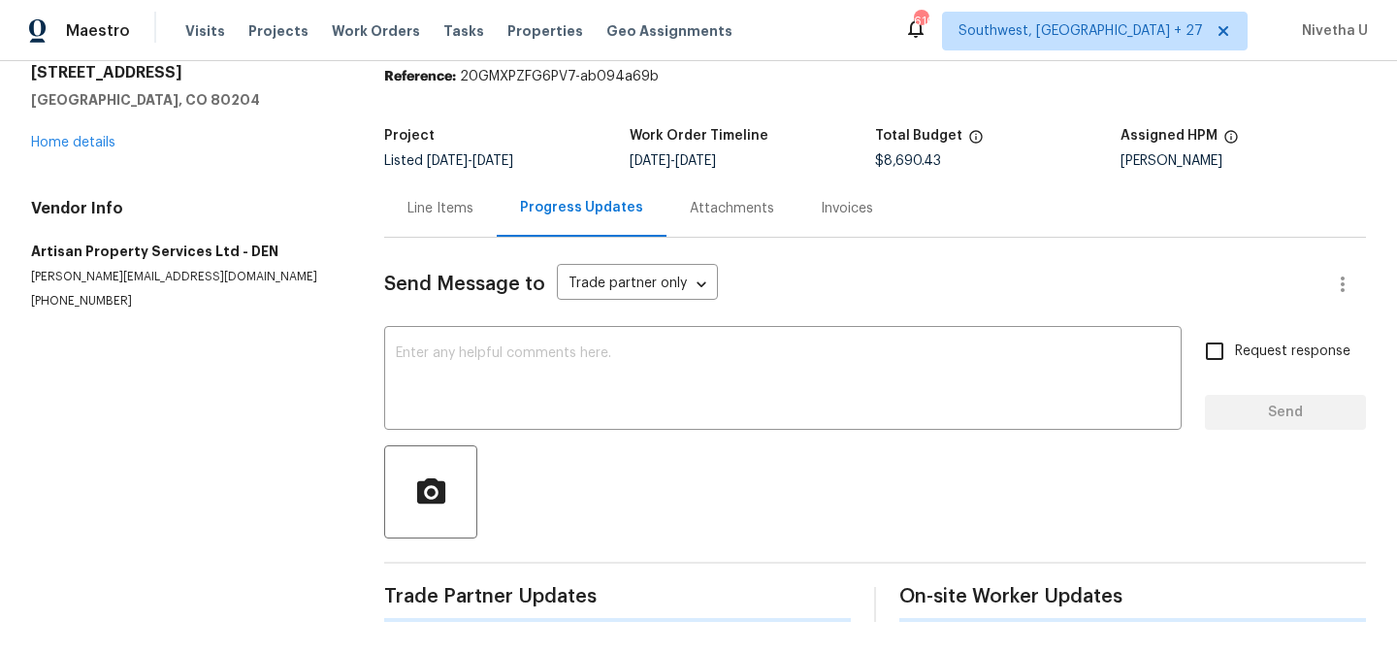
scroll to position [82, 0]
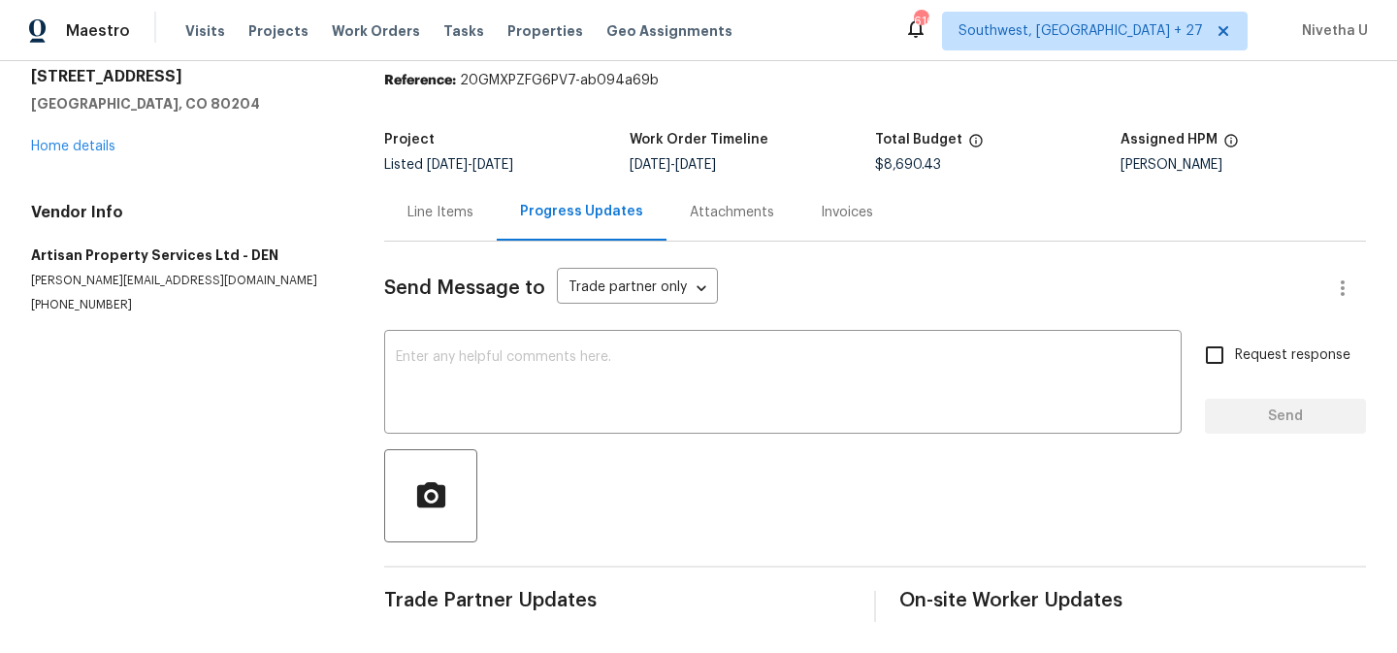
click at [684, 214] on div "Attachments" at bounding box center [731, 211] width 131 height 57
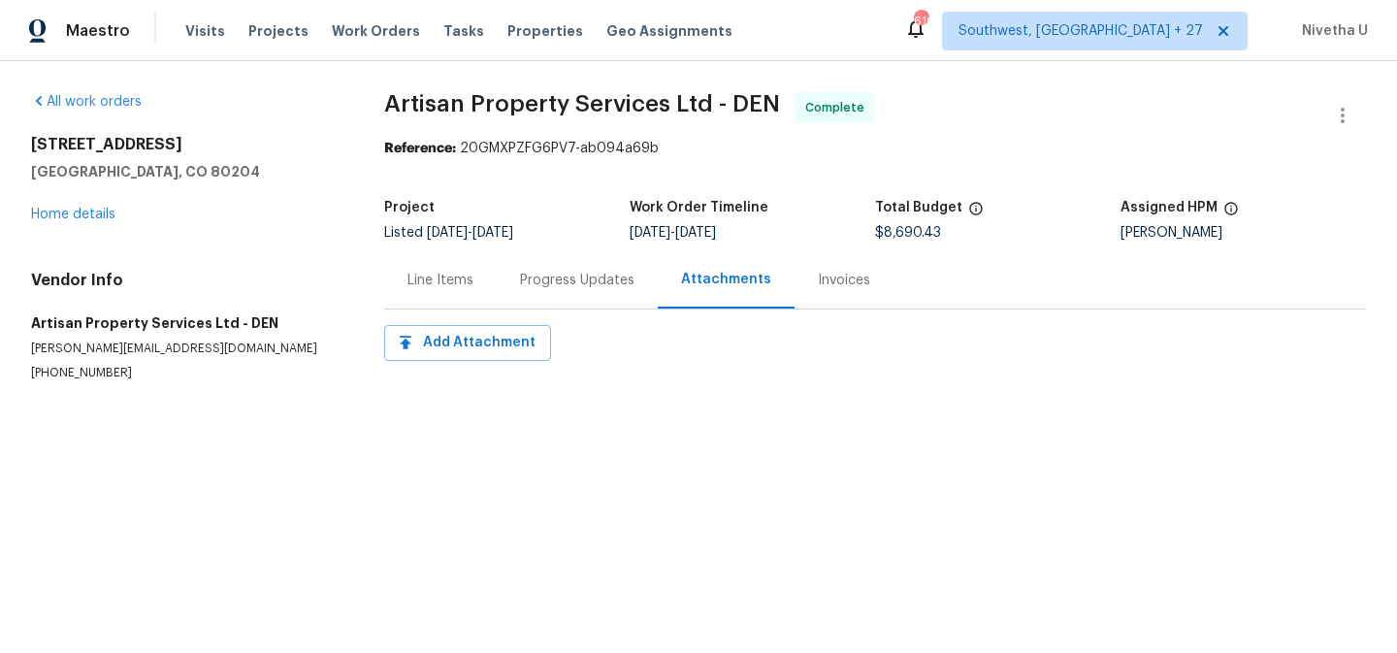
click at [821, 293] on div "Invoices" at bounding box center [843, 279] width 99 height 57
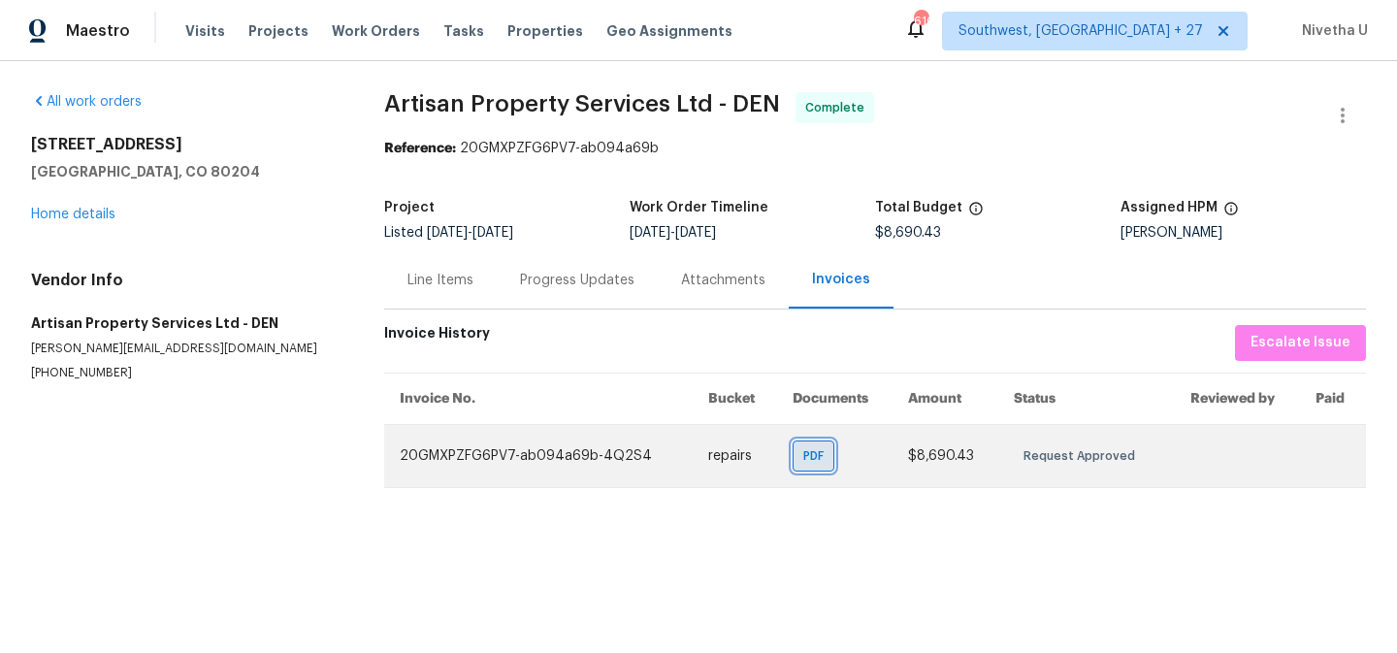
click at [811, 463] on span "PDF" at bounding box center [817, 455] width 28 height 19
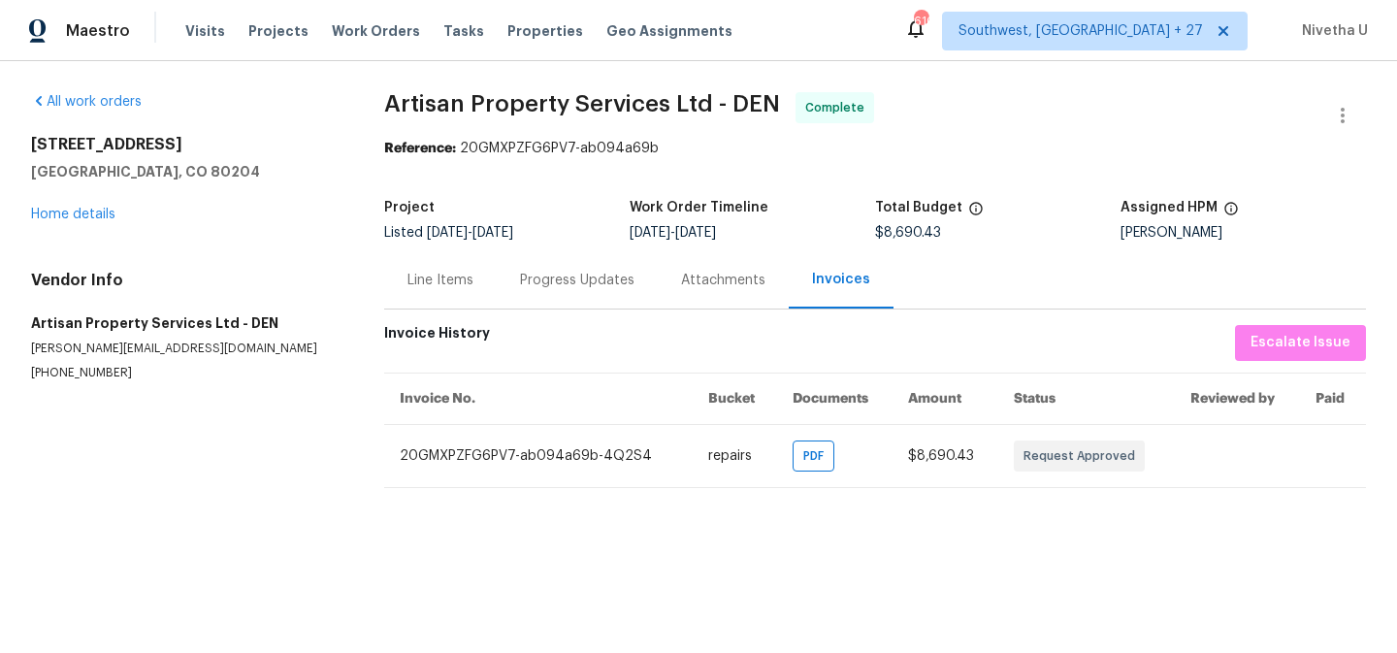
click at [468, 296] on div "Line Items" at bounding box center [440, 279] width 113 height 57
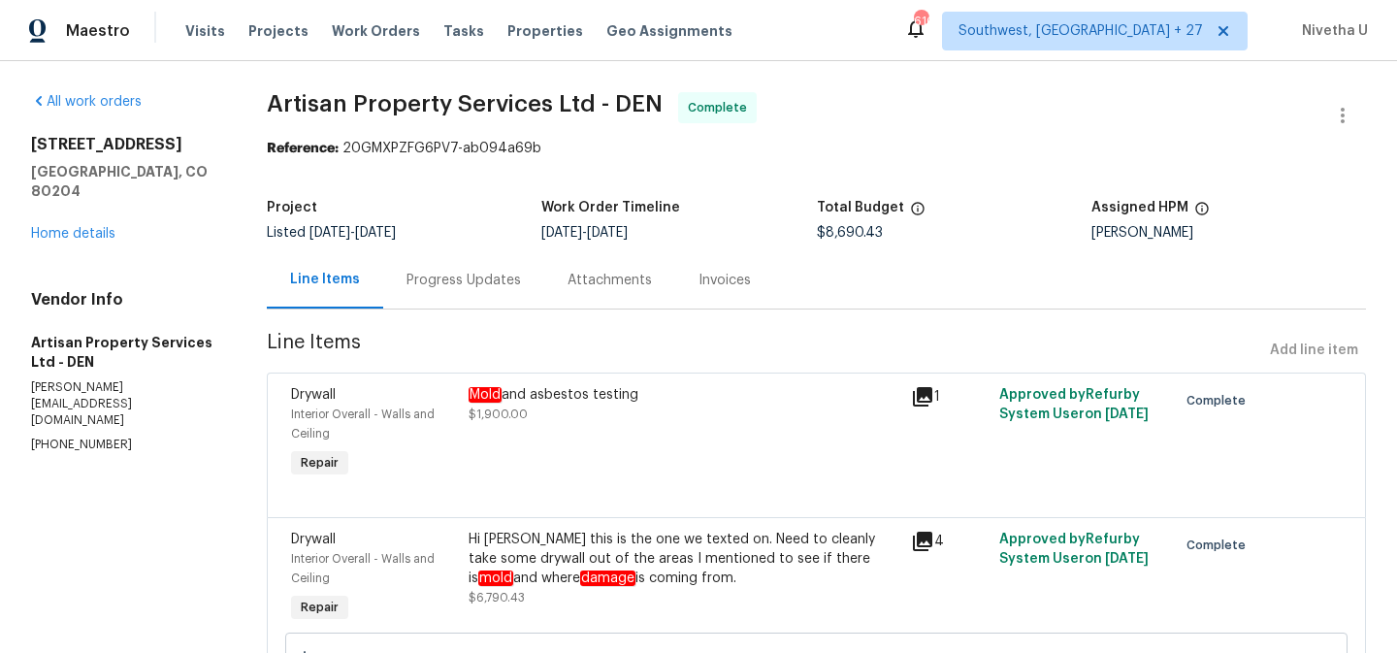
scroll to position [199, 0]
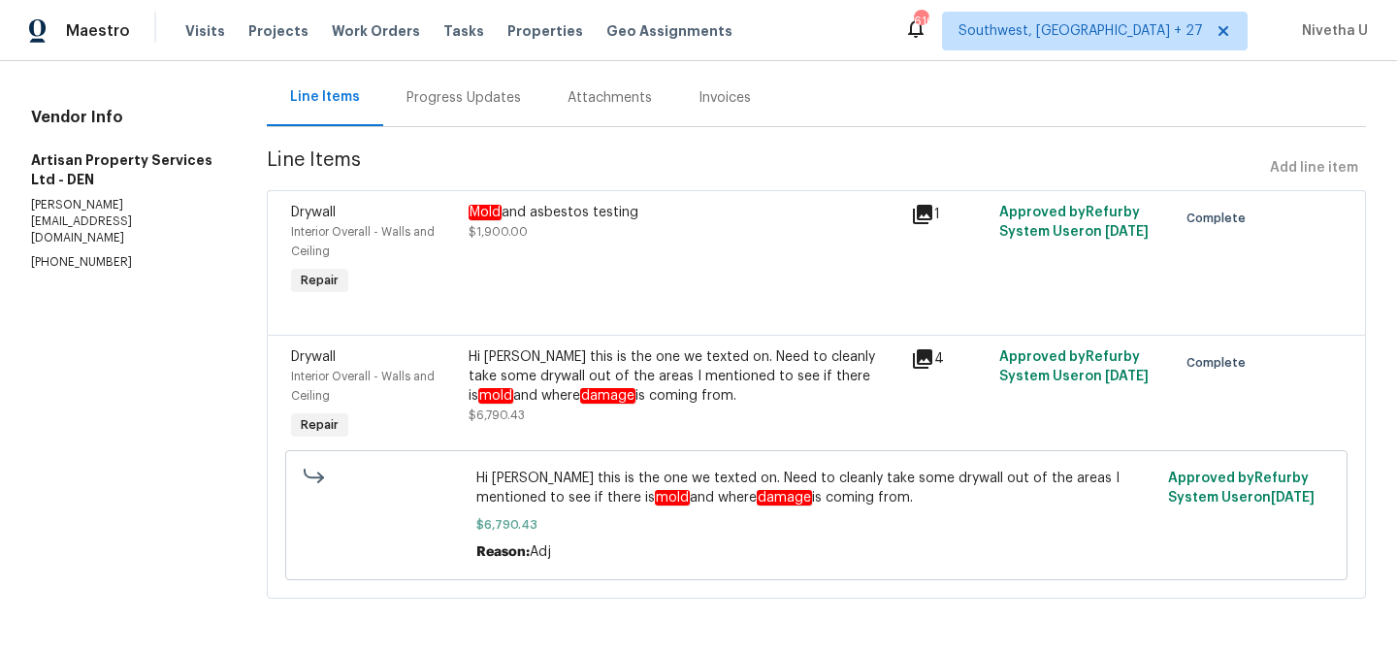
click at [724, 263] on div "Mold and asbestos testing $1,900.00" at bounding box center [684, 251] width 442 height 109
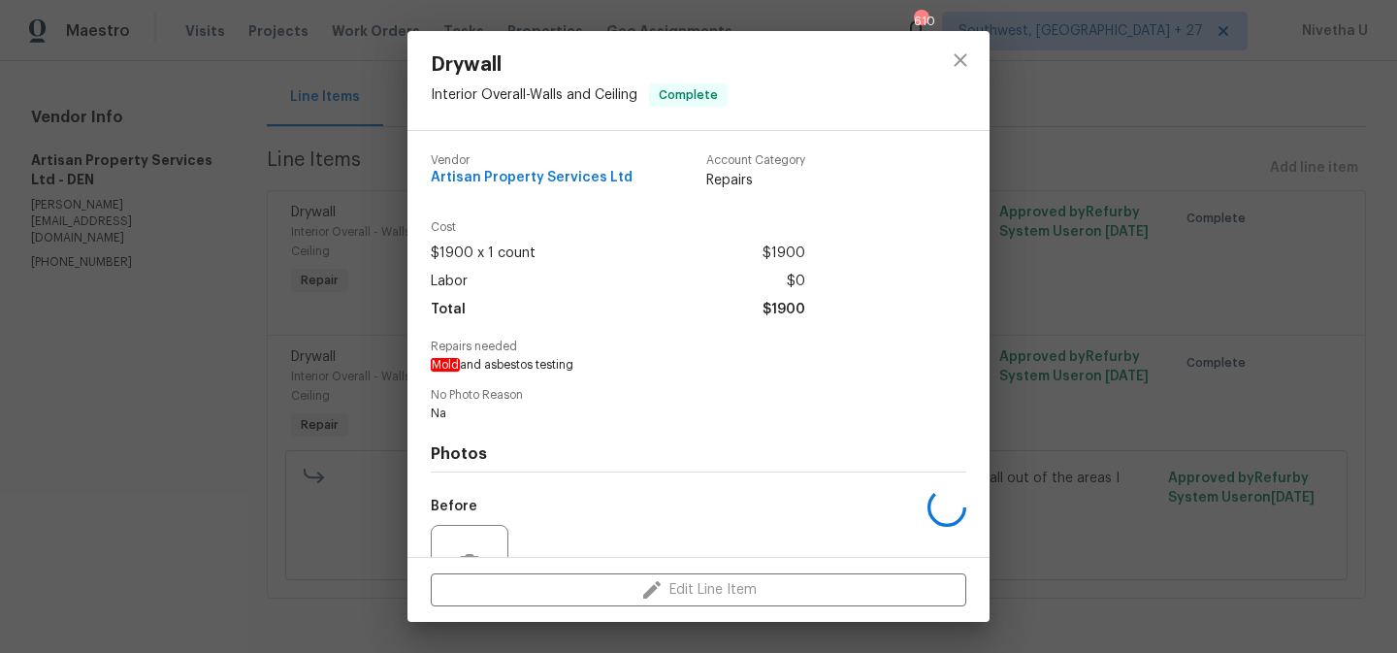
scroll to position [191, 0]
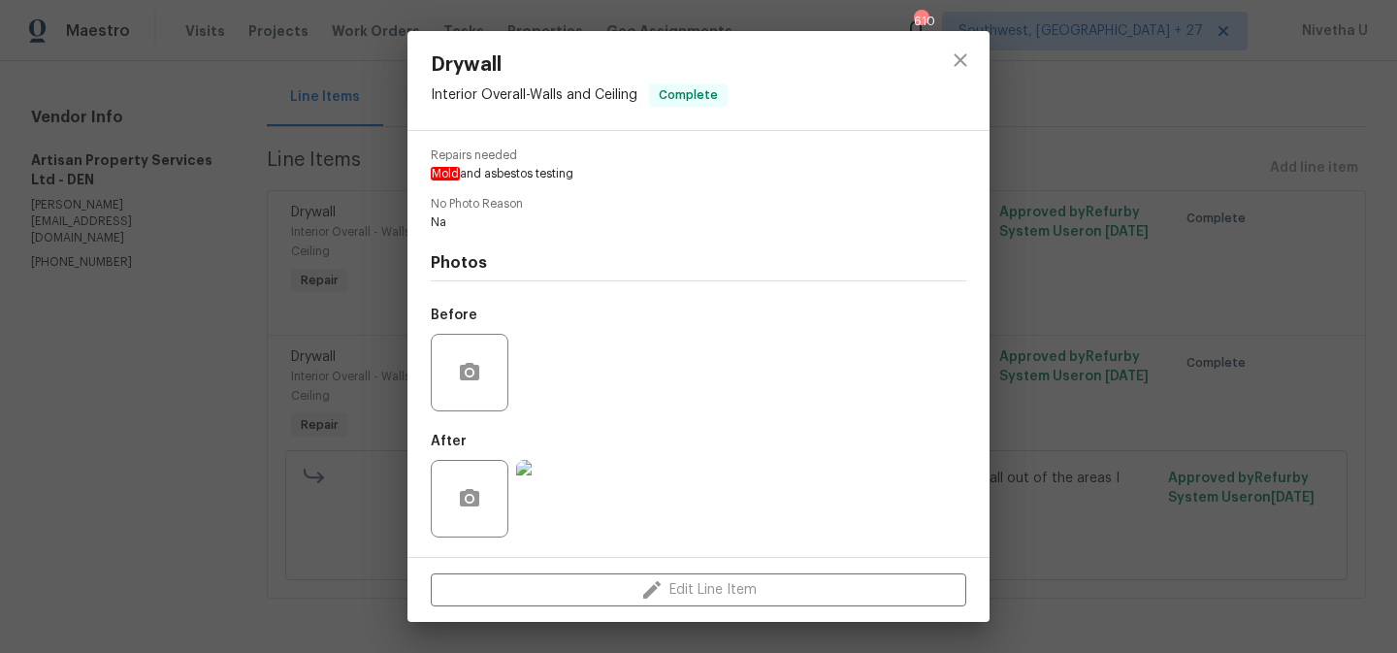
click at [269, 359] on div "Drywall Interior Overall - Walls and Ceiling Complete Vendor Artisan Property S…" at bounding box center [698, 326] width 1397 height 653
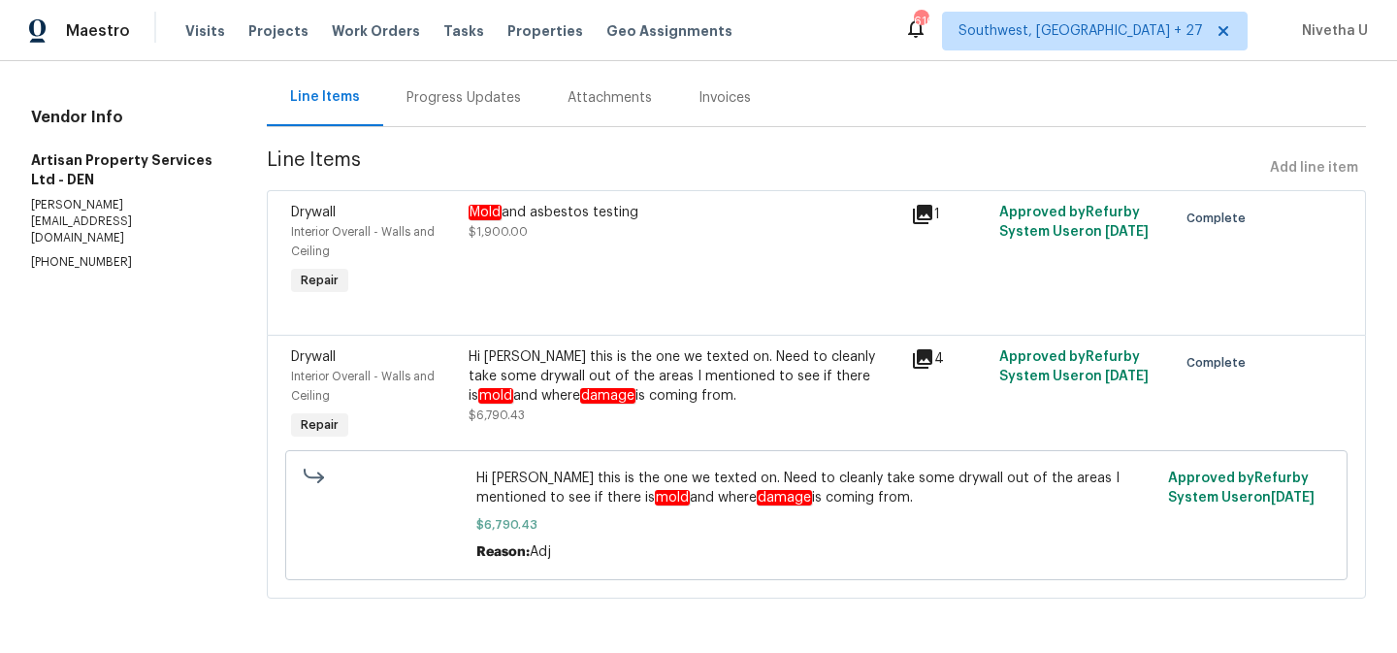
click at [568, 542] on div "Reason: Adj" at bounding box center [816, 551] width 680 height 19
click at [568, 371] on div "Hi Brandon this is the one we texted on. Need to cleanly take some drywall out …" at bounding box center [683, 376] width 431 height 58
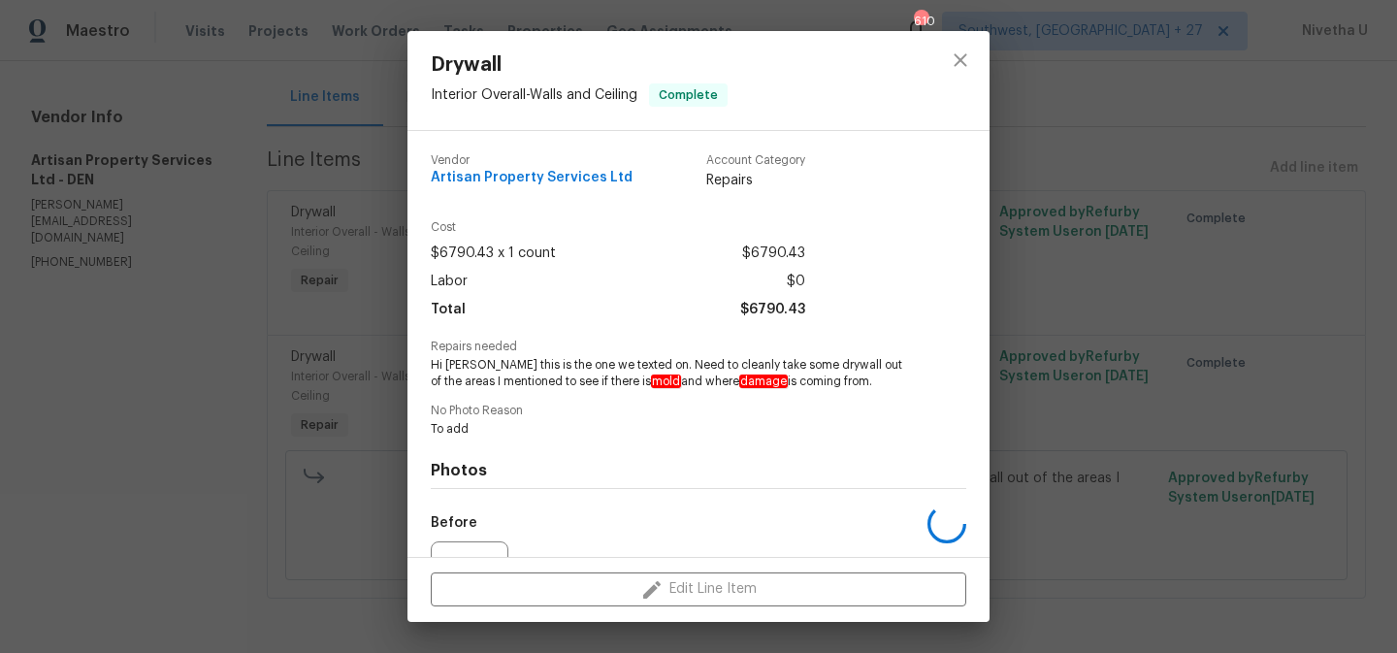
scroll to position [208, 0]
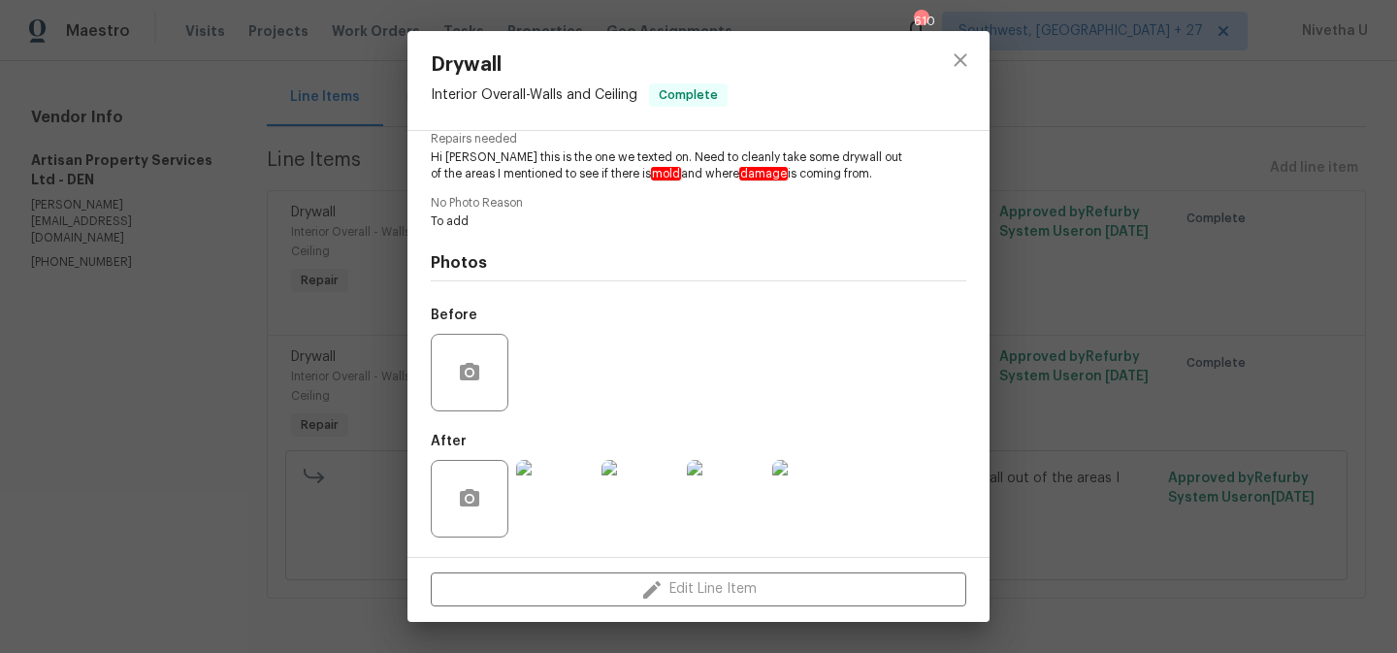
click at [551, 533] on img at bounding box center [555, 499] width 78 height 78
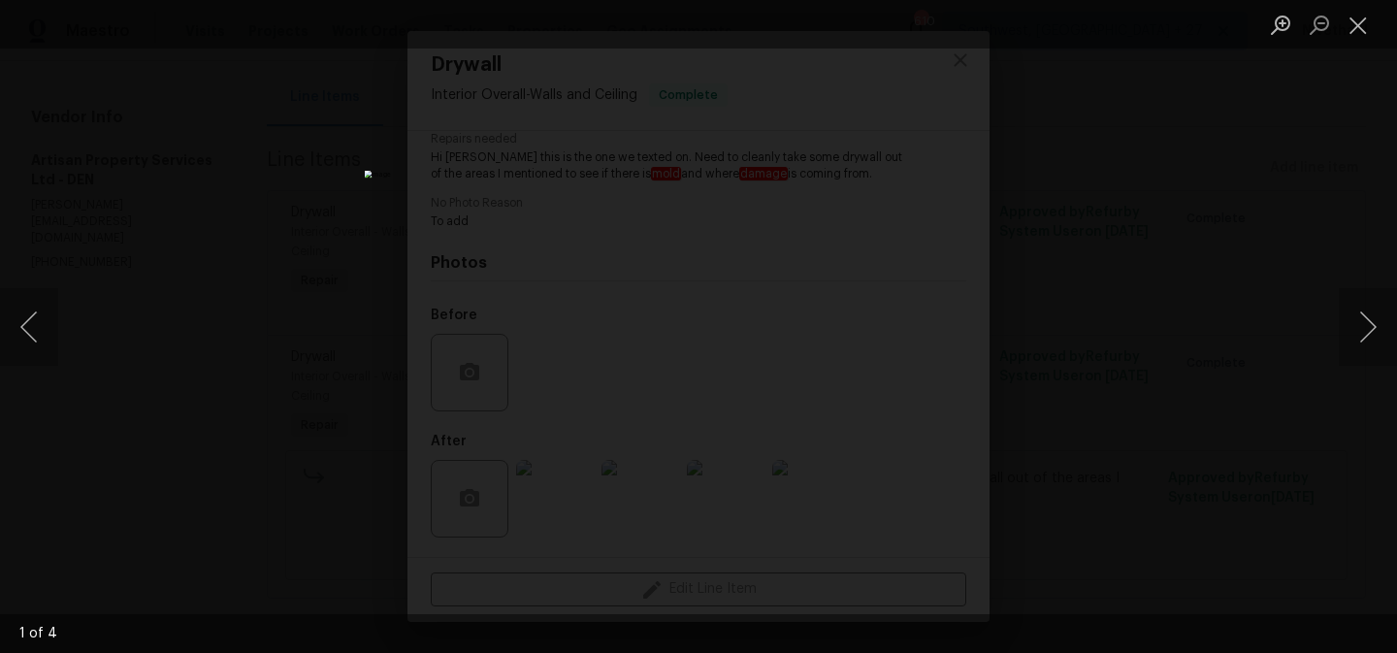
click at [1211, 278] on div "Lightbox" at bounding box center [698, 326] width 1397 height 653
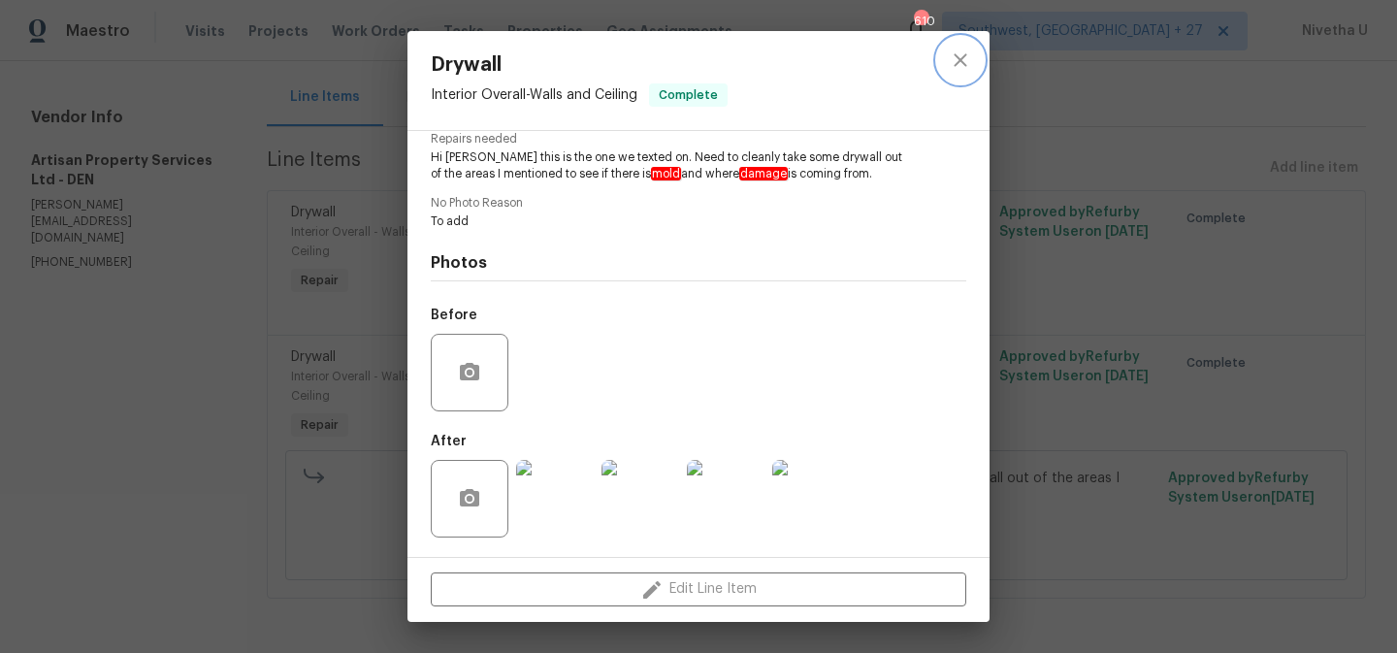
click at [974, 72] on button "close" at bounding box center [960, 60] width 47 height 47
